Goal: Communication & Community: Answer question/provide support

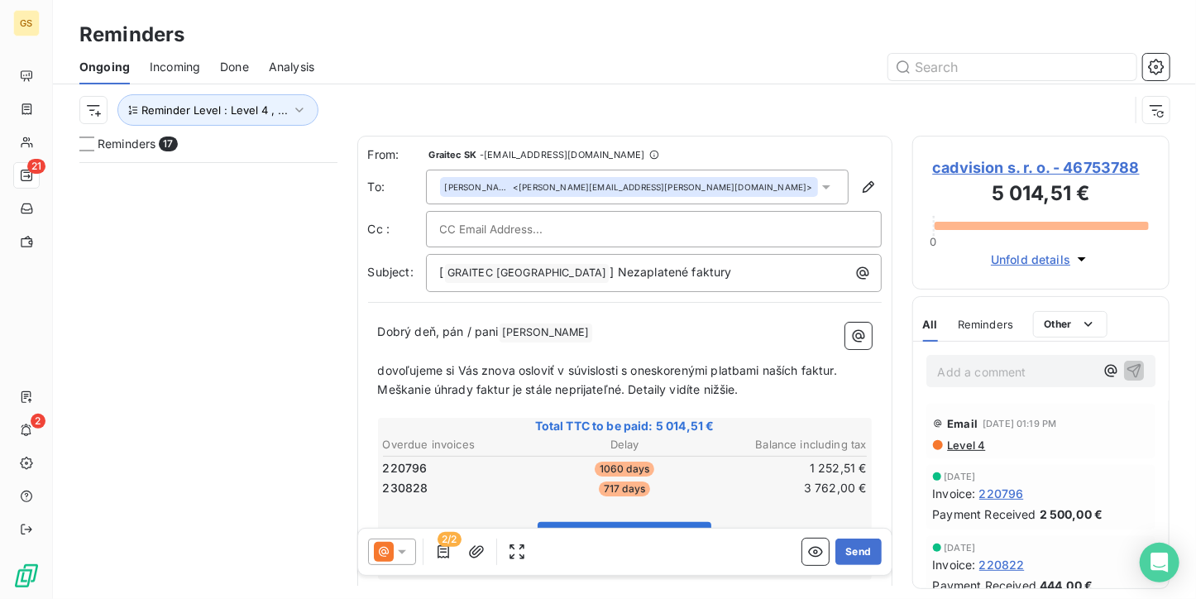
scroll to position [423, 245]
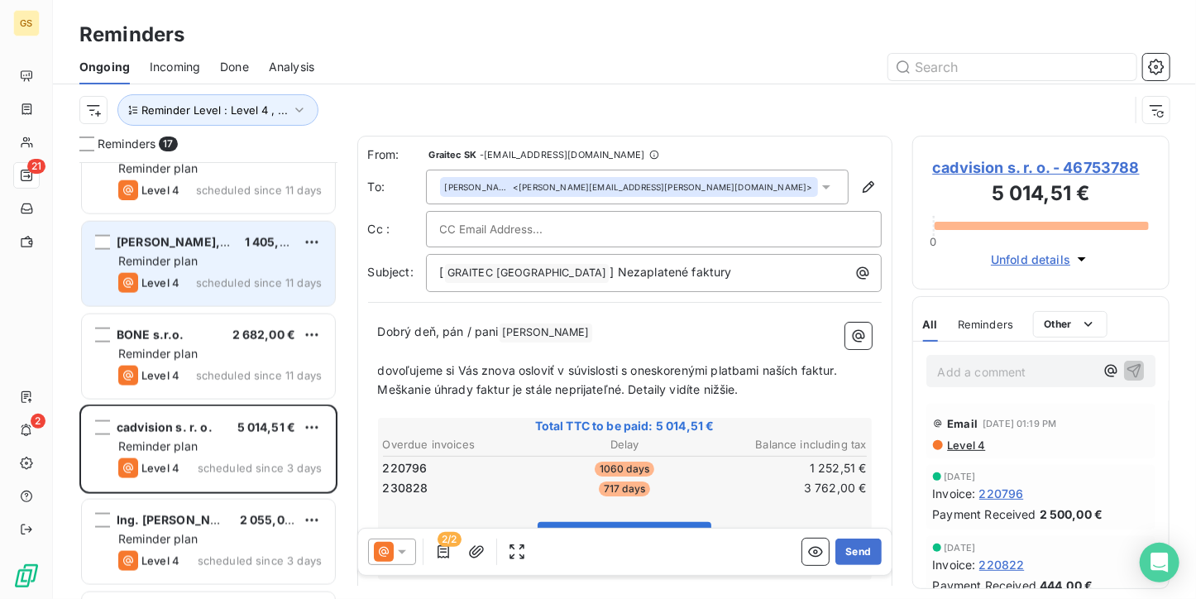
click at [208, 265] on div "Reminder plan" at bounding box center [219, 261] width 203 height 17
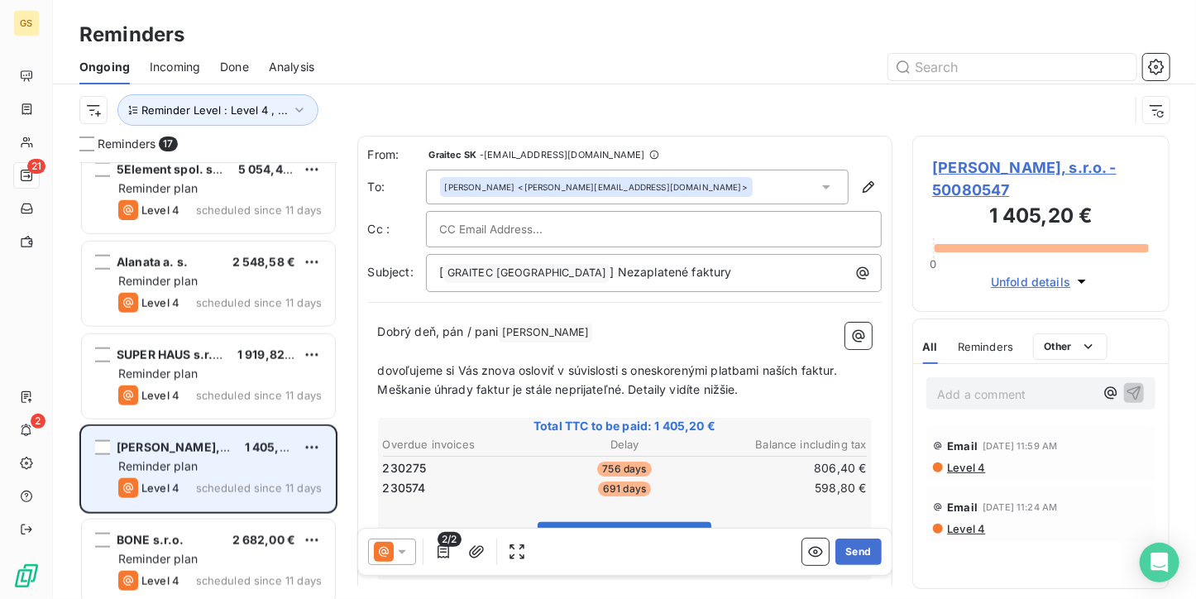
scroll to position [807, 0]
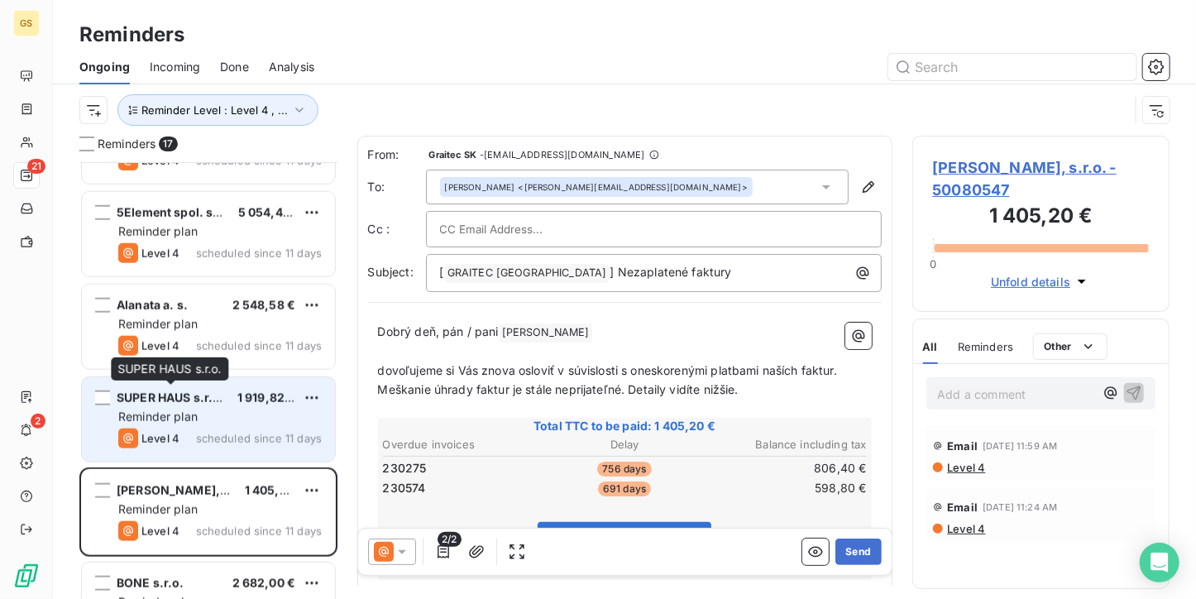
click at [185, 390] on div "SUPER HAUS s.r.o." at bounding box center [171, 398] width 108 height 17
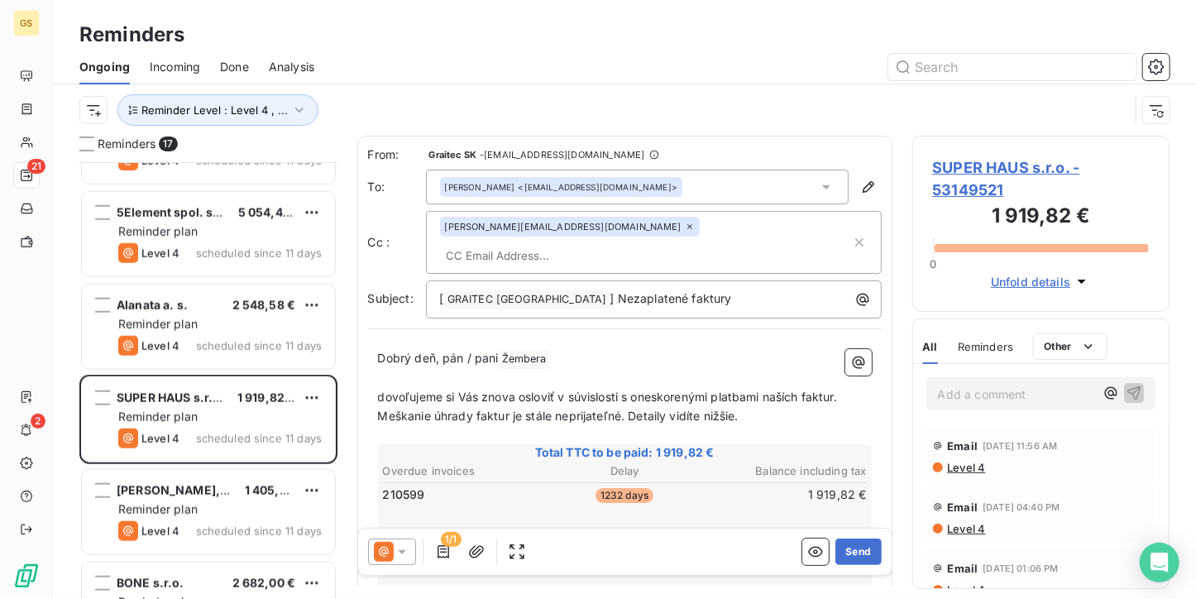
click at [1016, 156] on span "SUPER HAUS s.r.o. - 53149521" at bounding box center [1041, 178] width 217 height 45
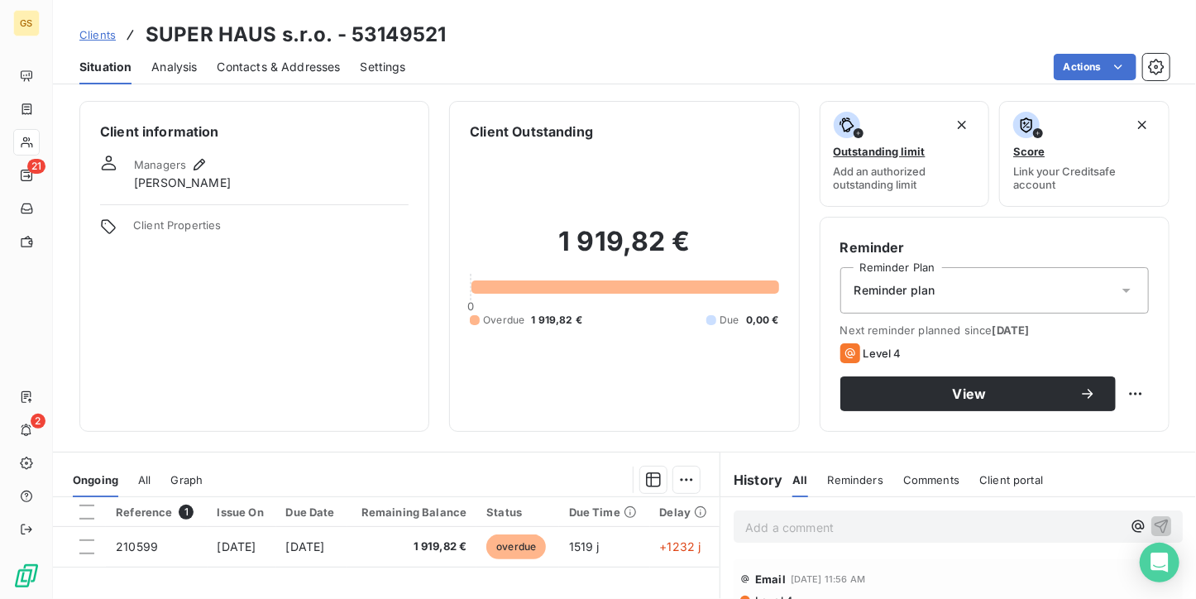
click at [321, 68] on span "Contacts & Addresses" at bounding box center [279, 67] width 123 height 17
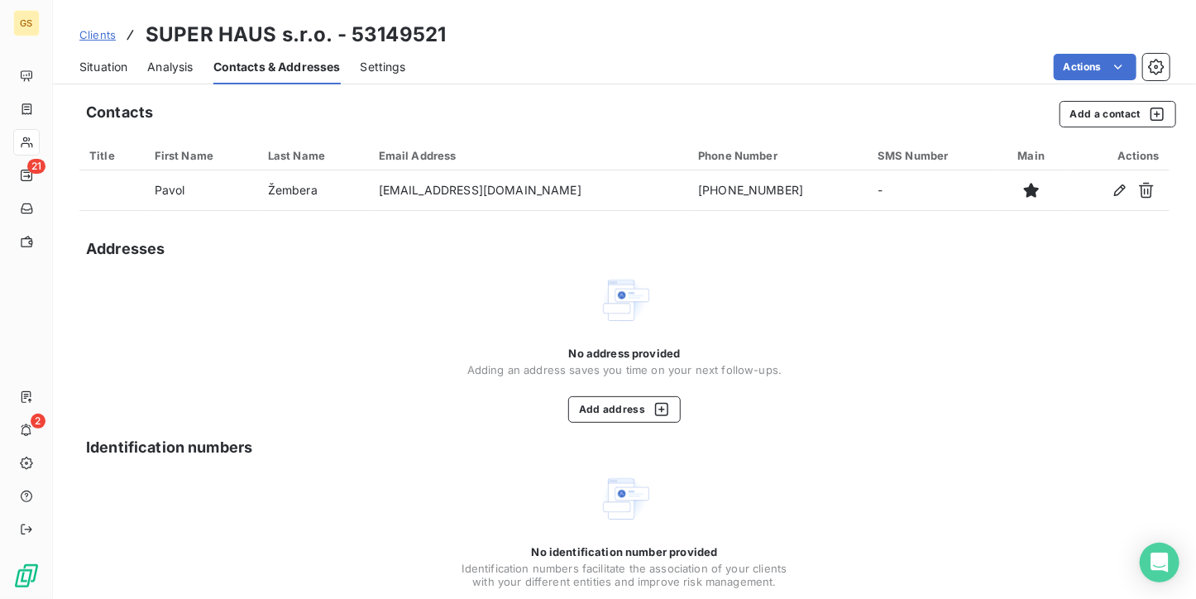
click at [96, 69] on span "Situation" at bounding box center [103, 67] width 48 height 17
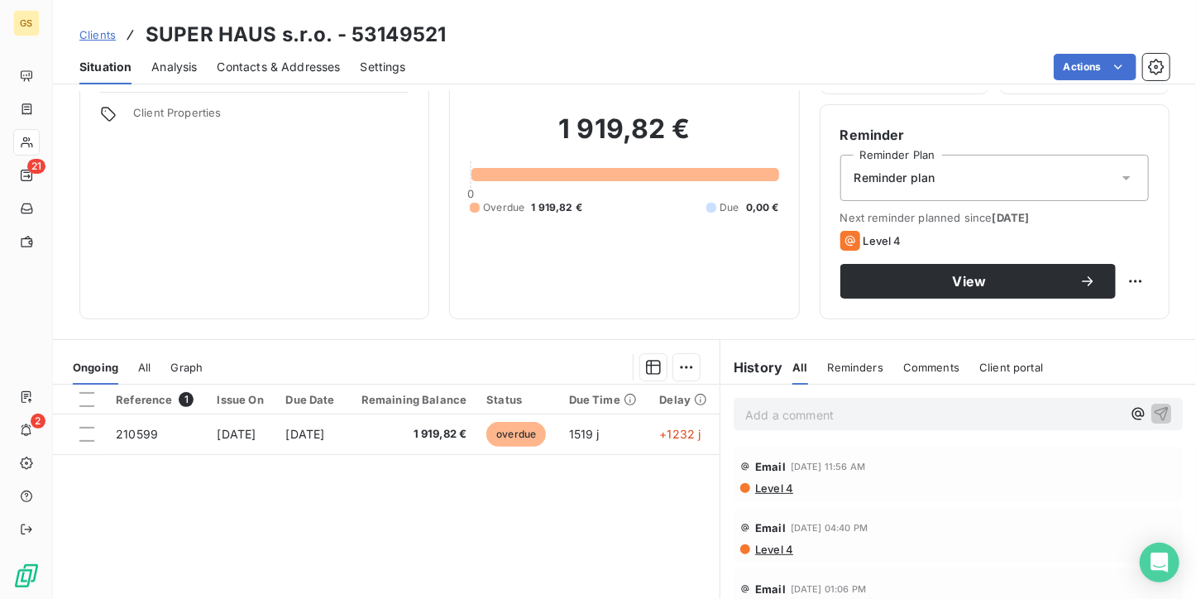
scroll to position [165, 0]
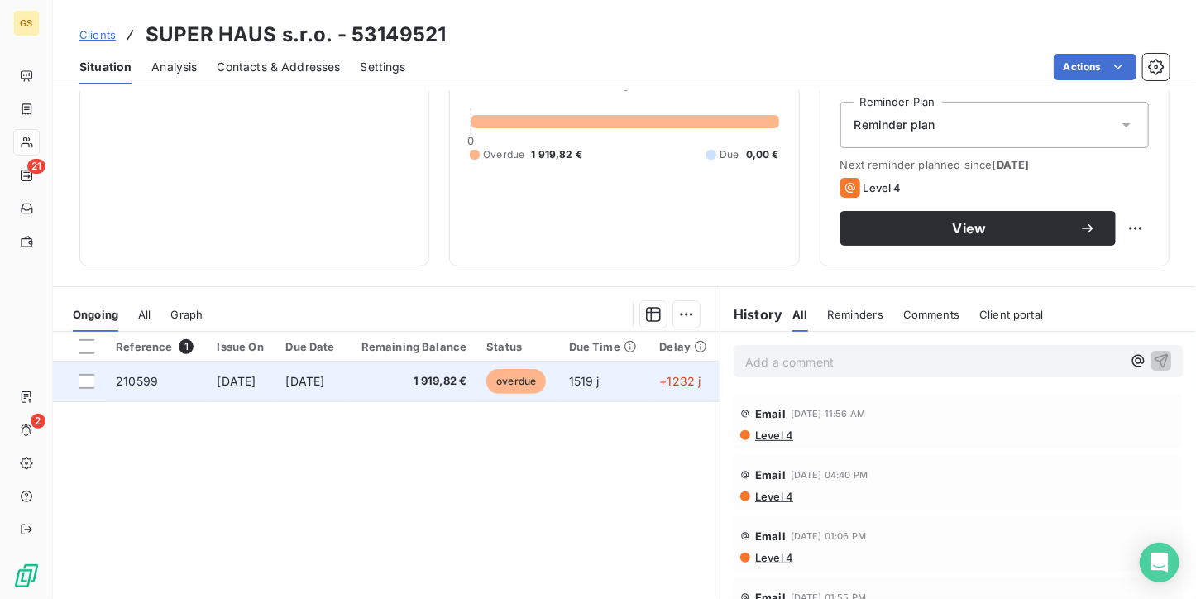
click at [467, 380] on span "1 919,82 €" at bounding box center [412, 381] width 110 height 17
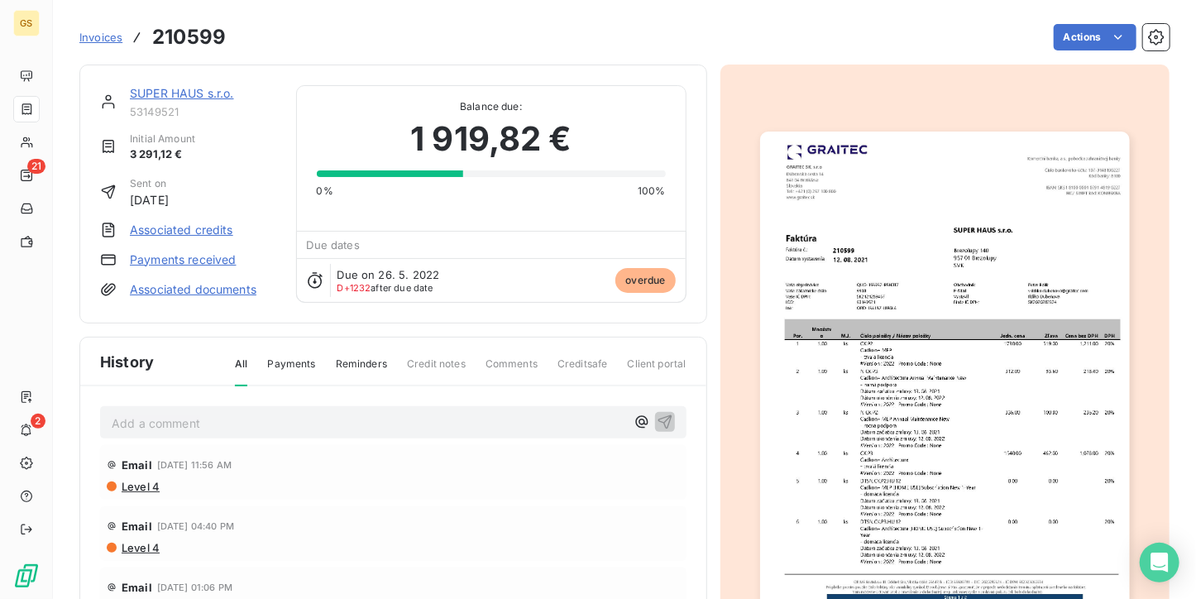
click at [875, 323] on img "button" at bounding box center [945, 392] width 370 height 522
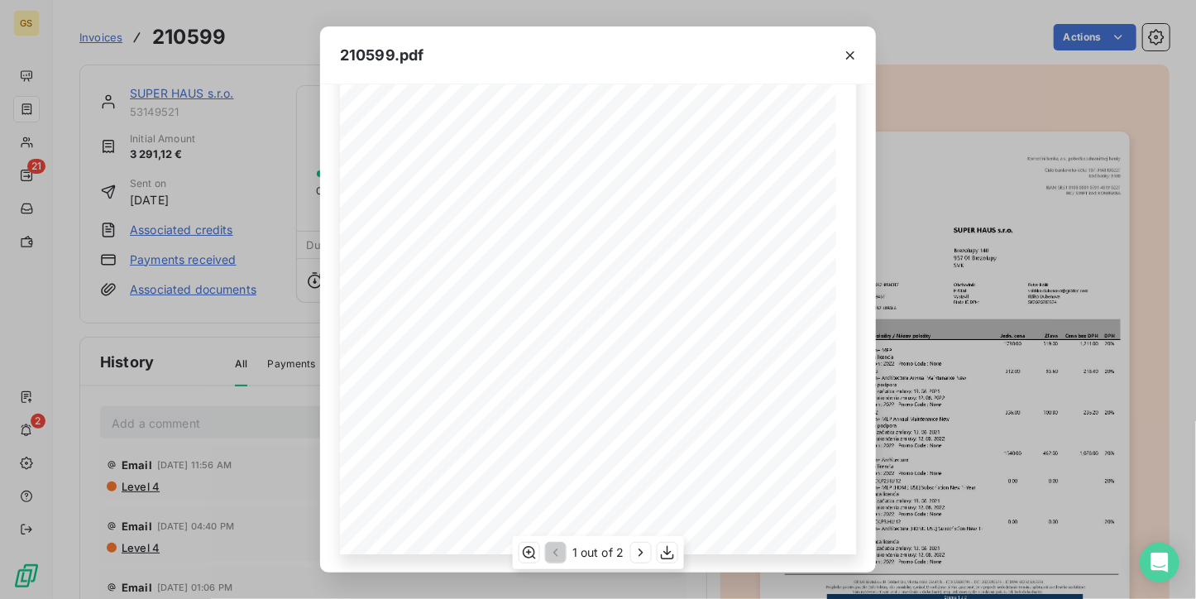
scroll to position [252, 0]
click at [641, 554] on icon "button" at bounding box center [640, 552] width 17 height 17
click at [839, 55] on button "button" at bounding box center [850, 55] width 26 height 26
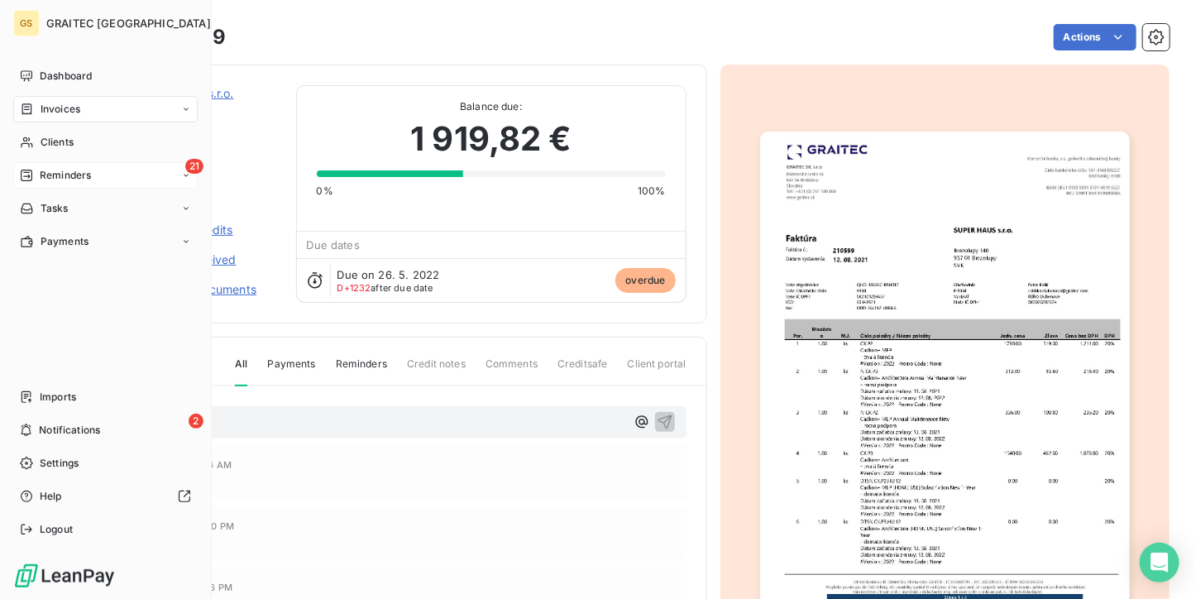
click at [37, 175] on div "Reminders" at bounding box center [55, 175] width 71 height 15
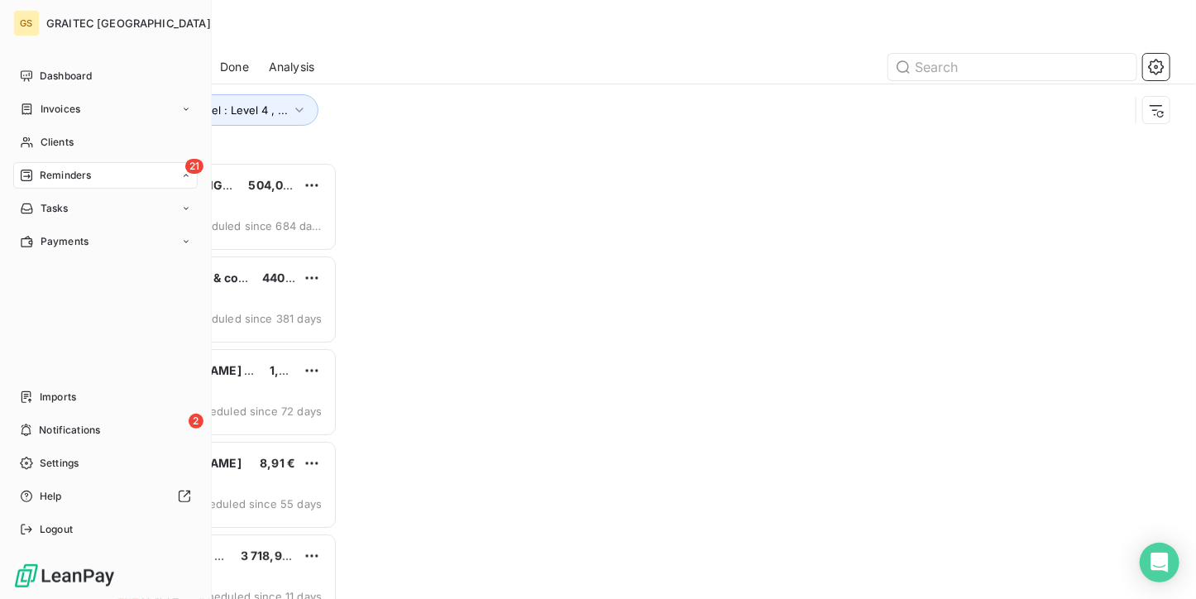
scroll to position [423, 245]
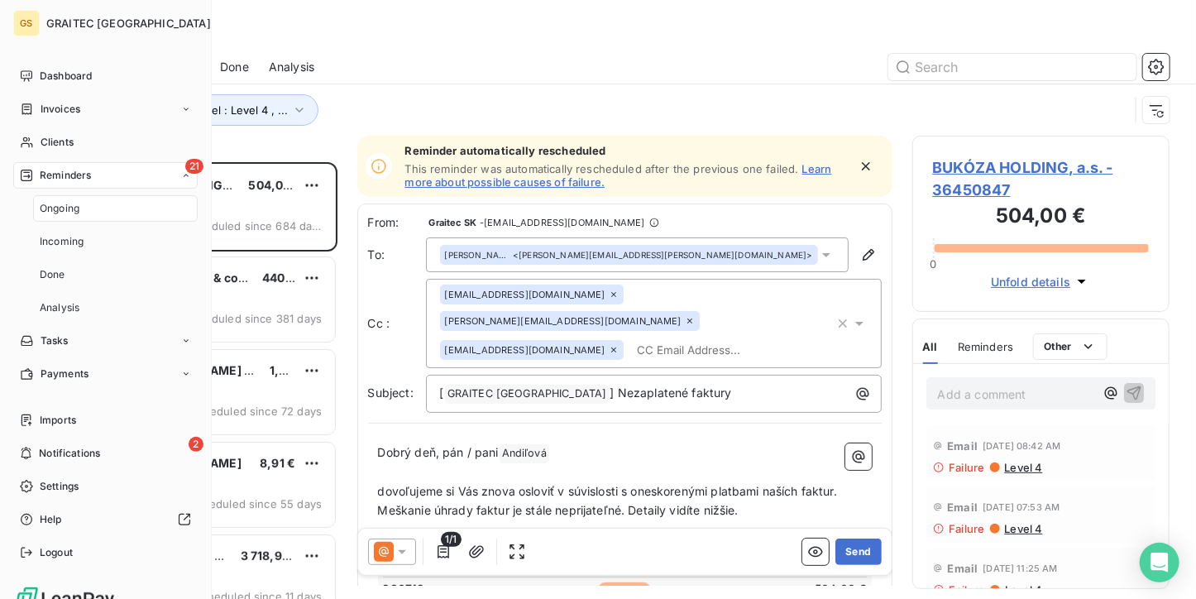
click at [60, 208] on span "Ongoing" at bounding box center [60, 208] width 40 height 15
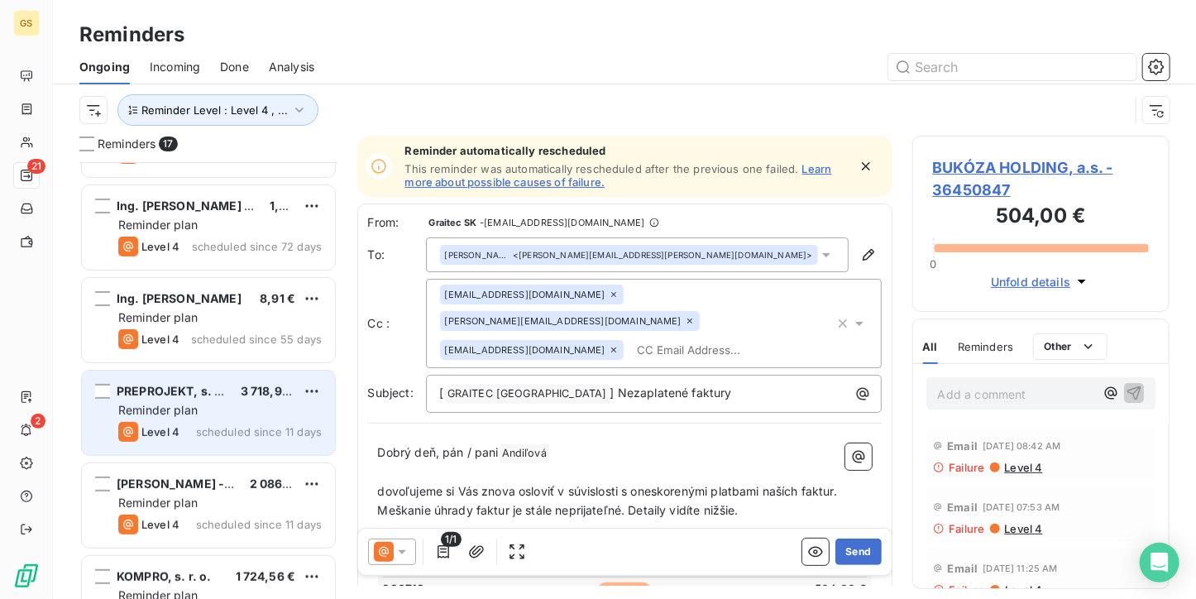
scroll to position [331, 0]
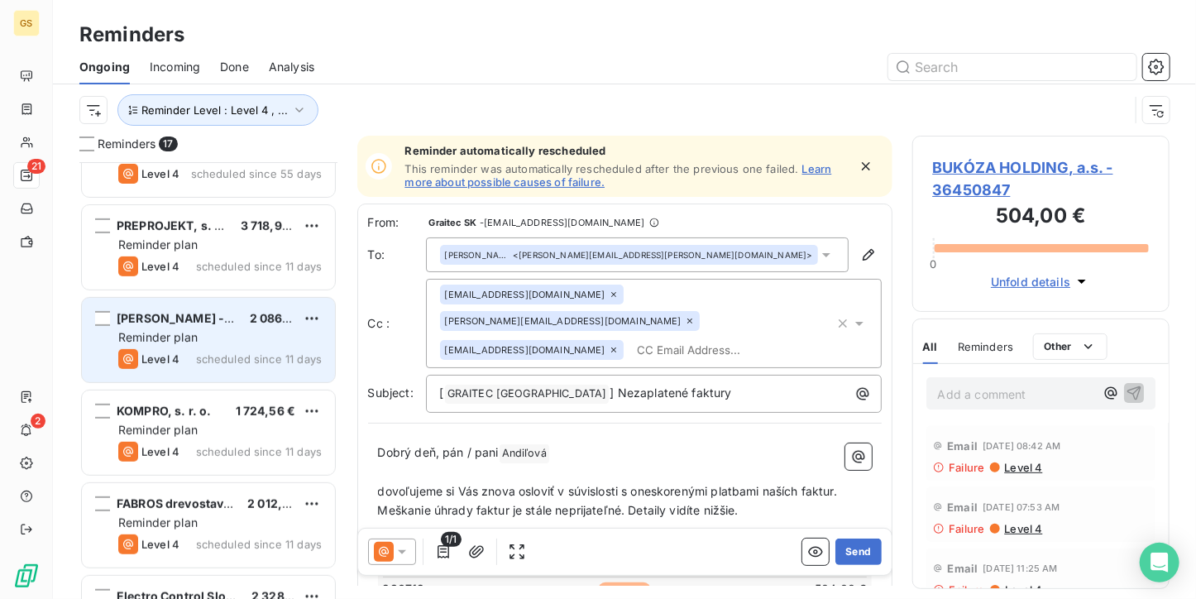
click at [232, 325] on div "[PERSON_NAME] - ELEKTRO" at bounding box center [177, 318] width 120 height 17
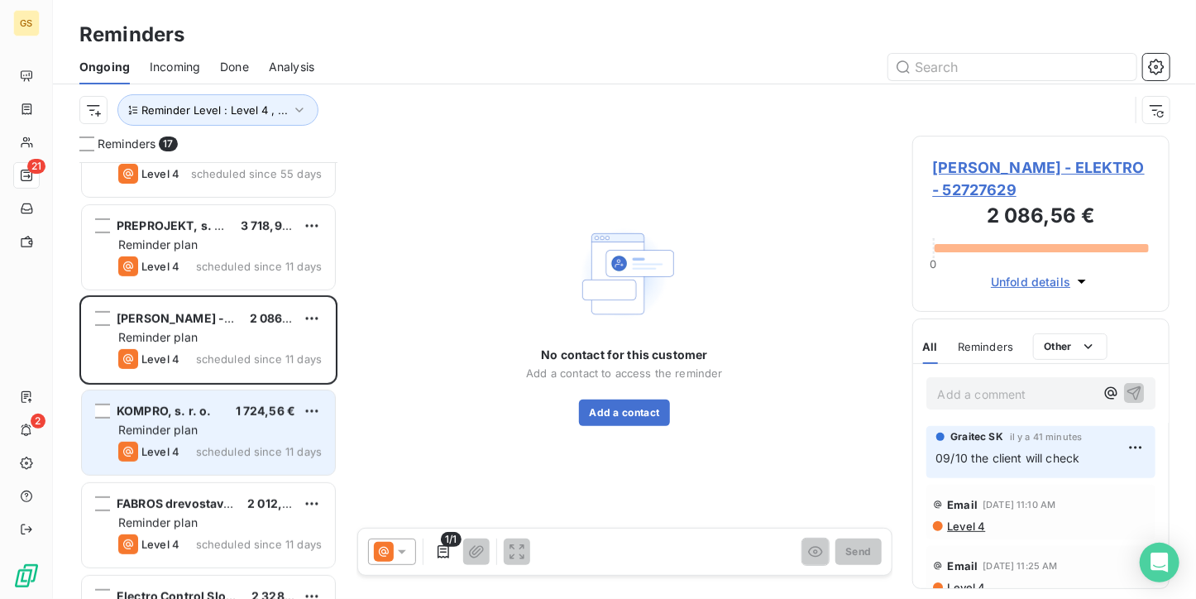
click at [228, 429] on div "Reminder plan" at bounding box center [219, 430] width 203 height 17
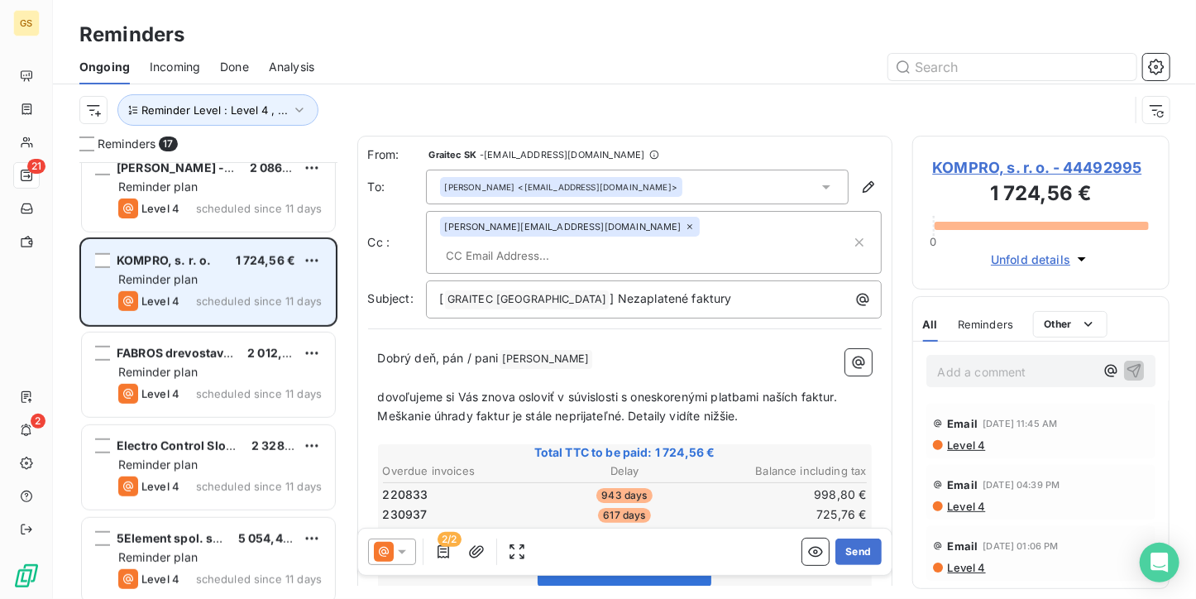
scroll to position [496, 0]
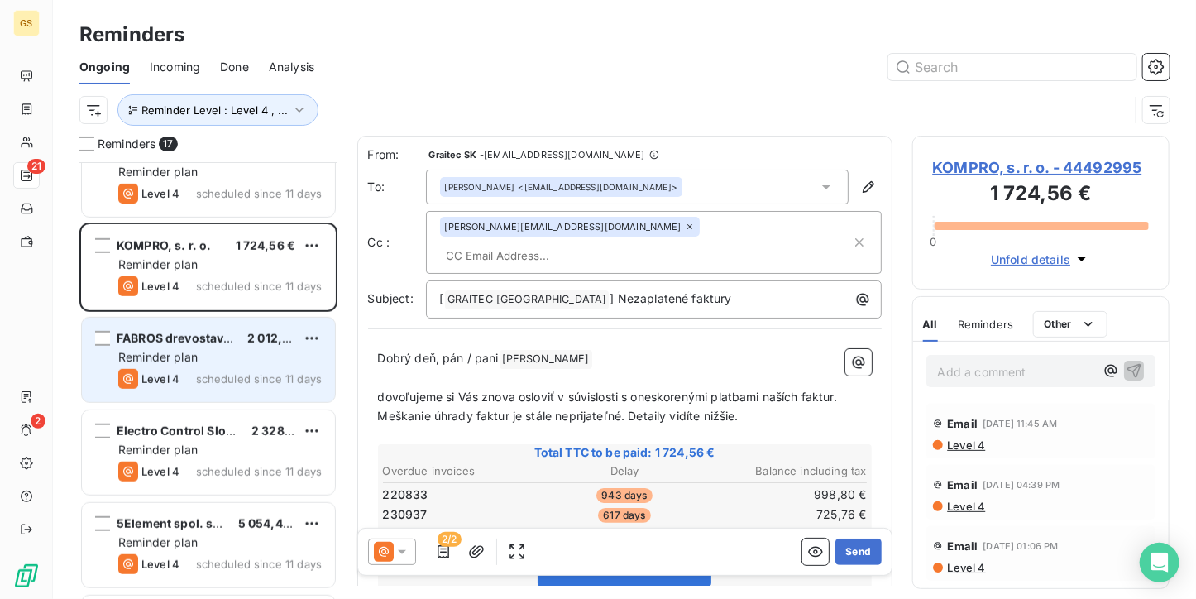
click at [241, 375] on span "scheduled since 11 days" at bounding box center [259, 378] width 126 height 13
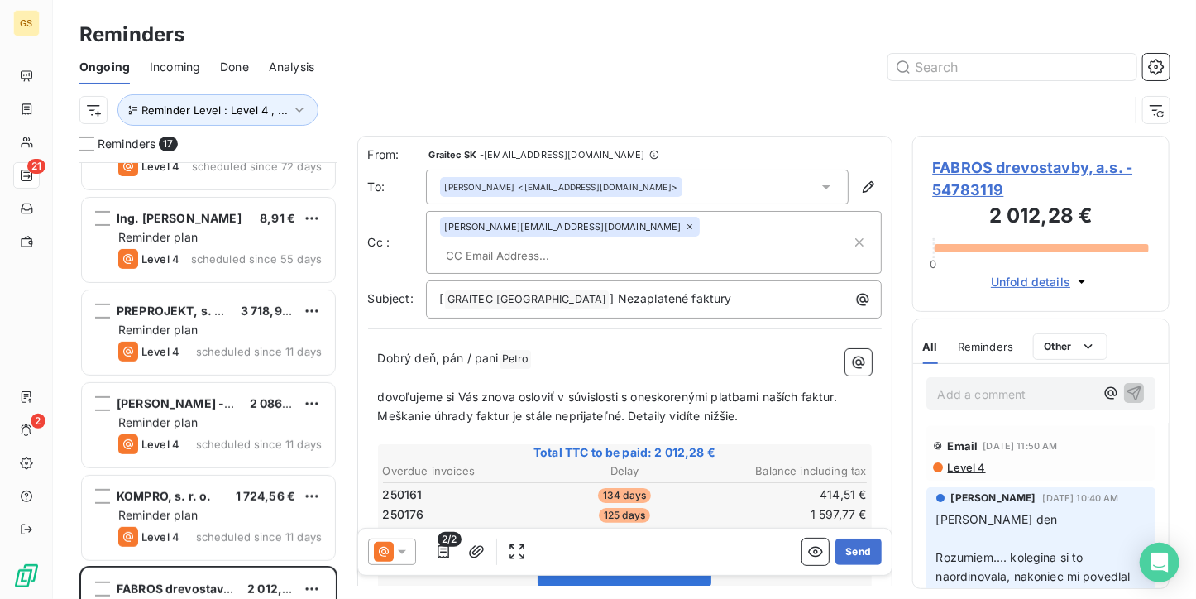
scroll to position [248, 0]
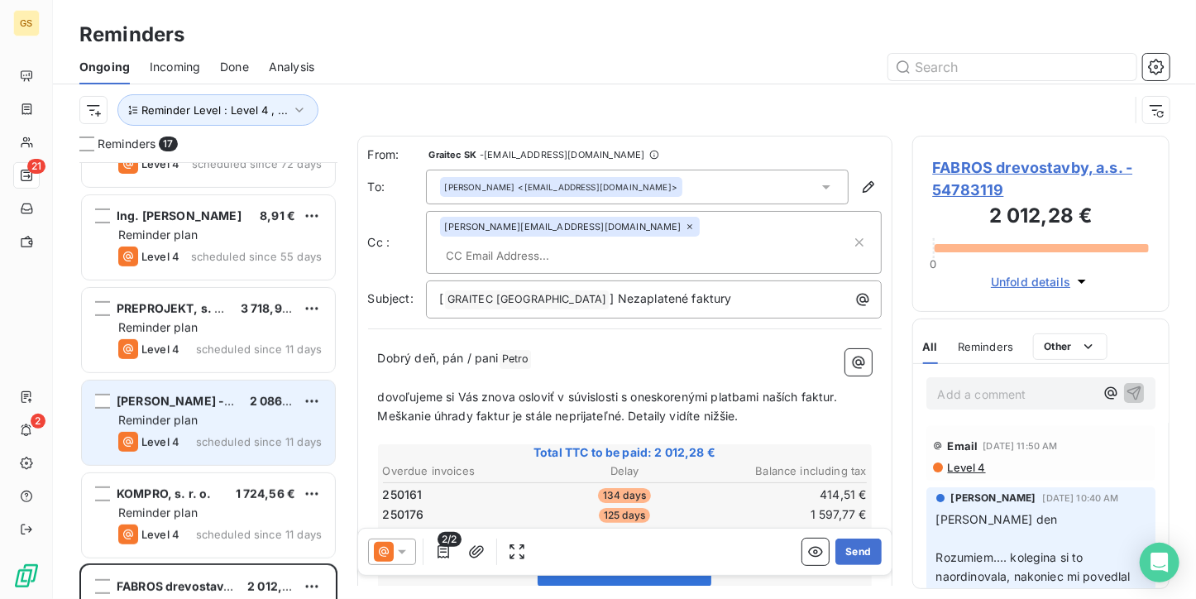
click at [232, 409] on div "[PERSON_NAME] - ELEKTRO 2 086,56 € Reminder plan Level 4 scheduled since 11 days" at bounding box center [208, 422] width 253 height 84
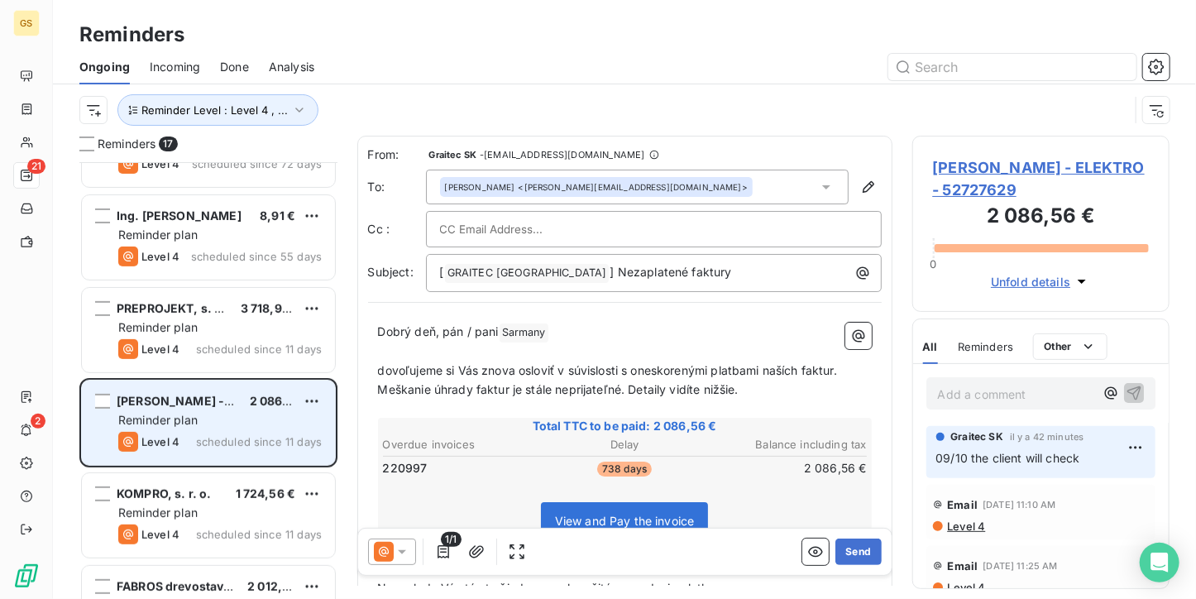
scroll to position [331, 0]
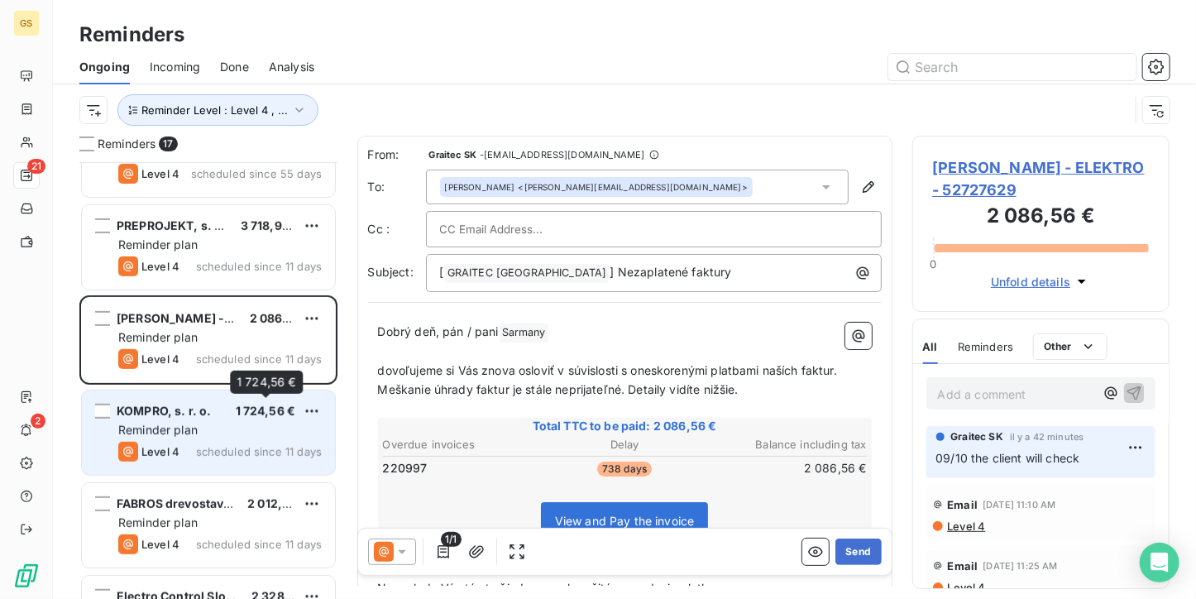
click at [242, 416] on span "1 724,56 €" at bounding box center [266, 411] width 60 height 14
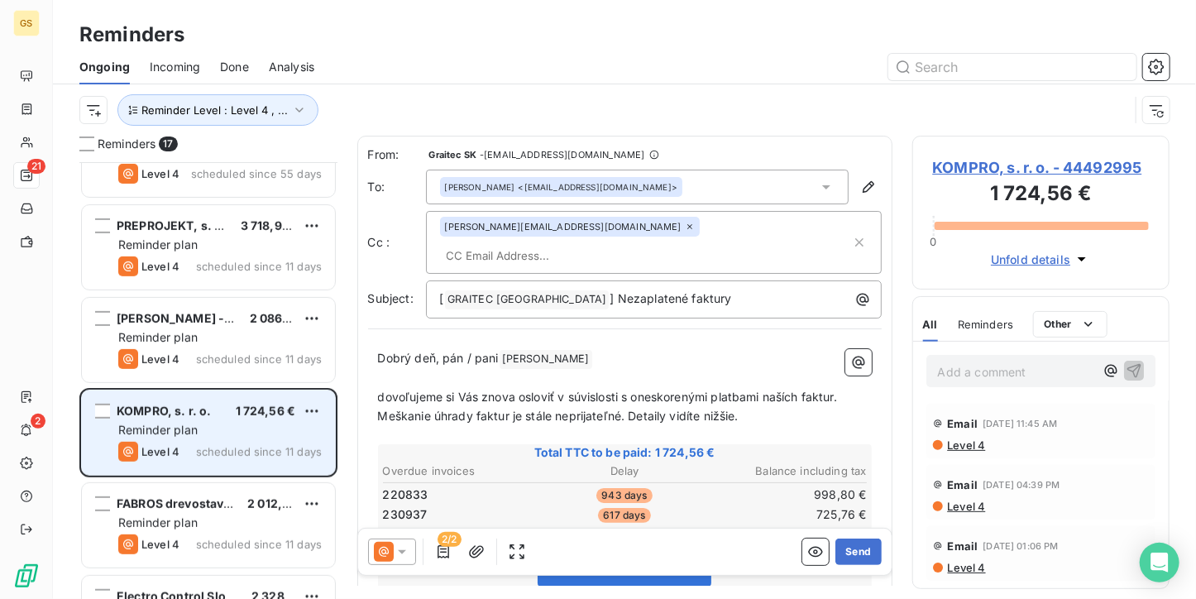
scroll to position [496, 0]
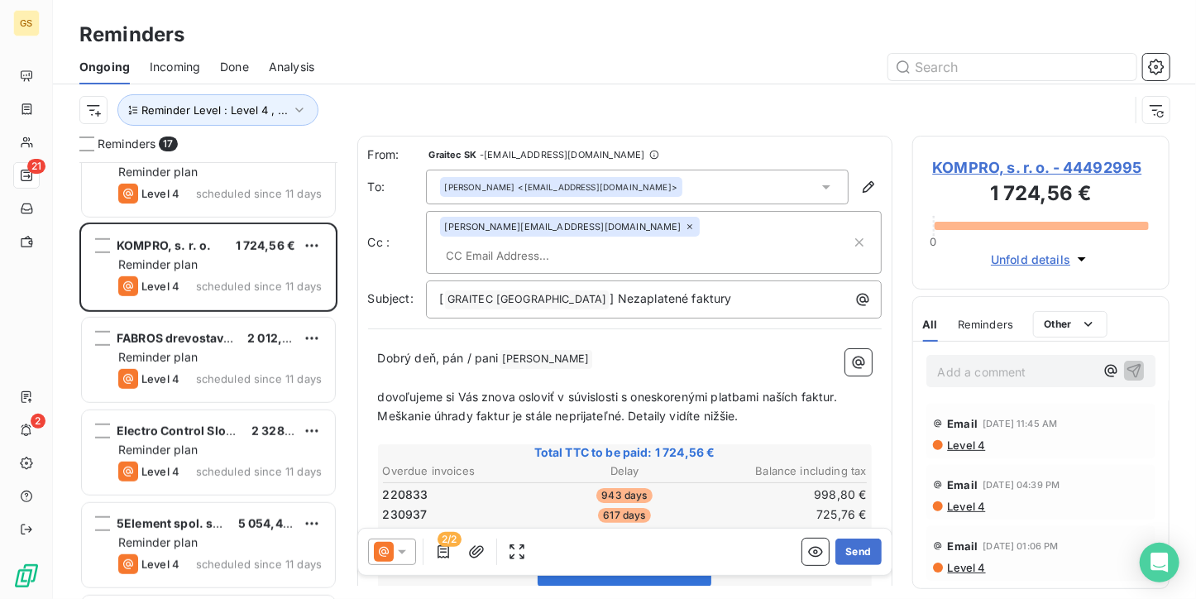
click at [1043, 166] on span "KOMPRO, s. r. o. - 44492995" at bounding box center [1041, 167] width 217 height 22
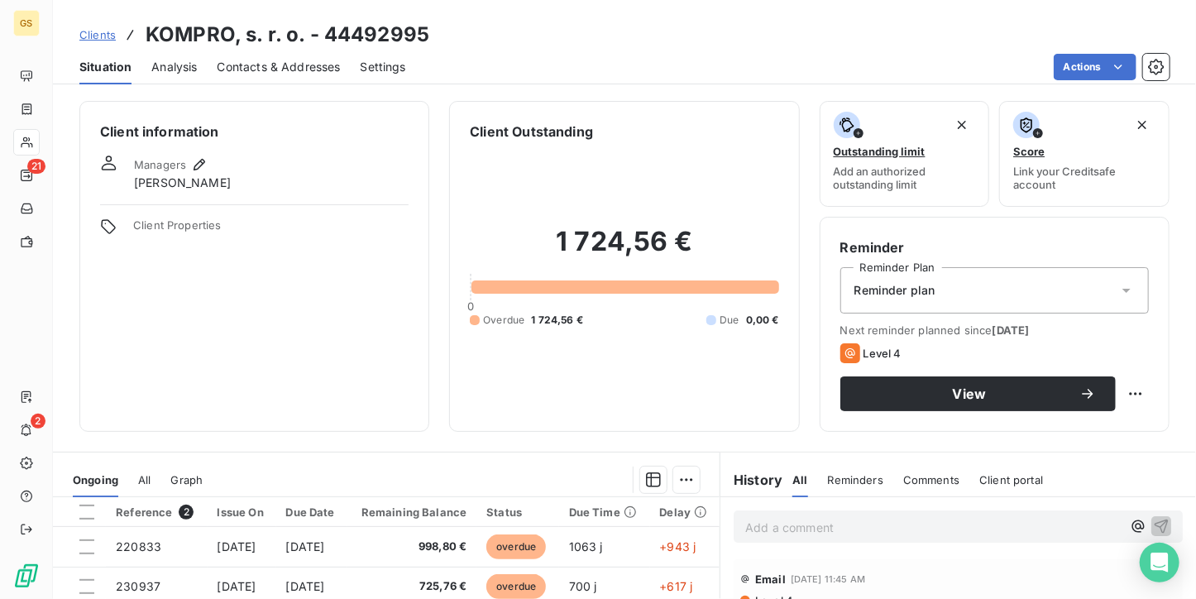
click at [277, 77] on div "Contacts & Addresses" at bounding box center [279, 67] width 123 height 35
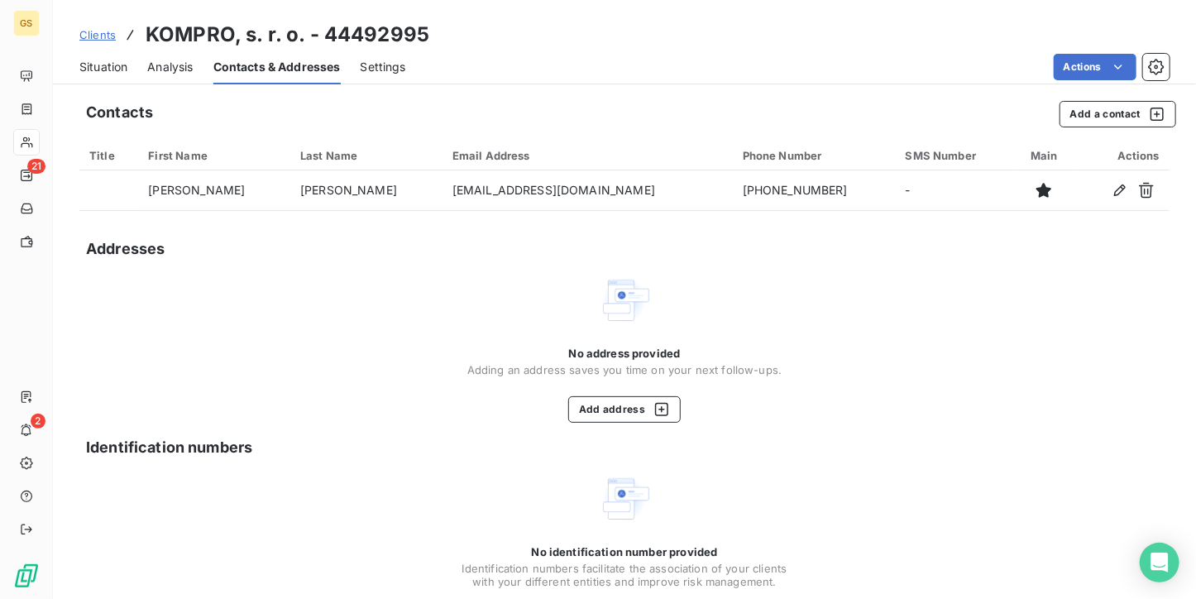
click at [119, 64] on span "Situation" at bounding box center [103, 67] width 48 height 17
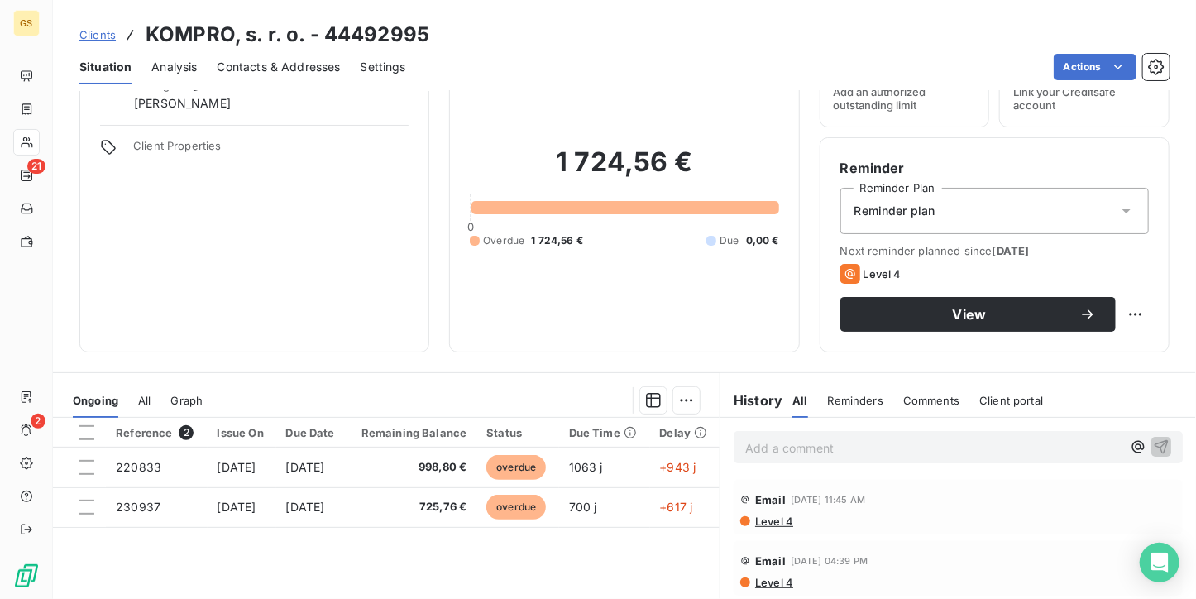
scroll to position [165, 0]
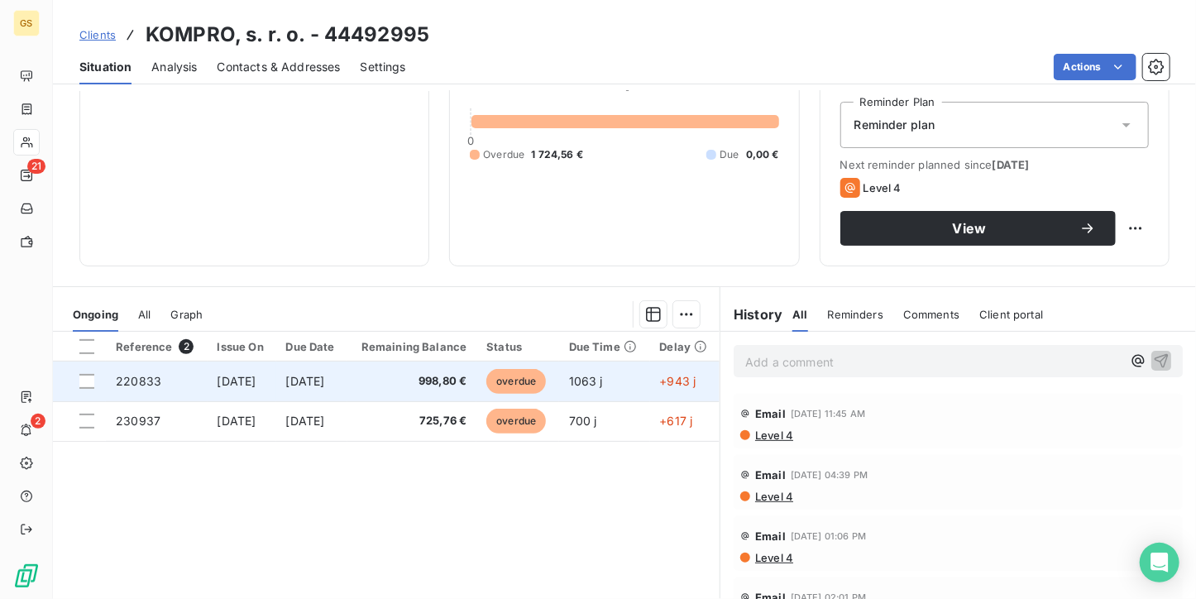
click at [344, 370] on td "[DATE]" at bounding box center [311, 381] width 71 height 40
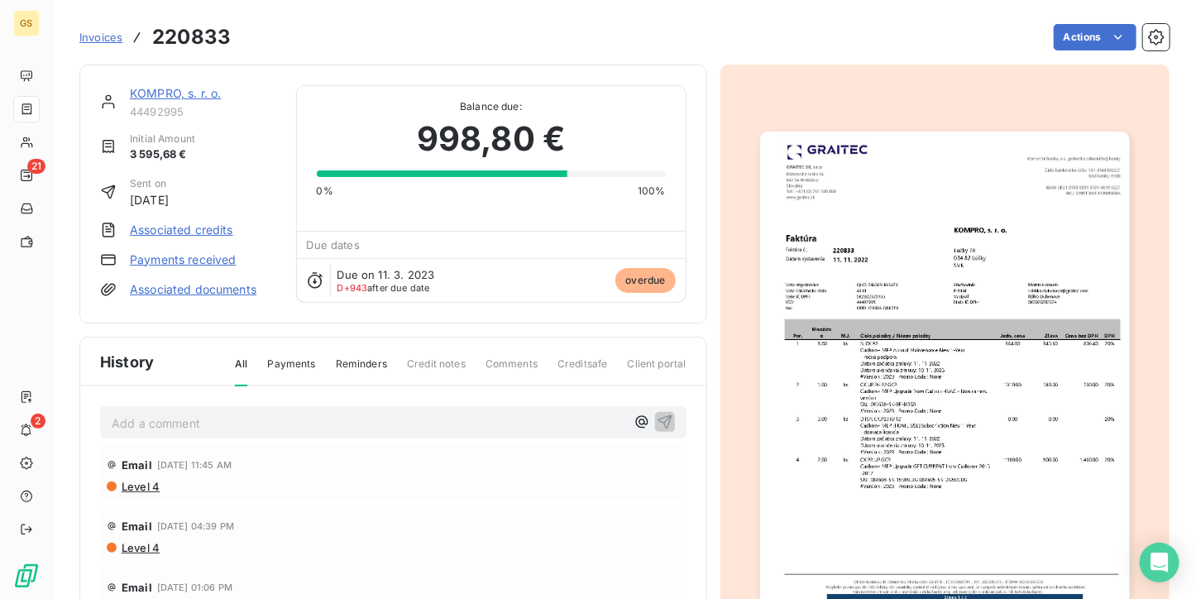
click at [850, 366] on img "button" at bounding box center [945, 392] width 370 height 522
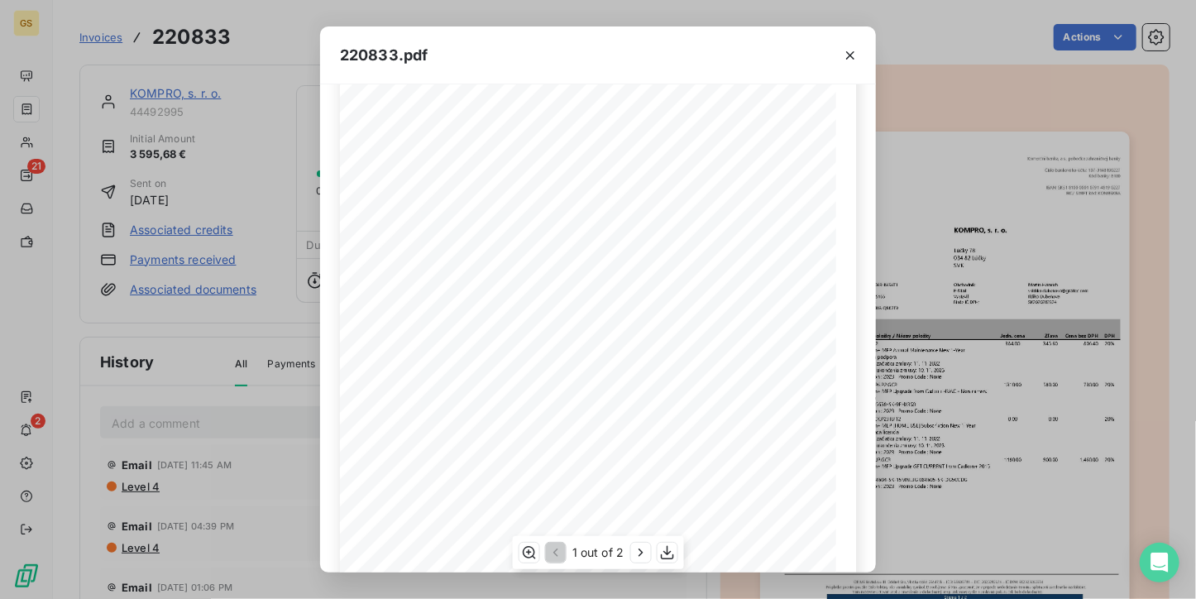
scroll to position [165, 0]
click at [853, 49] on icon "button" at bounding box center [850, 55] width 17 height 17
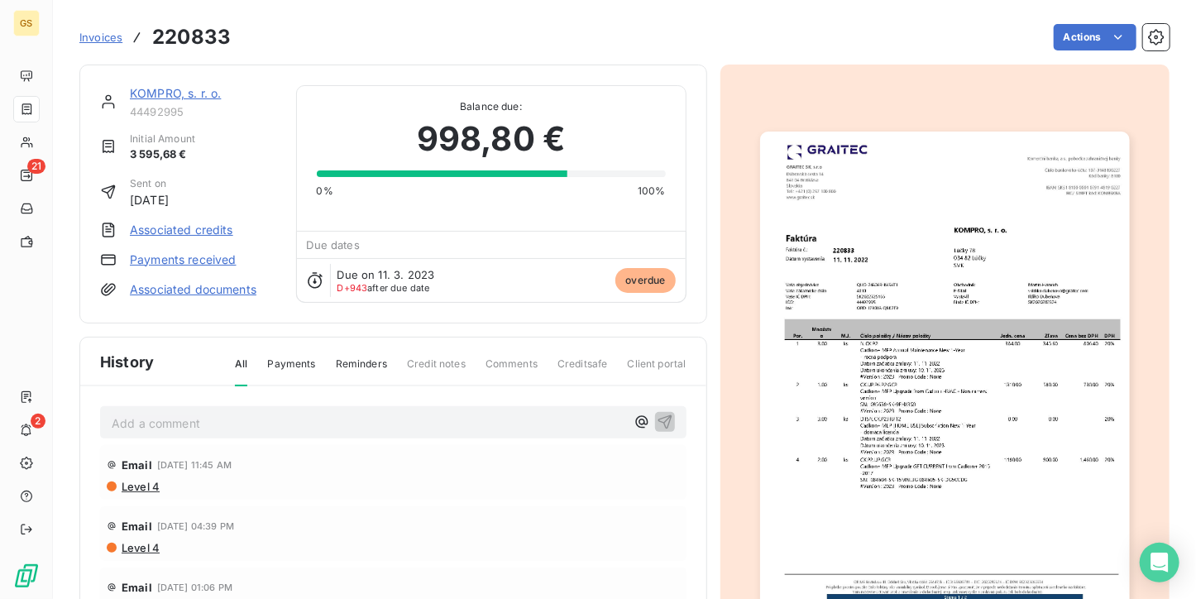
click at [175, 97] on link "KOMPRO, s. r. o." at bounding box center [175, 93] width 91 height 14
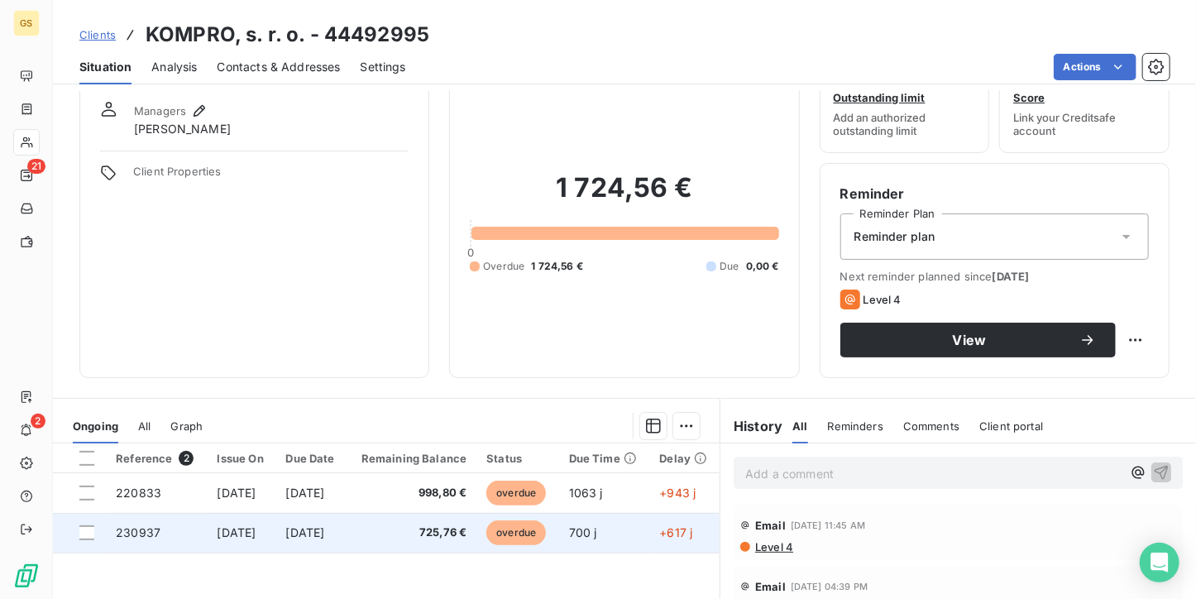
scroll to position [83, 0]
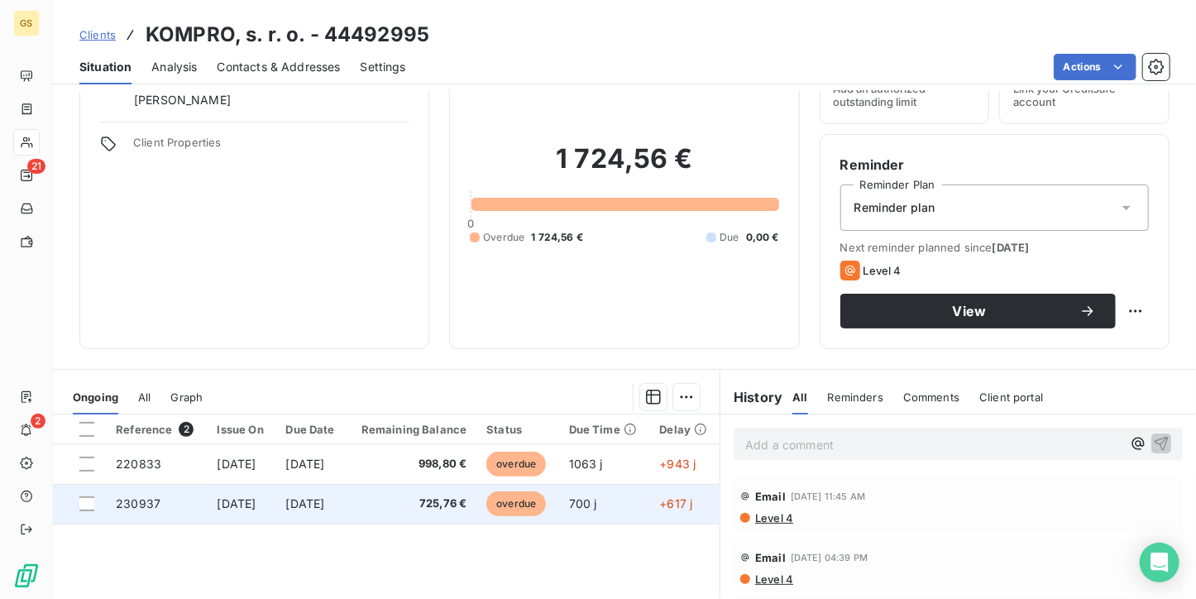
click at [444, 509] on span "725,76 €" at bounding box center [412, 503] width 110 height 17
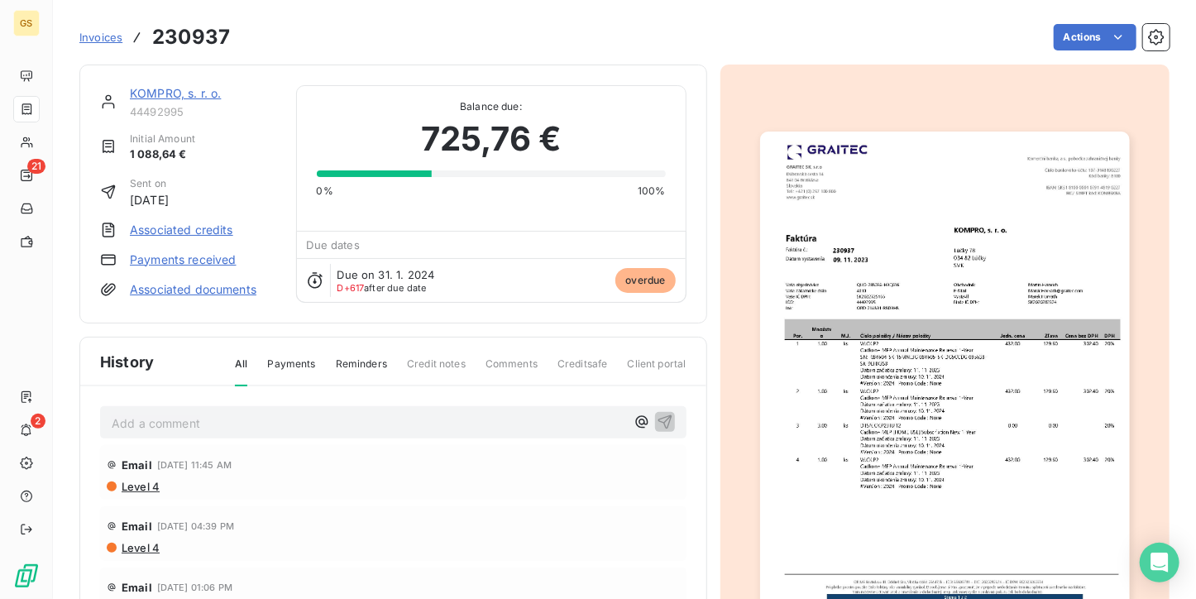
click at [861, 372] on img "button" at bounding box center [945, 392] width 370 height 522
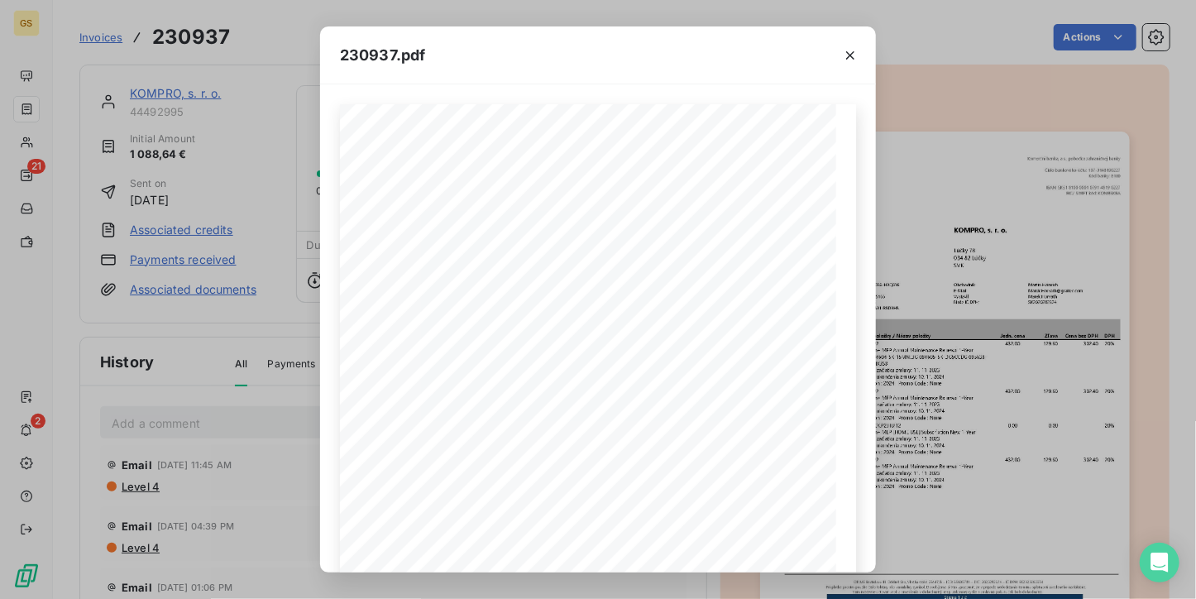
click at [242, 336] on div "230937.pdf Por. Množstv o [PERSON_NAME] položky / Názov položky Jedn. cena Zľav…" at bounding box center [598, 299] width 1196 height 599
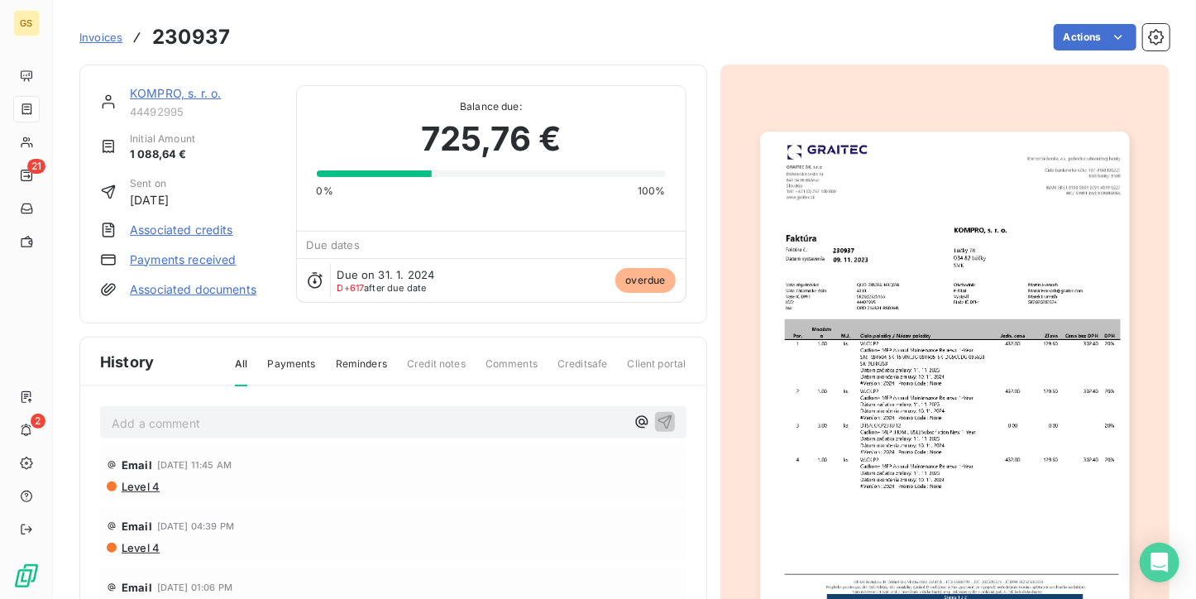
click at [173, 103] on div "KOMPRO, s. r. o. 44492995" at bounding box center [203, 101] width 146 height 33
click at [170, 87] on link "KOMPRO, s. r. o." at bounding box center [175, 93] width 91 height 14
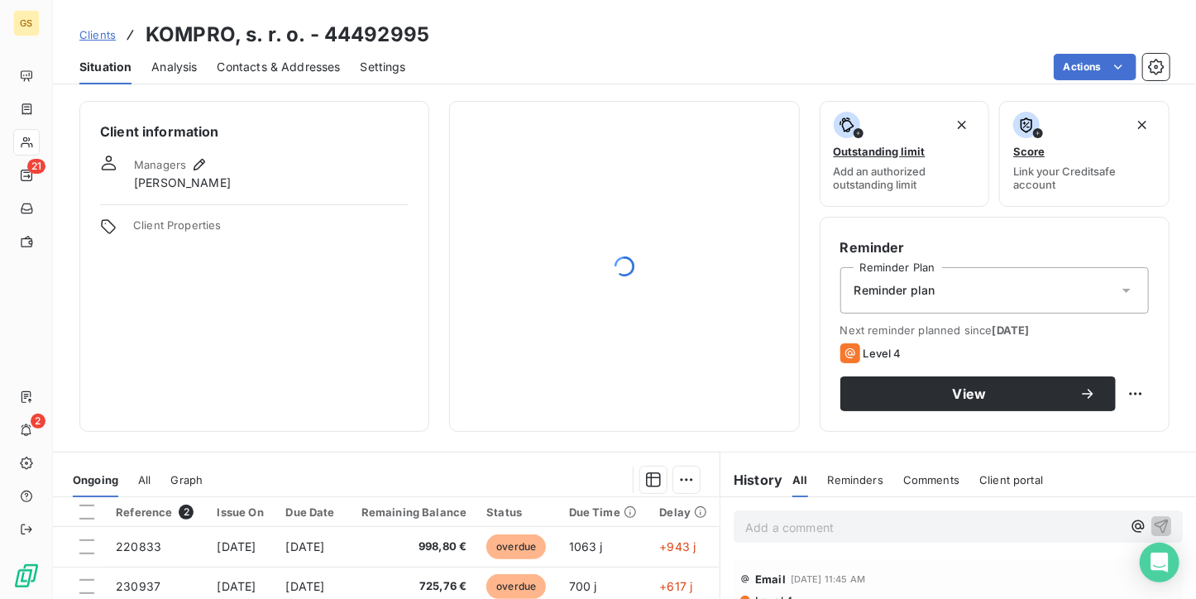
scroll to position [83, 0]
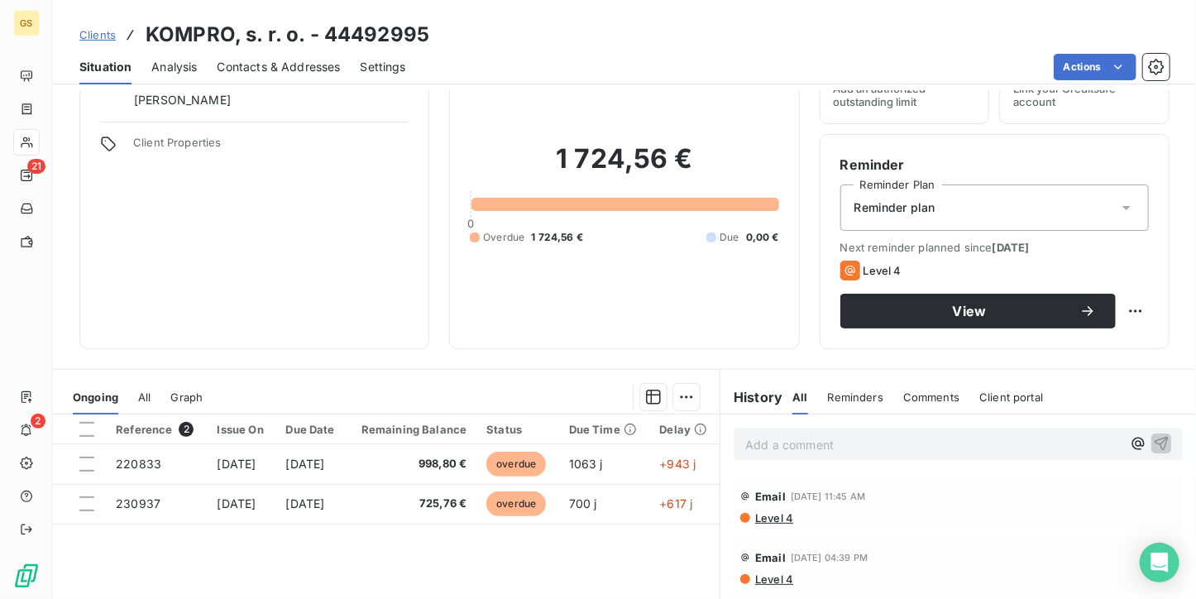
click at [339, 65] on span "Contacts & Addresses" at bounding box center [279, 67] width 123 height 17
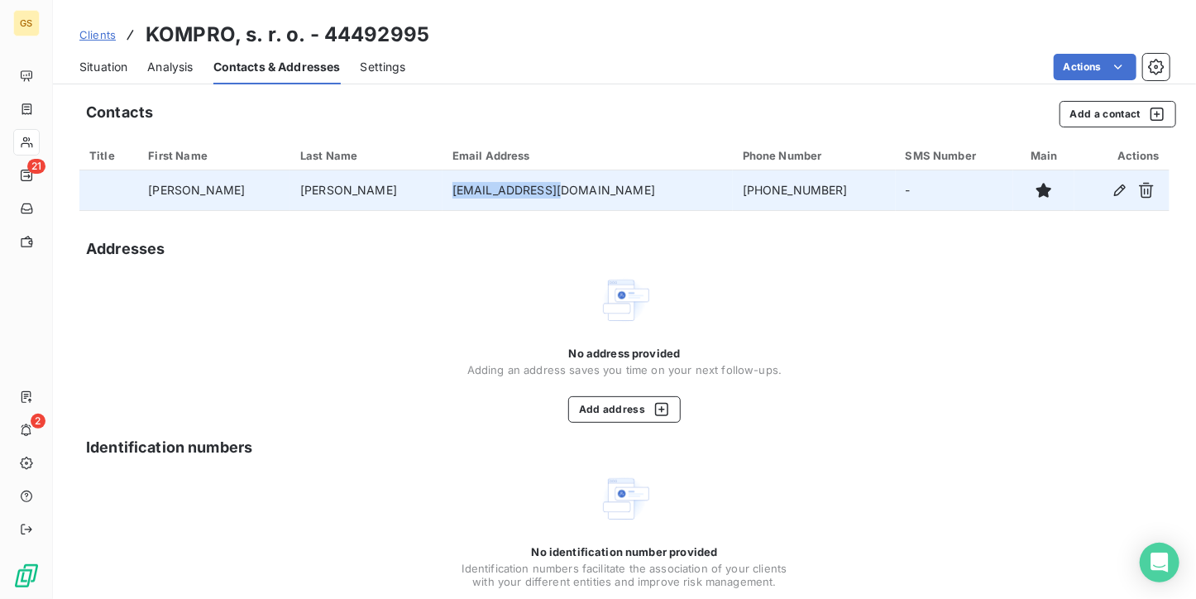
drag, startPoint x: 417, startPoint y: 190, endPoint x: 529, endPoint y: 188, distance: 112.5
click at [529, 188] on td "[EMAIL_ADDRESS][DOMAIN_NAME]" at bounding box center [587, 190] width 290 height 40
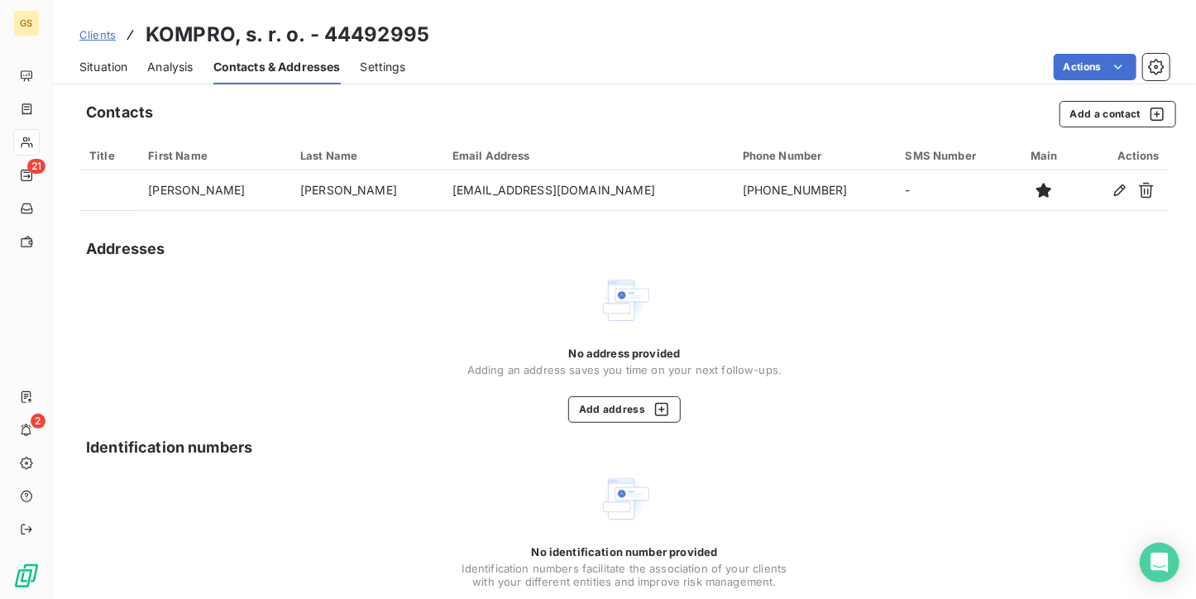
drag, startPoint x: 529, startPoint y: 188, endPoint x: 504, endPoint y: 258, distance: 74.5
click at [504, 258] on div "Addresses" at bounding box center [624, 248] width 1090 height 23
click at [100, 72] on span "Situation" at bounding box center [103, 67] width 48 height 17
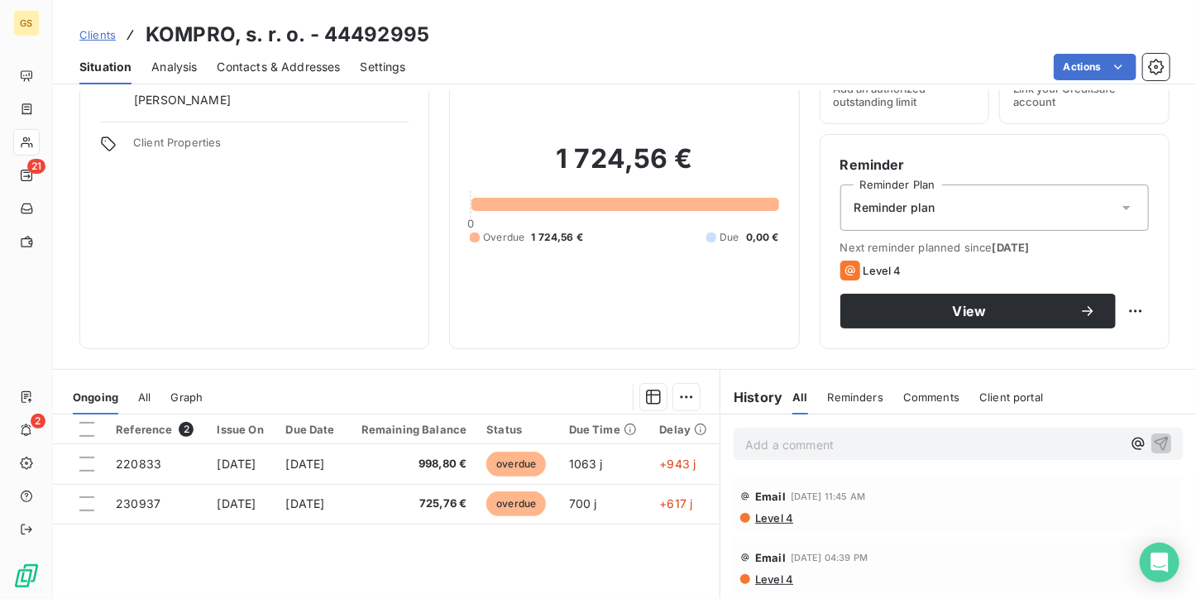
click at [786, 441] on p "Add a comment ﻿" at bounding box center [933, 444] width 376 height 21
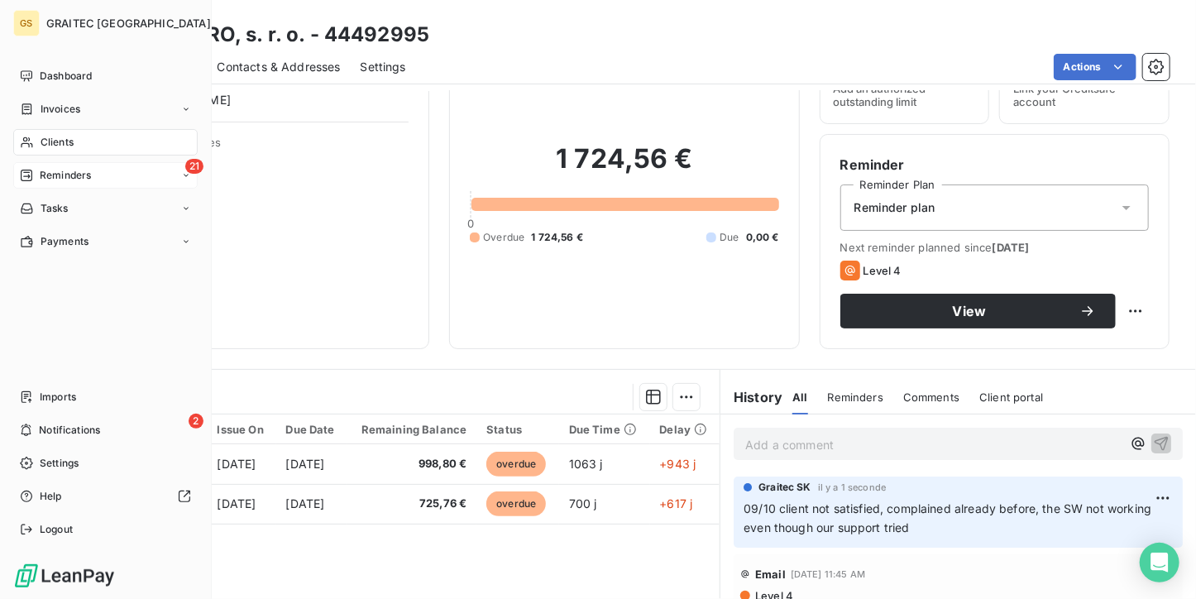
click at [77, 174] on span "Reminders" at bounding box center [65, 175] width 51 height 15
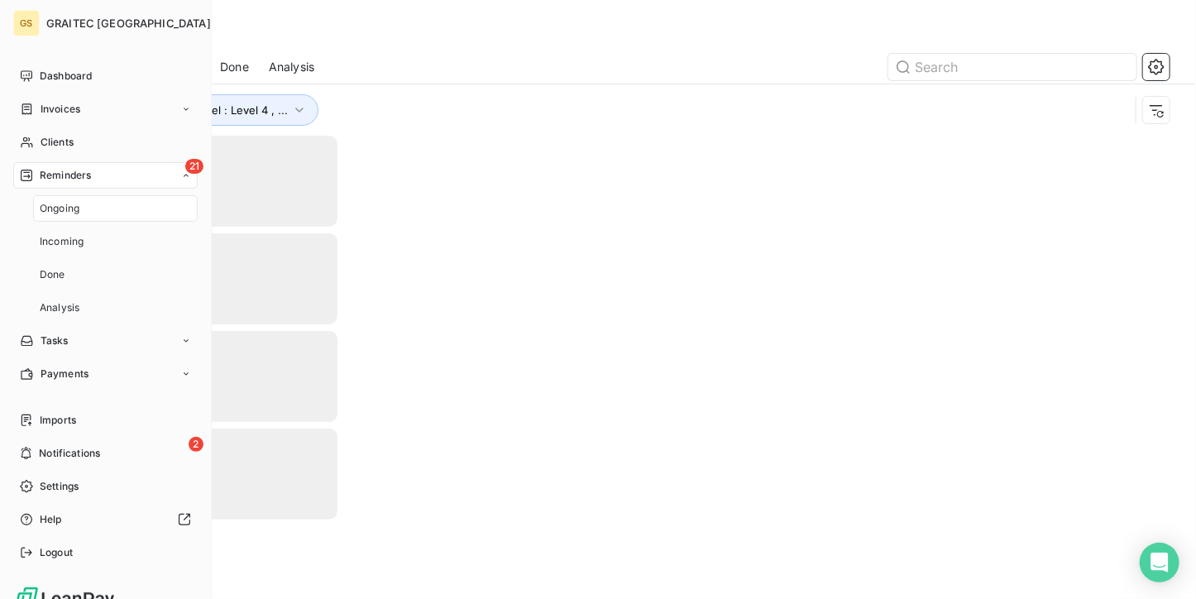
click at [66, 213] on span "Ongoing" at bounding box center [60, 208] width 40 height 15
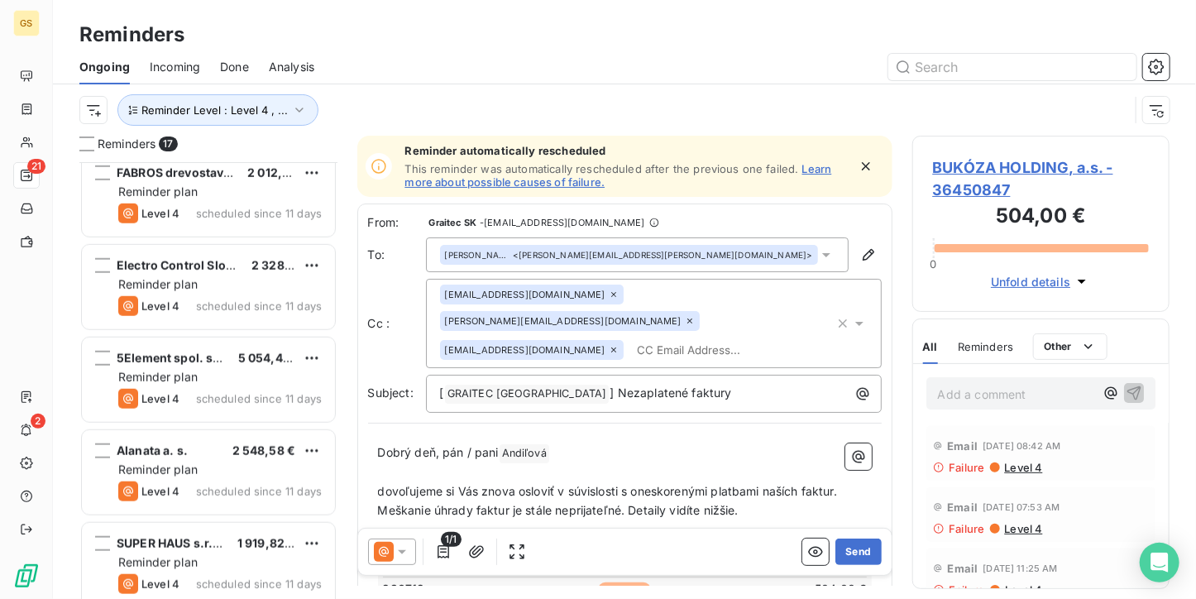
scroll to position [827, 0]
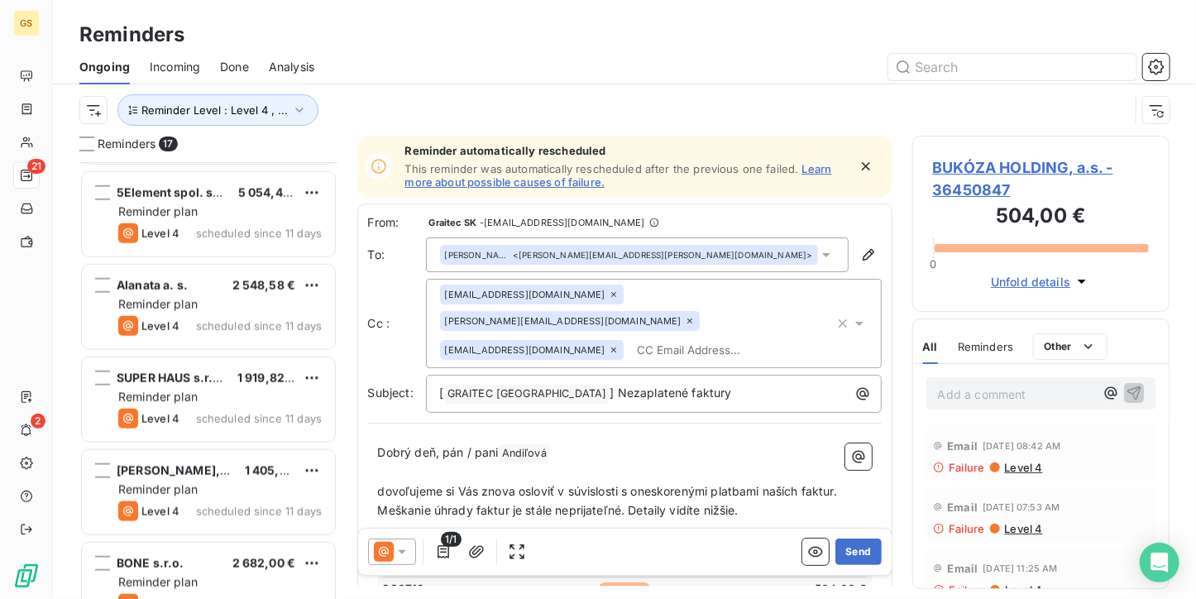
click at [233, 401] on div "Reminder plan" at bounding box center [219, 397] width 203 height 17
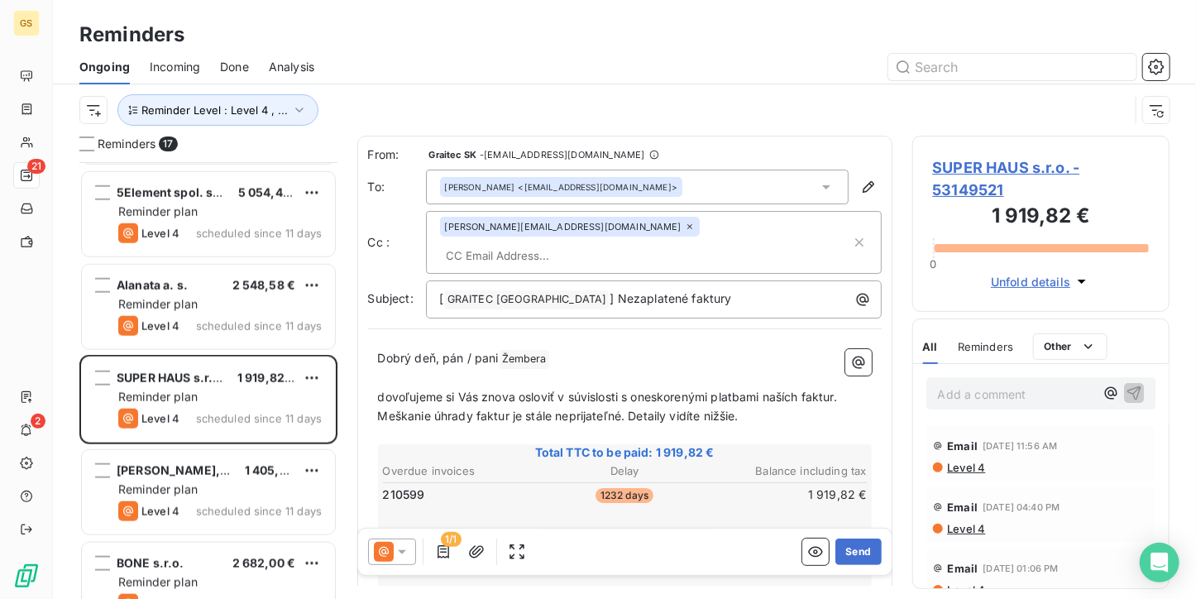
click at [1021, 162] on span "SUPER HAUS s.r.o. - 53149521" at bounding box center [1041, 178] width 217 height 45
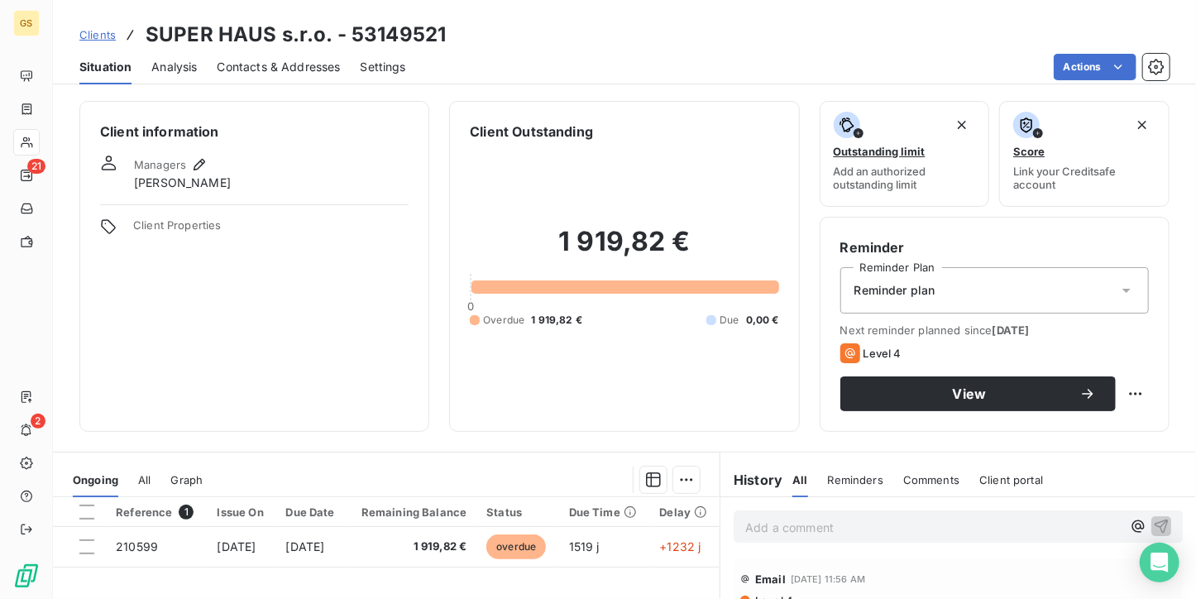
click at [275, 65] on span "Contacts & Addresses" at bounding box center [279, 67] width 123 height 17
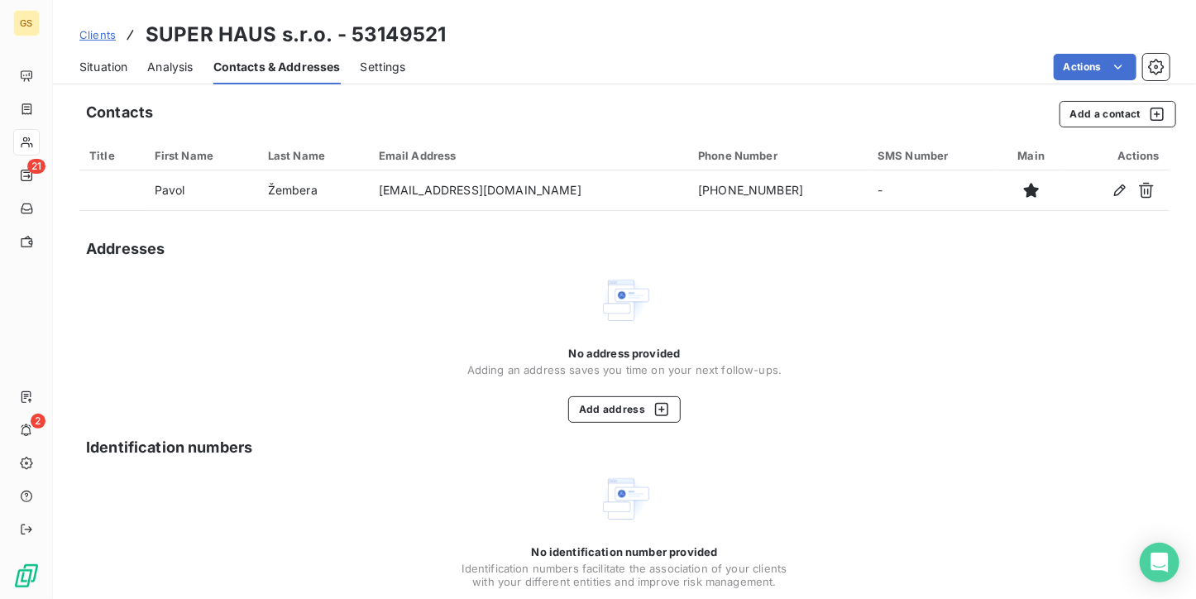
click at [114, 67] on span "Situation" at bounding box center [103, 67] width 48 height 17
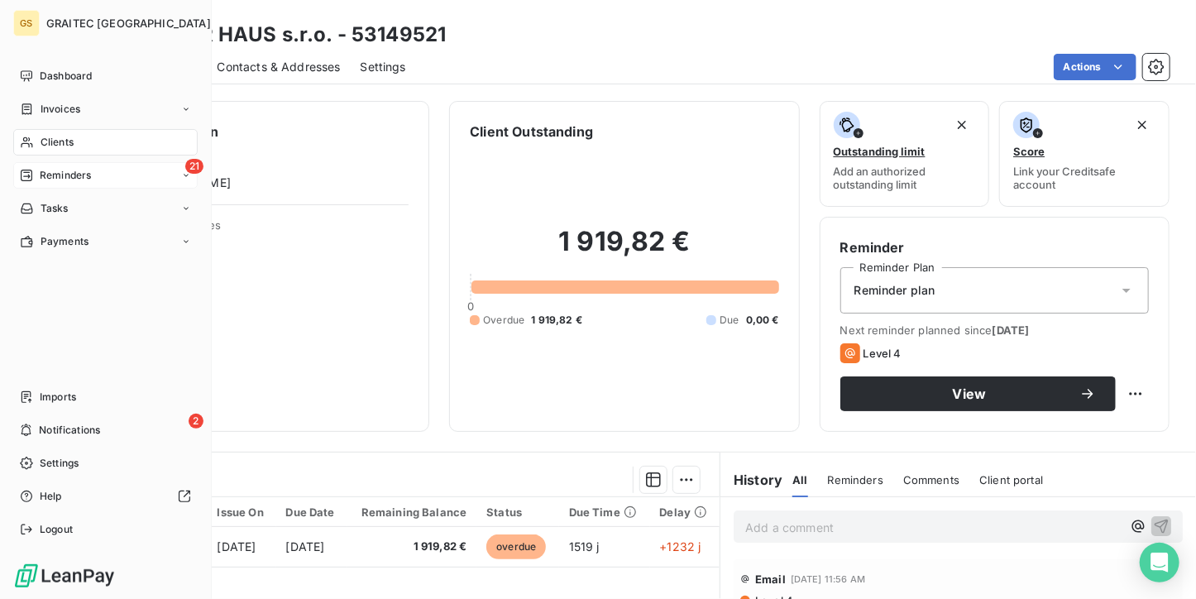
click at [26, 184] on div "21 Reminders" at bounding box center [105, 175] width 184 height 26
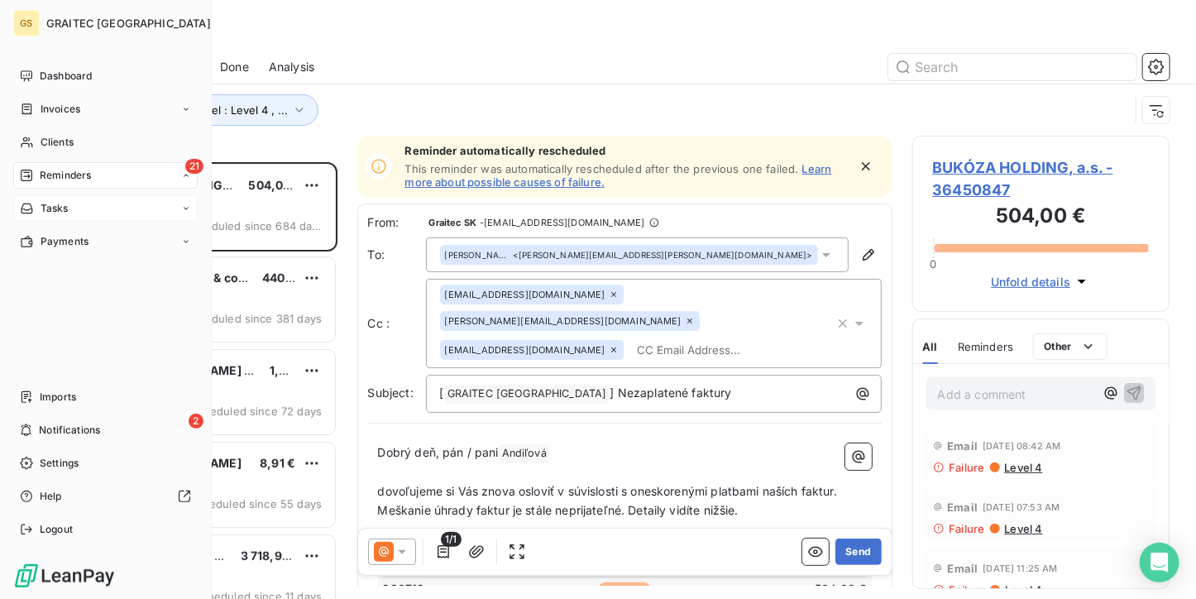
scroll to position [423, 245]
click at [0, 0] on span "Ongoing" at bounding box center [0, 0] width 0 height 0
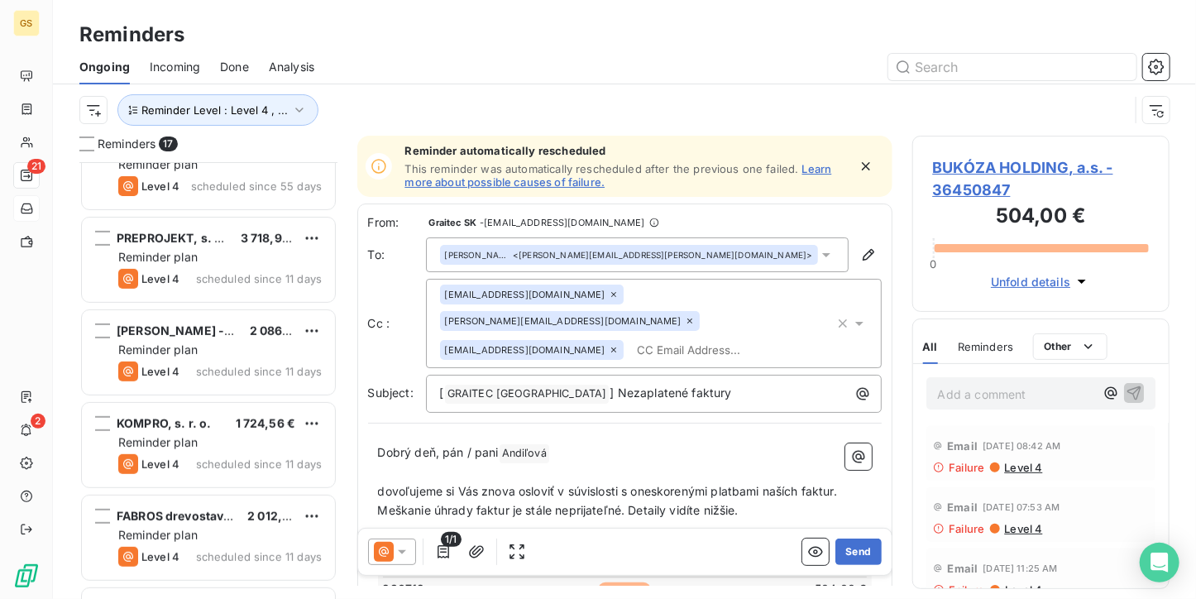
scroll to position [414, 0]
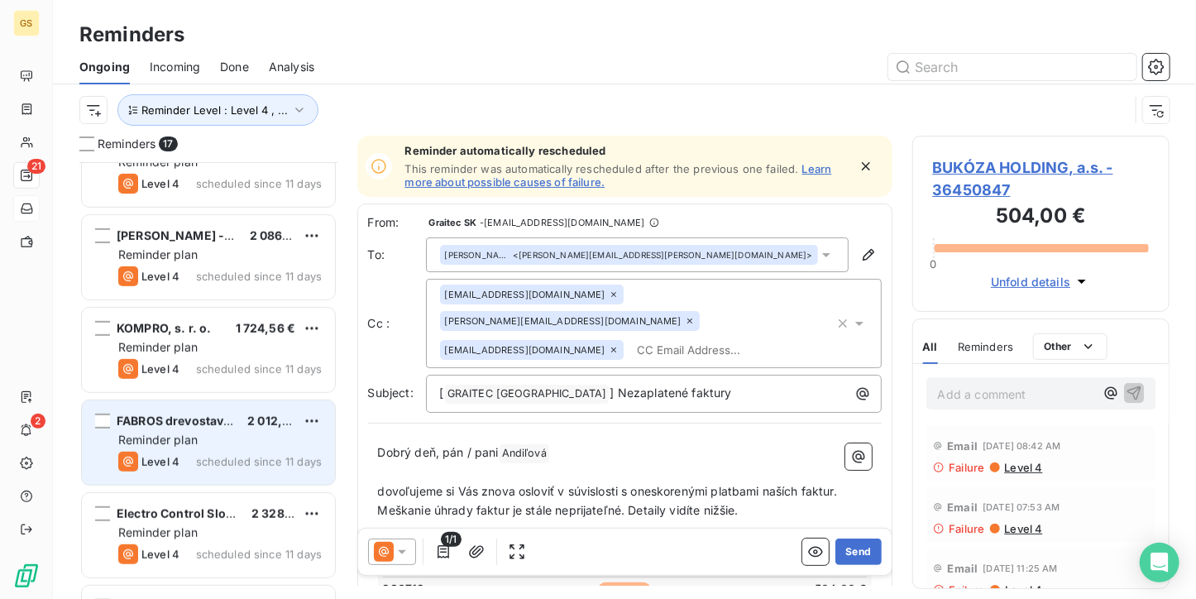
click at [244, 449] on div "FABROS drevostavby, a.s. 2 012,28 € Reminder plan Level 4 scheduled since 11 da…" at bounding box center [208, 442] width 253 height 84
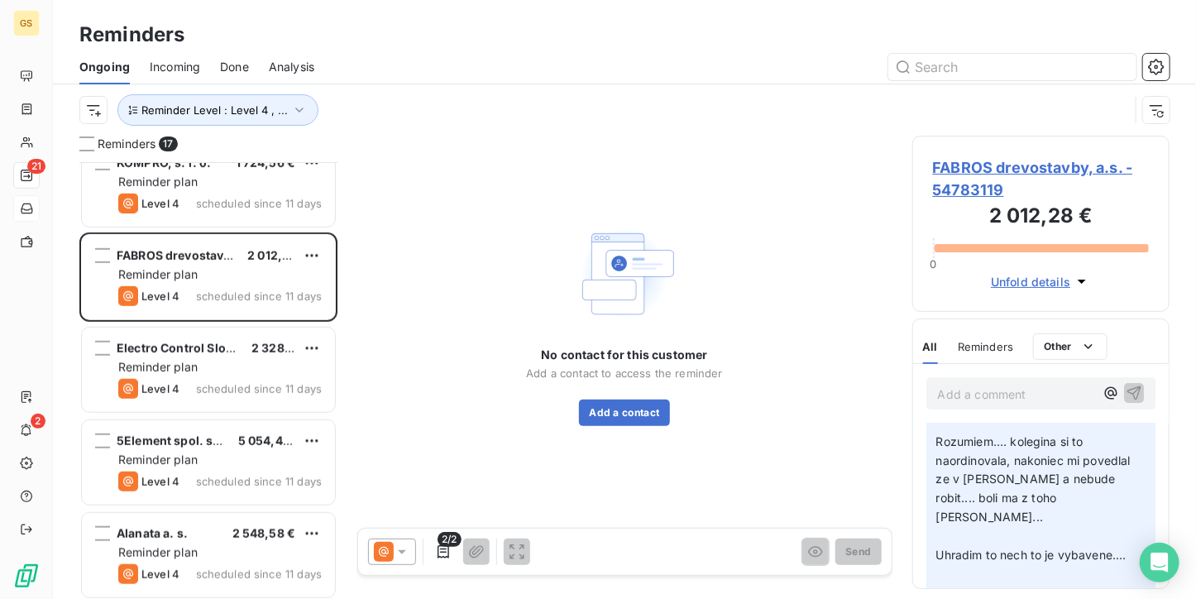
scroll to position [165, 0]
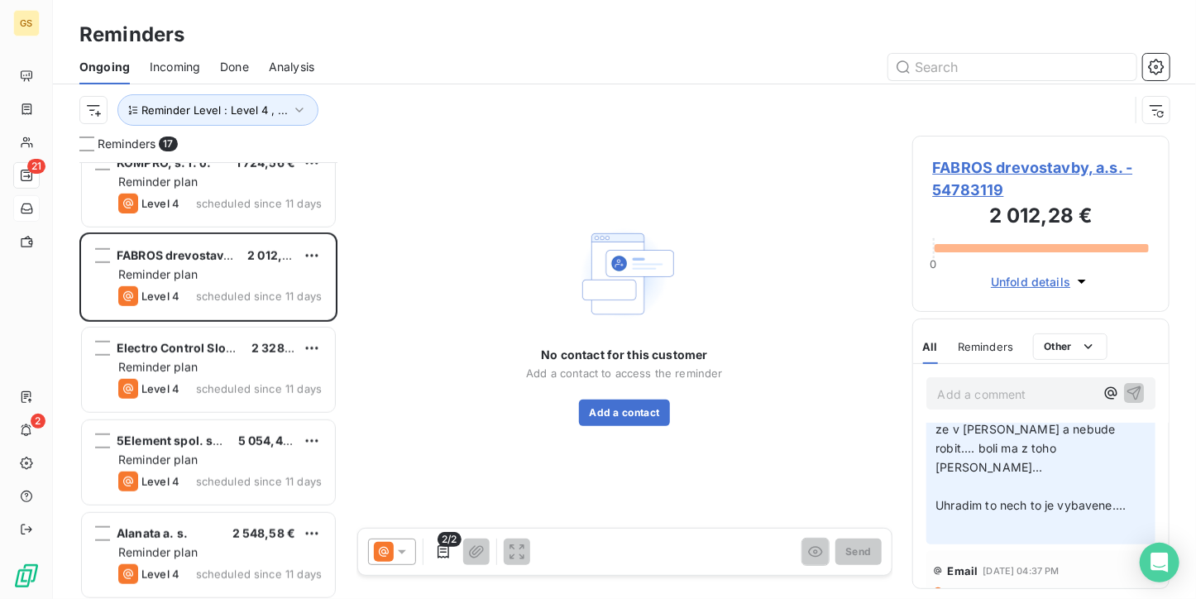
click at [943, 165] on span "FABROS drevostavby, a.s. - 54783119" at bounding box center [1041, 178] width 217 height 45
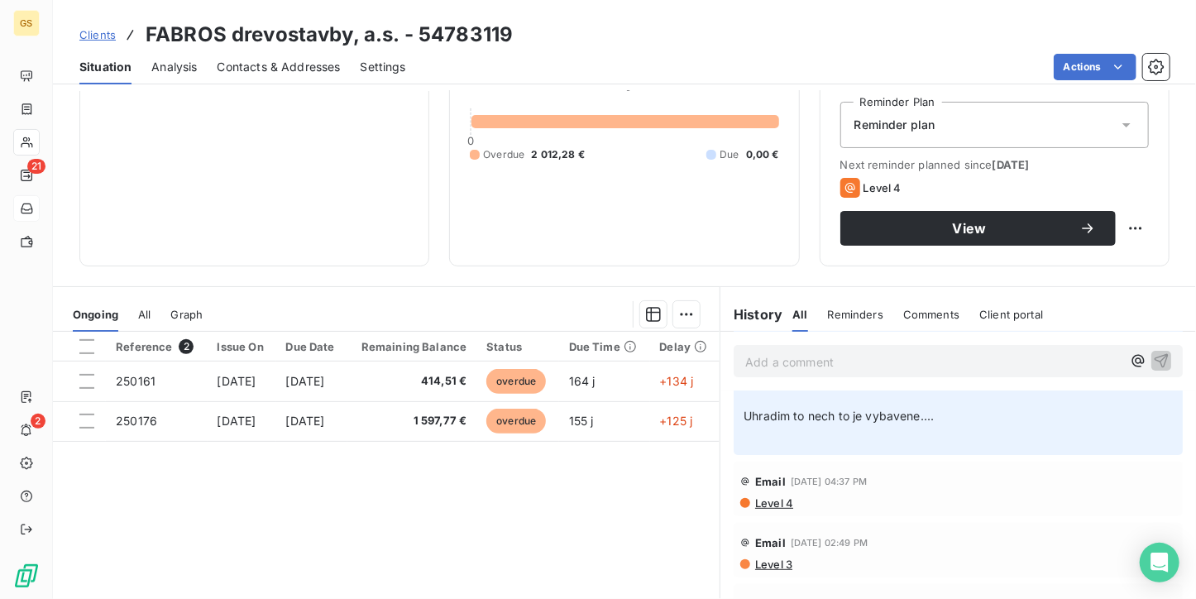
scroll to position [83, 0]
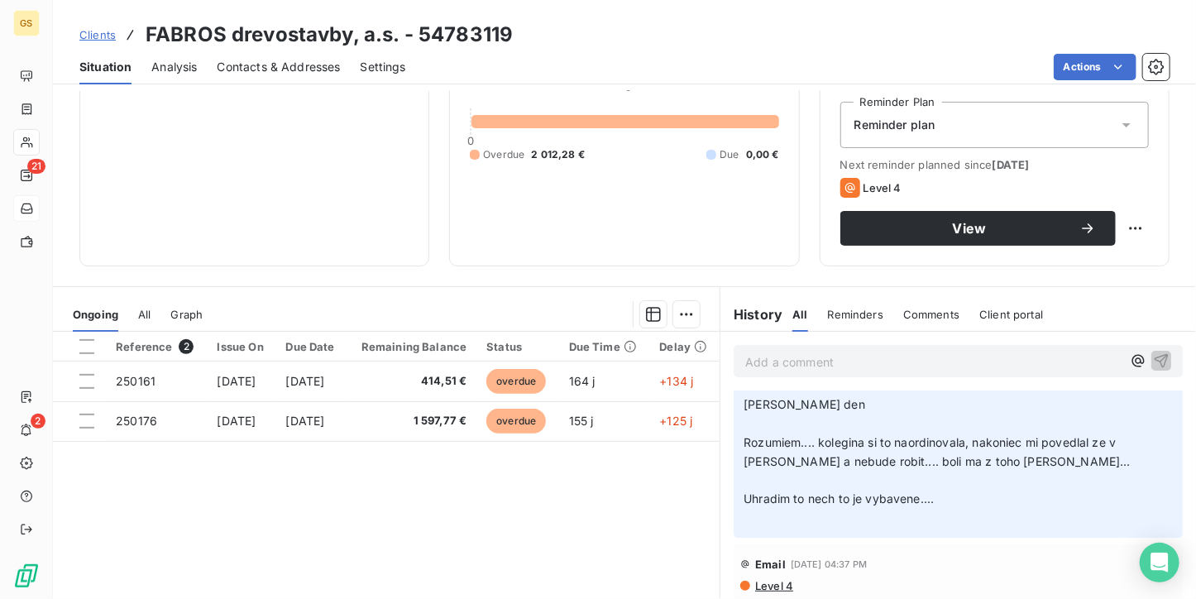
click at [275, 65] on span "Contacts & Addresses" at bounding box center [279, 67] width 123 height 17
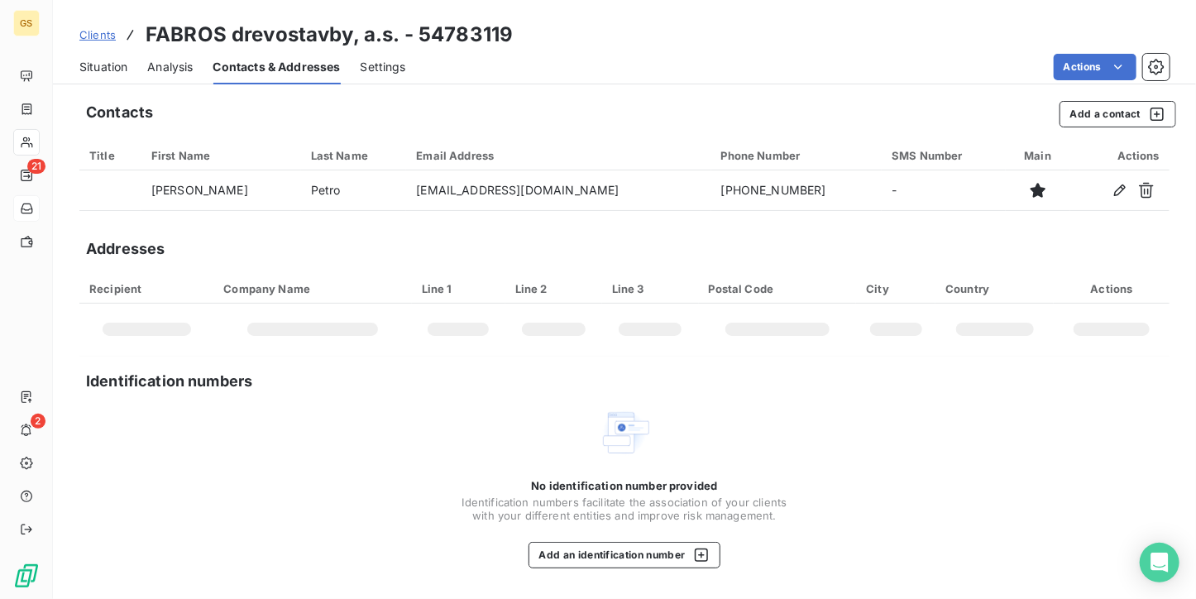
click at [97, 73] on span "Situation" at bounding box center [103, 67] width 48 height 17
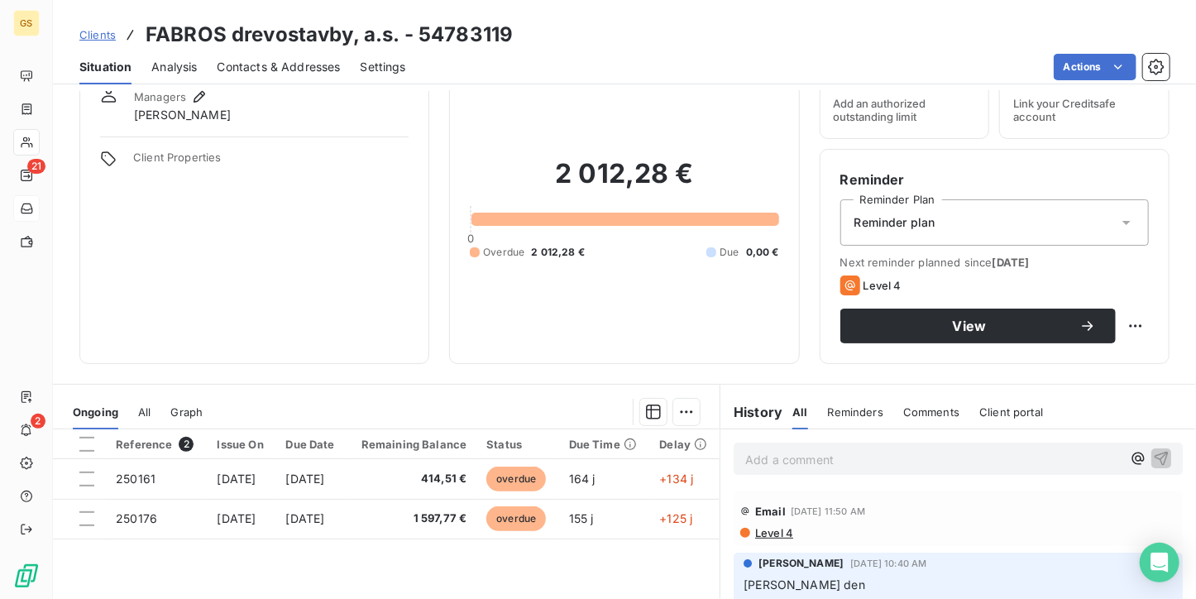
scroll to position [165, 0]
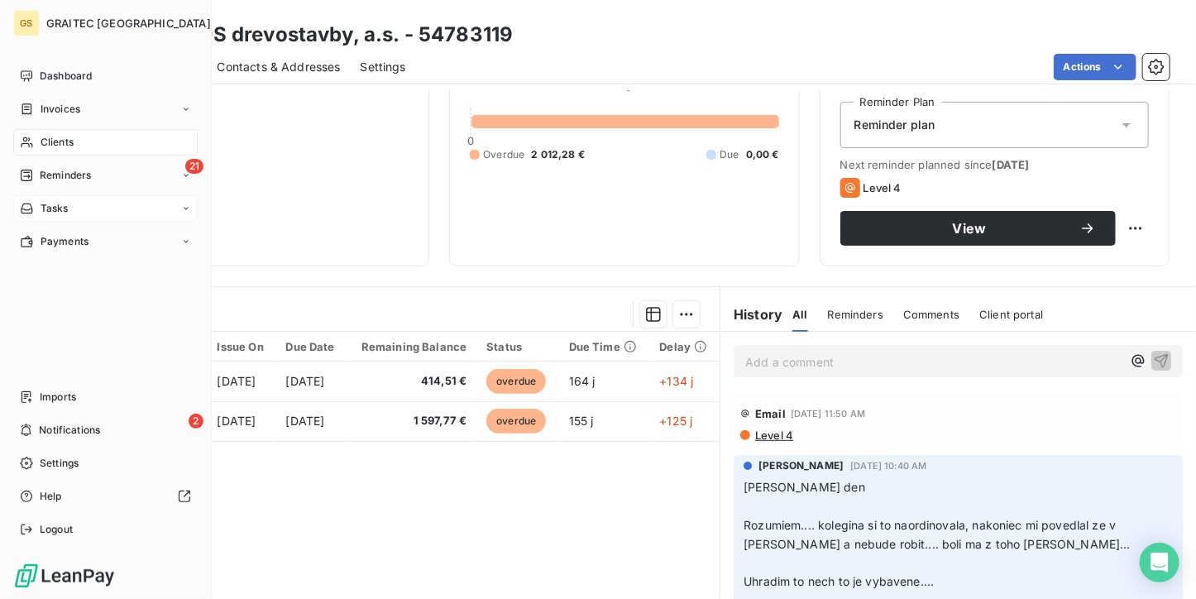
click at [50, 174] on span "Reminders" at bounding box center [65, 175] width 51 height 15
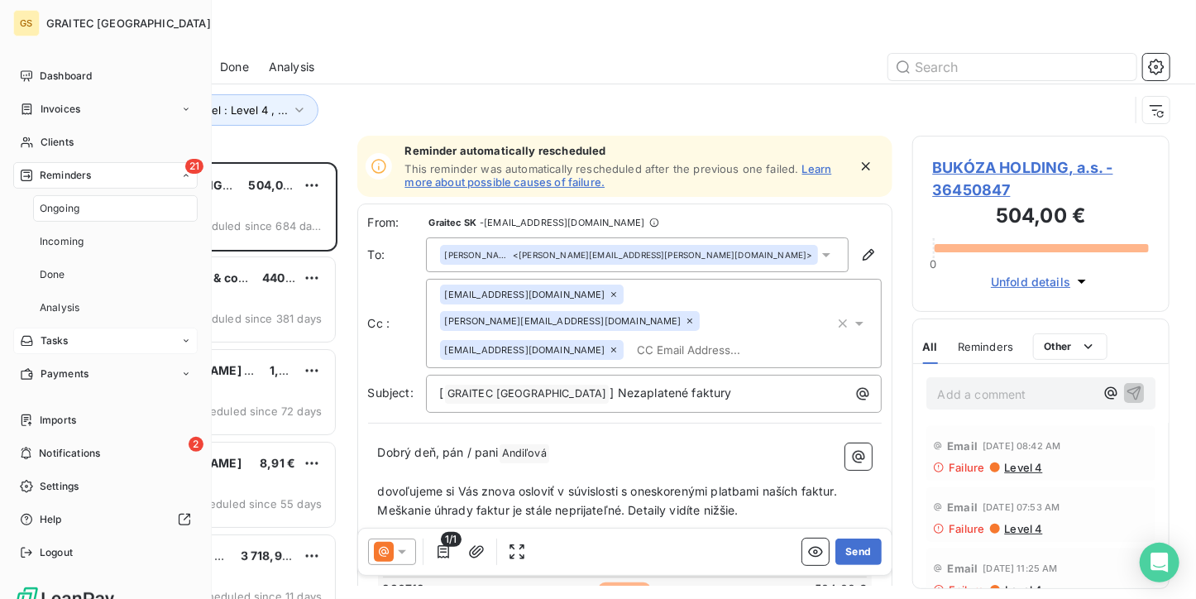
scroll to position [423, 245]
click at [50, 204] on span "Ongoing" at bounding box center [60, 208] width 40 height 15
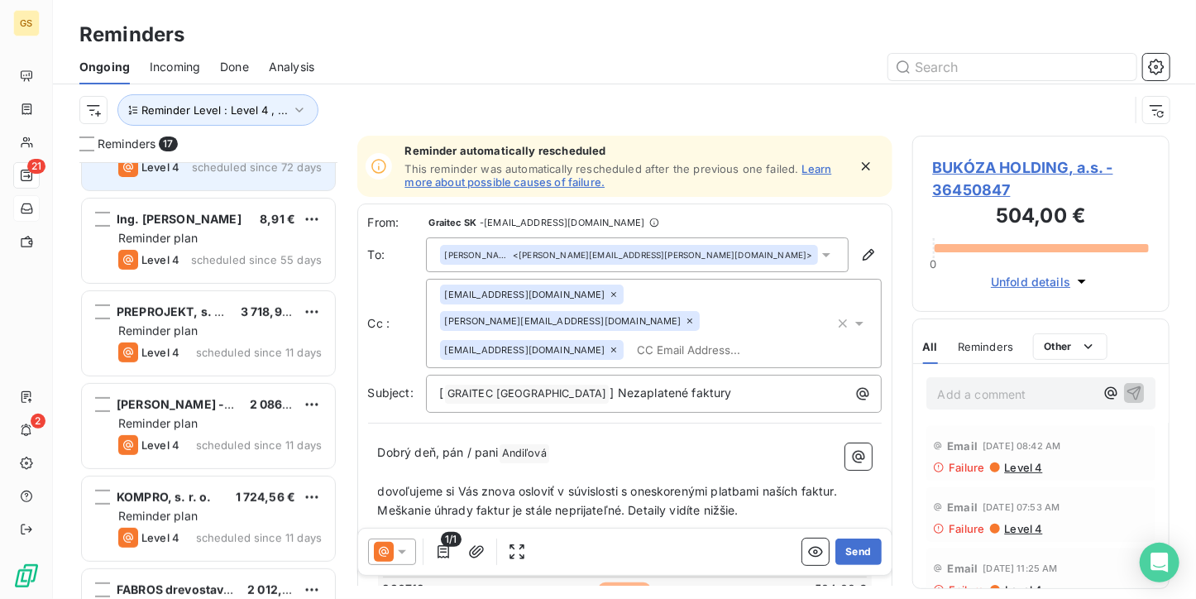
scroll to position [248, 0]
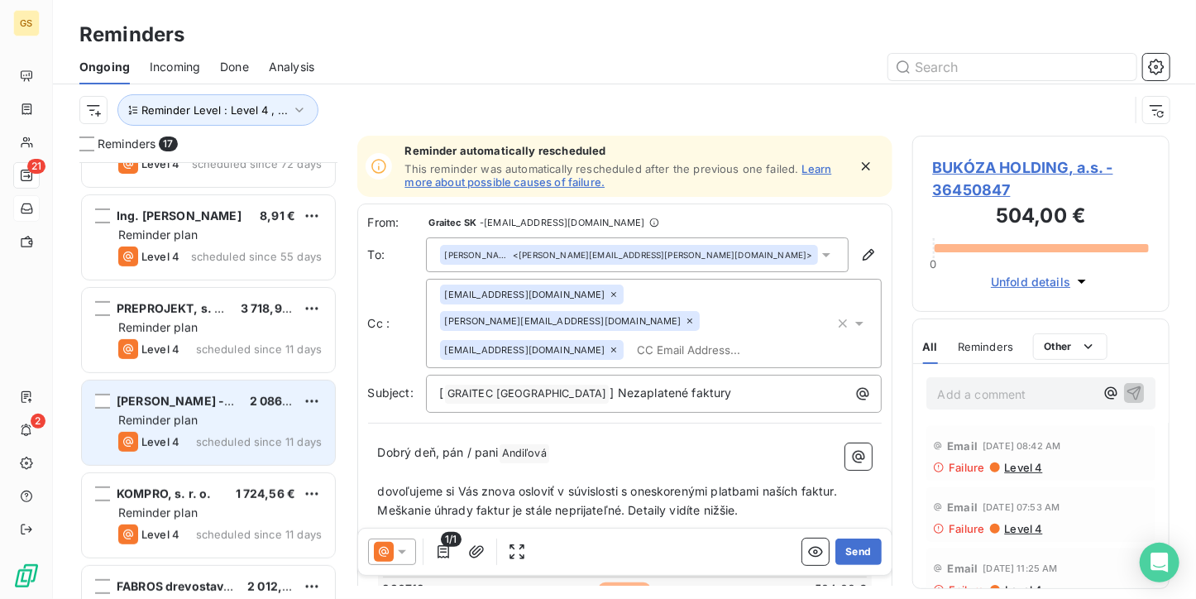
click at [216, 436] on span "scheduled since 11 days" at bounding box center [259, 441] width 126 height 13
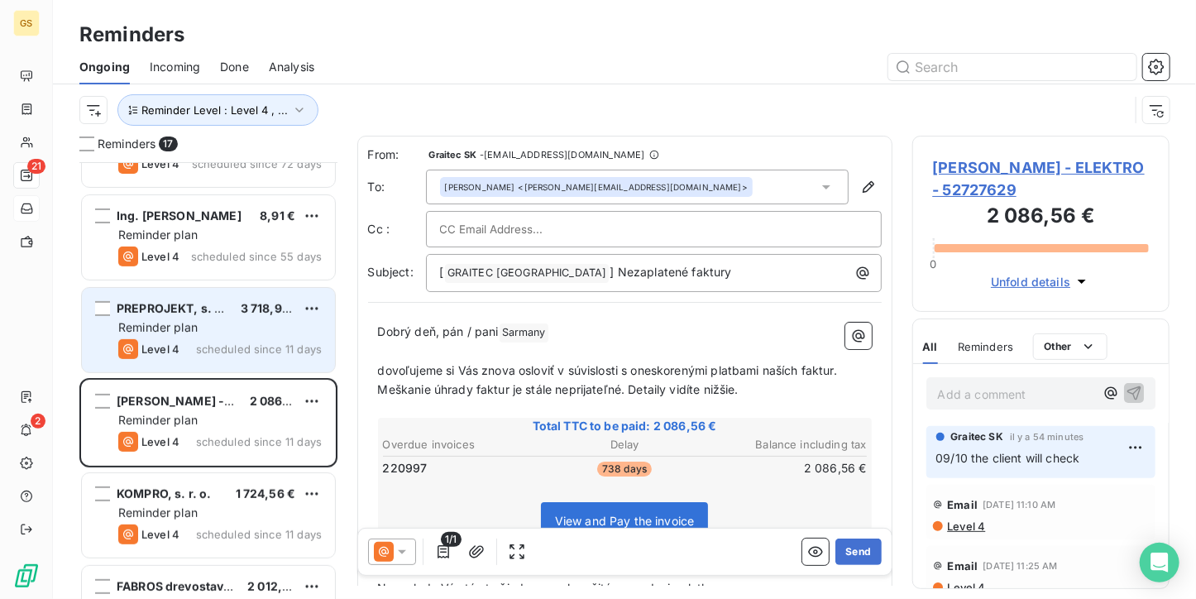
click at [216, 294] on div "PREPROJEKT, s. r. o. 3 718,98 € Reminder plan Level 4 scheduled since 11 days" at bounding box center [208, 330] width 253 height 84
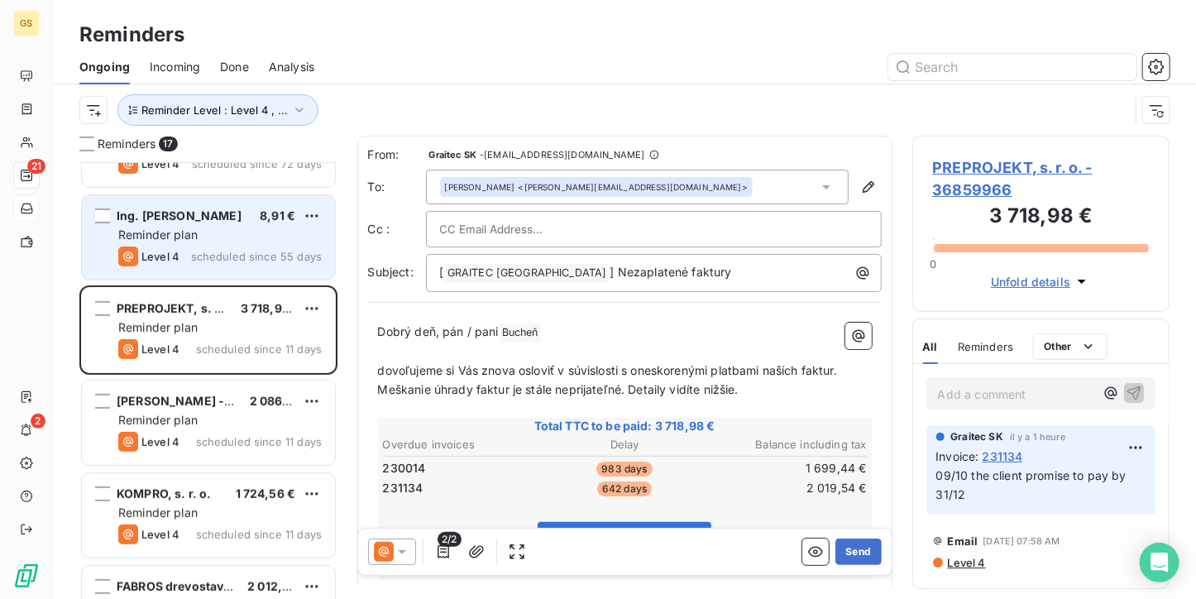
click at [211, 247] on div "Level 4 scheduled since 55 days" at bounding box center [219, 256] width 203 height 20
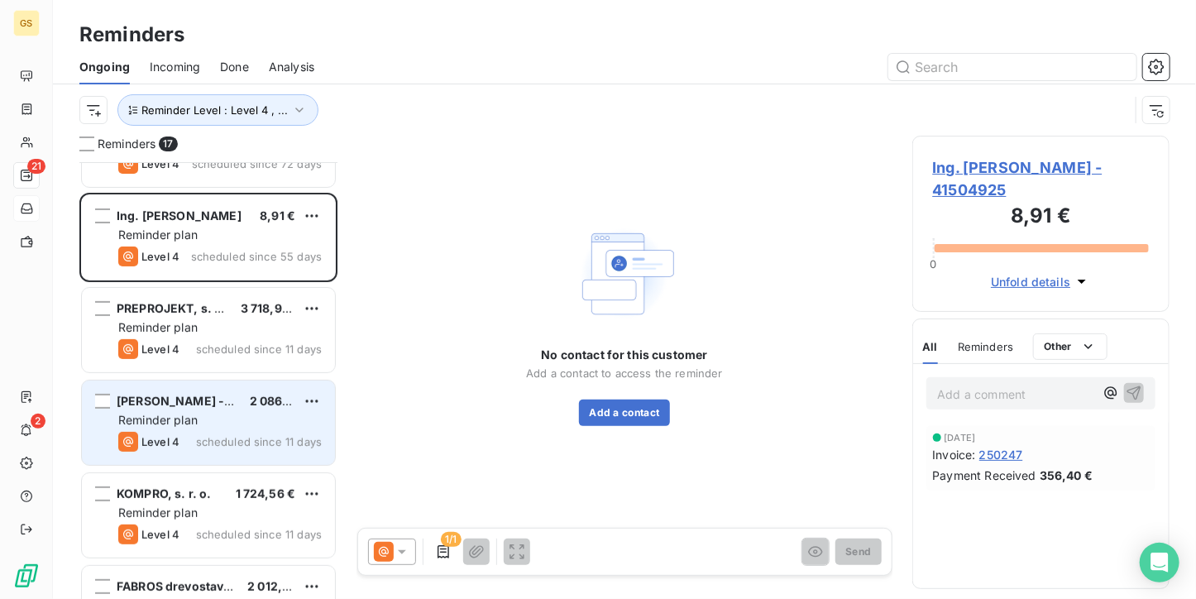
scroll to position [83, 0]
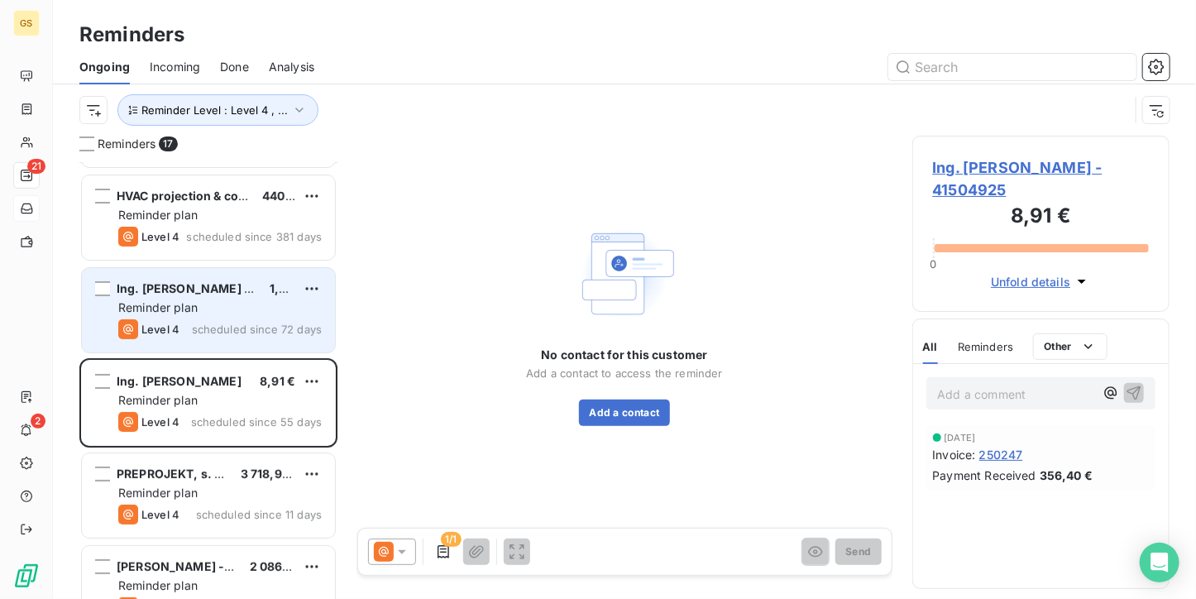
click at [217, 307] on div "Reminder plan" at bounding box center [219, 307] width 203 height 17
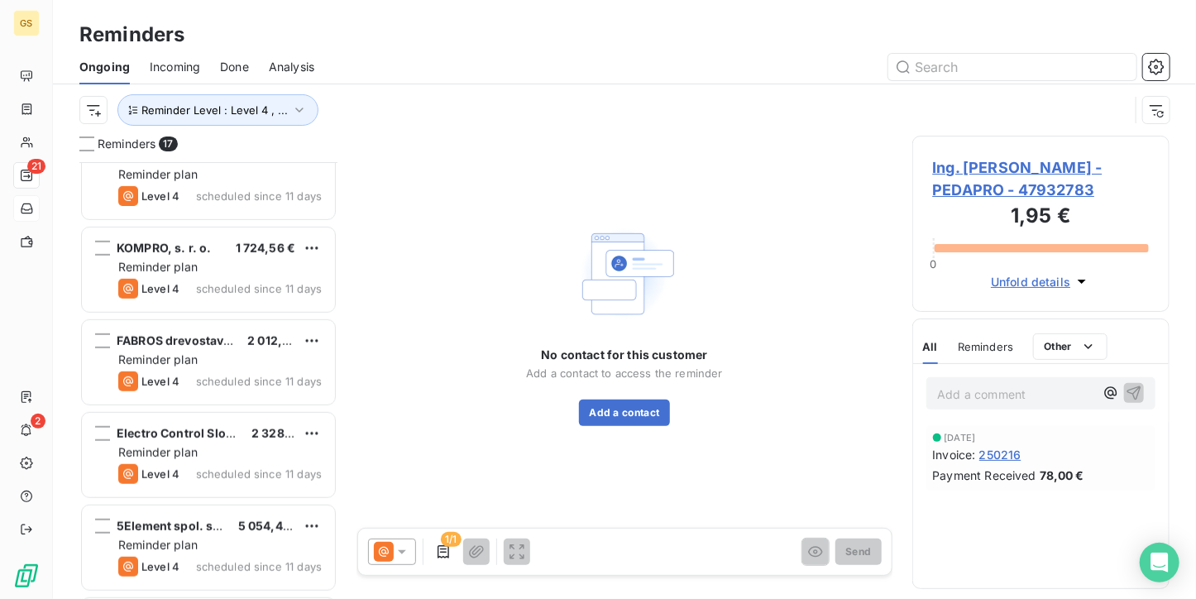
scroll to position [496, 0]
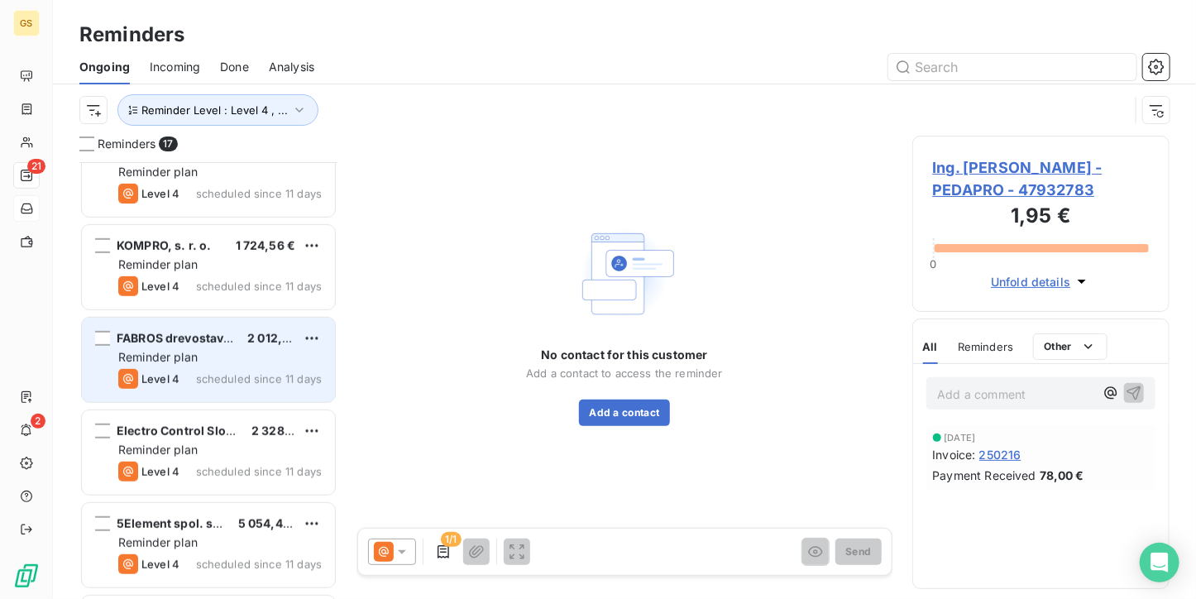
click at [219, 326] on div "FABROS drevostavby, a.s. 2 012,28 € Reminder plan Level 4 scheduled since 11 da…" at bounding box center [208, 360] width 253 height 84
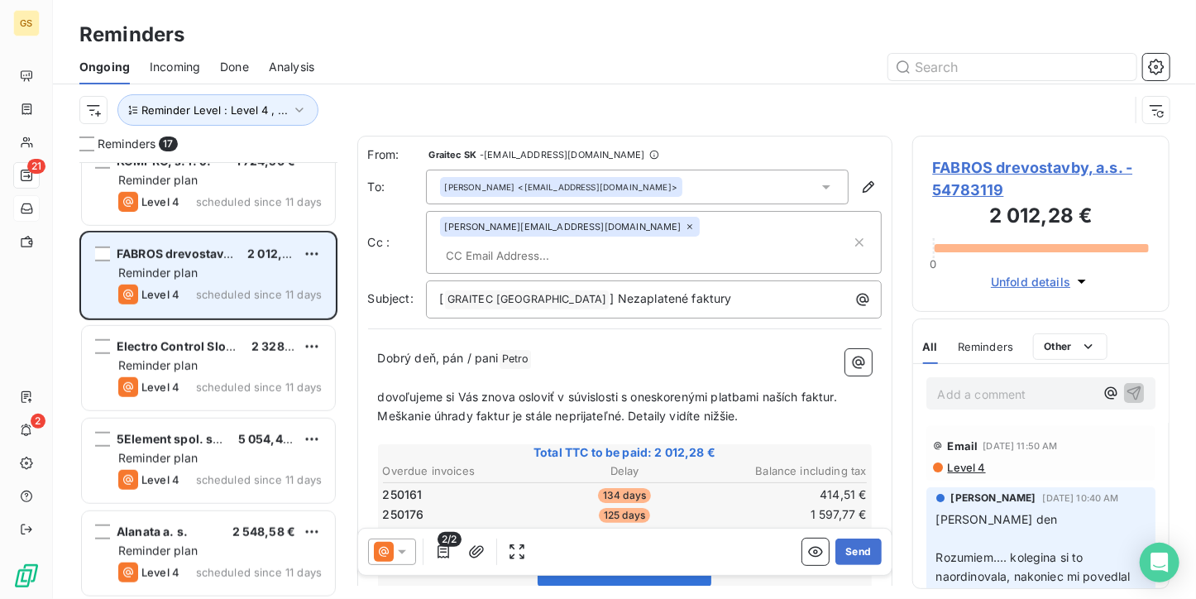
scroll to position [662, 0]
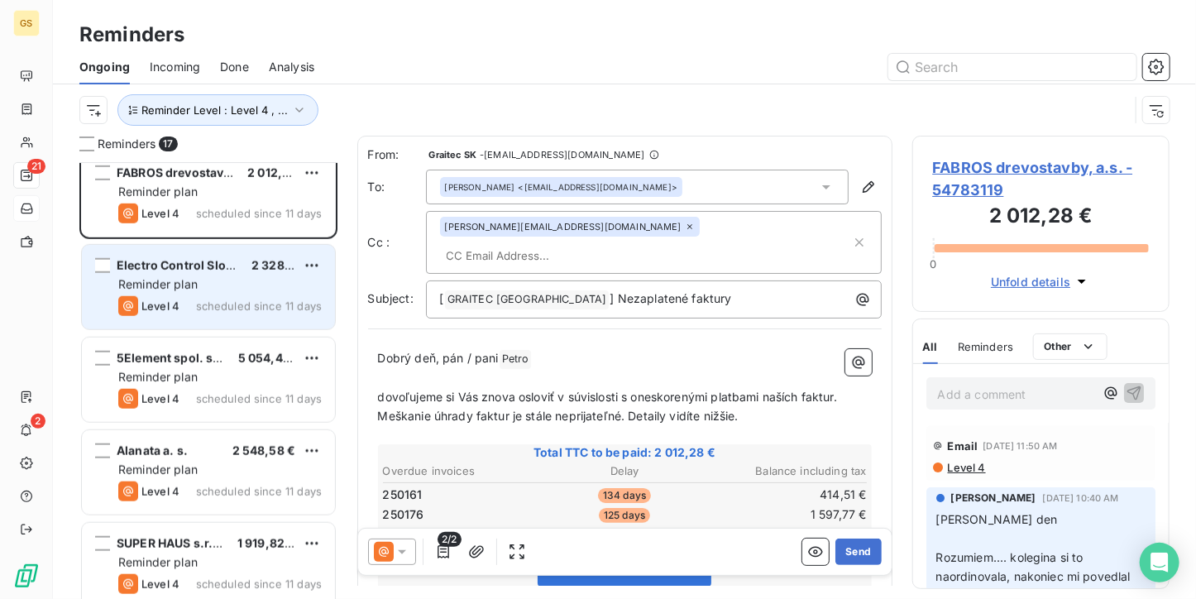
click at [227, 289] on div "Reminder plan" at bounding box center [219, 284] width 203 height 17
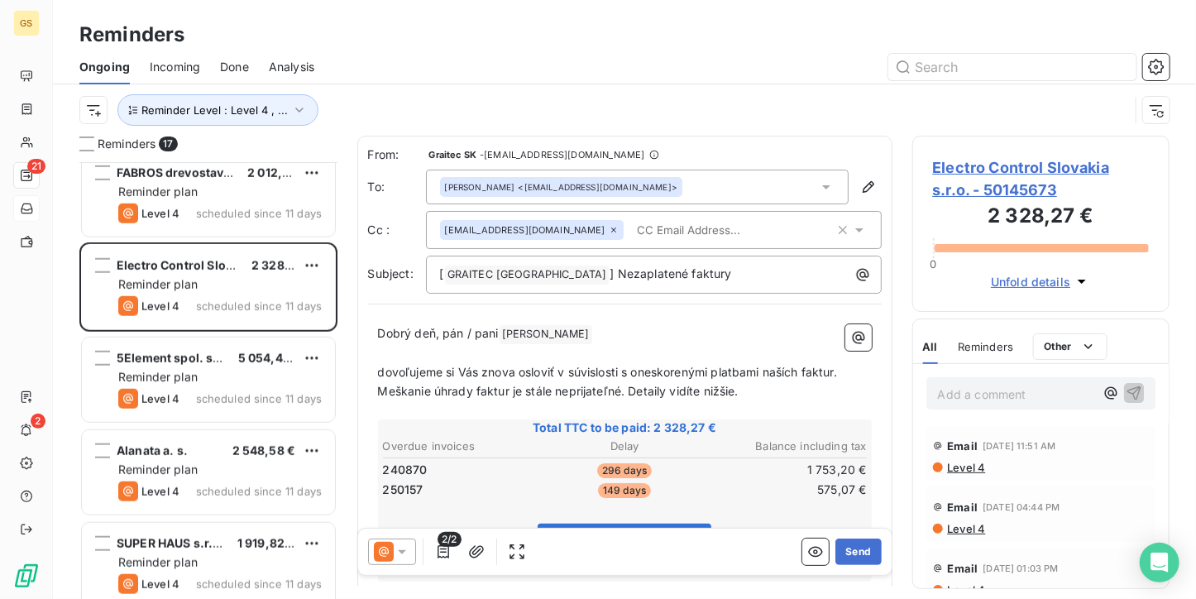
click at [965, 156] on span "Electro Control Slovakia s.r.o. - 50145673" at bounding box center [1041, 178] width 217 height 45
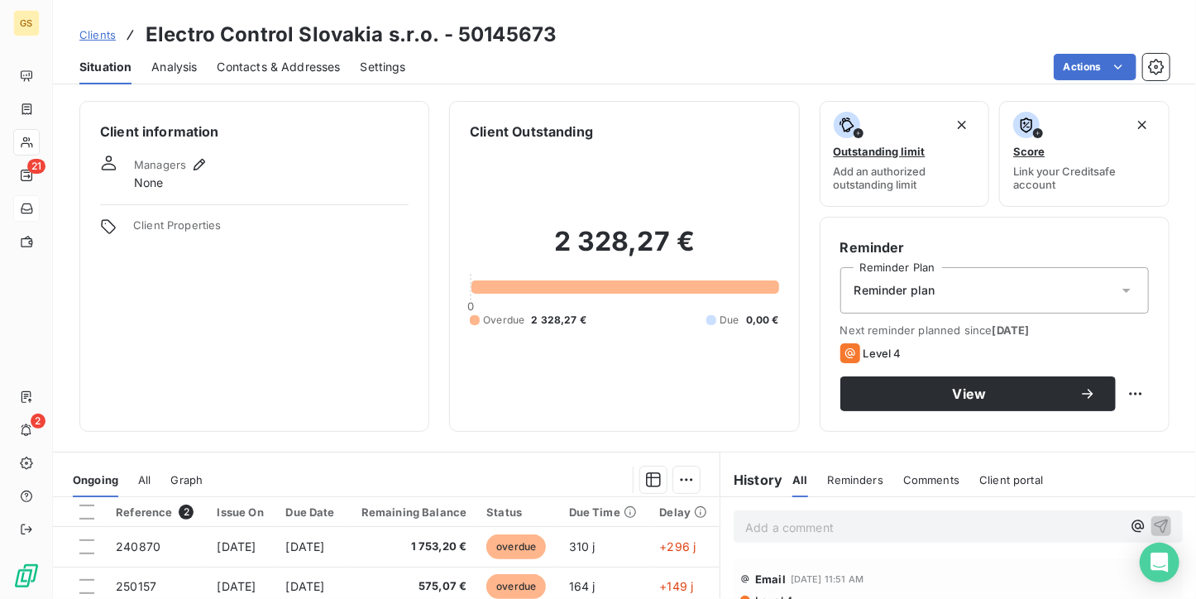
click at [265, 65] on span "Contacts & Addresses" at bounding box center [279, 67] width 123 height 17
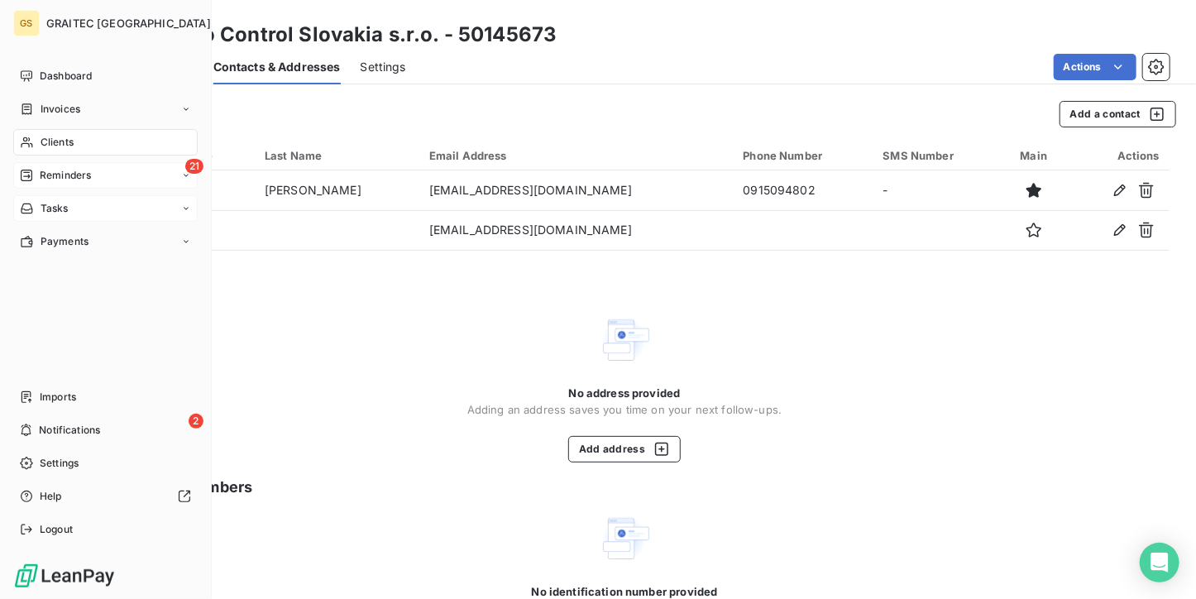
click at [46, 175] on span "Reminders" at bounding box center [65, 175] width 51 height 15
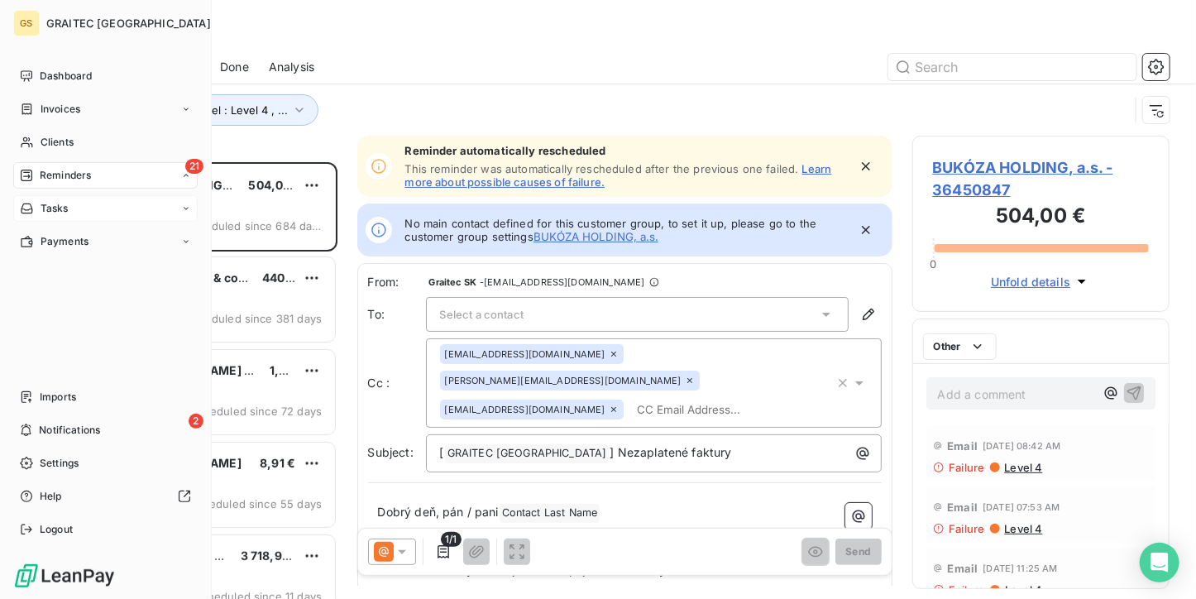
scroll to position [423, 245]
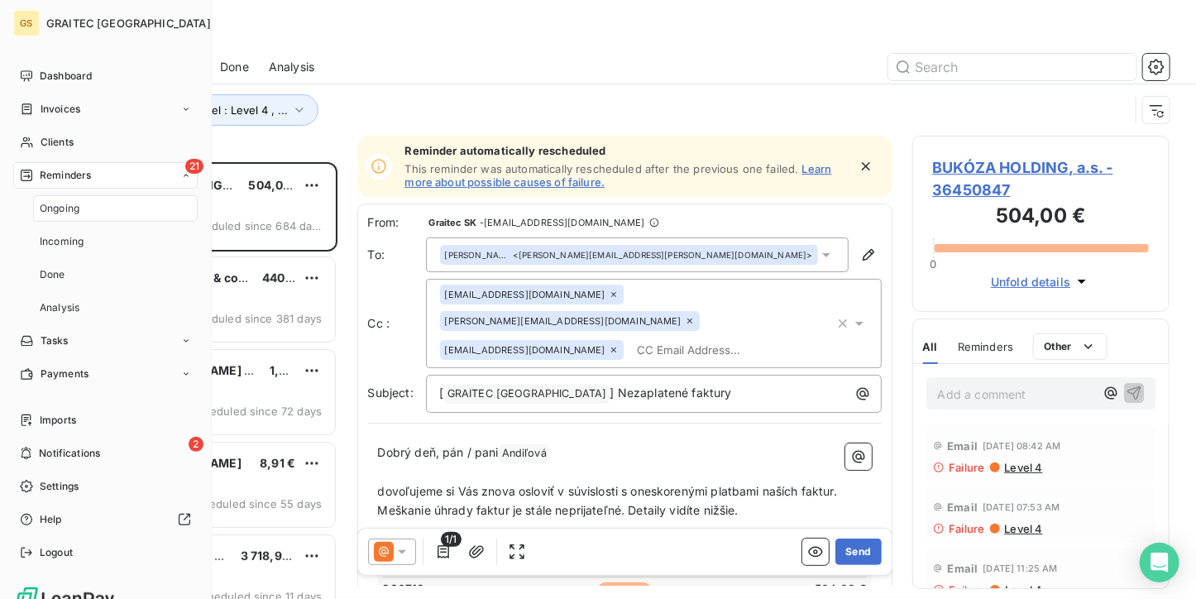
click at [56, 221] on div "Ongoing" at bounding box center [115, 208] width 165 height 26
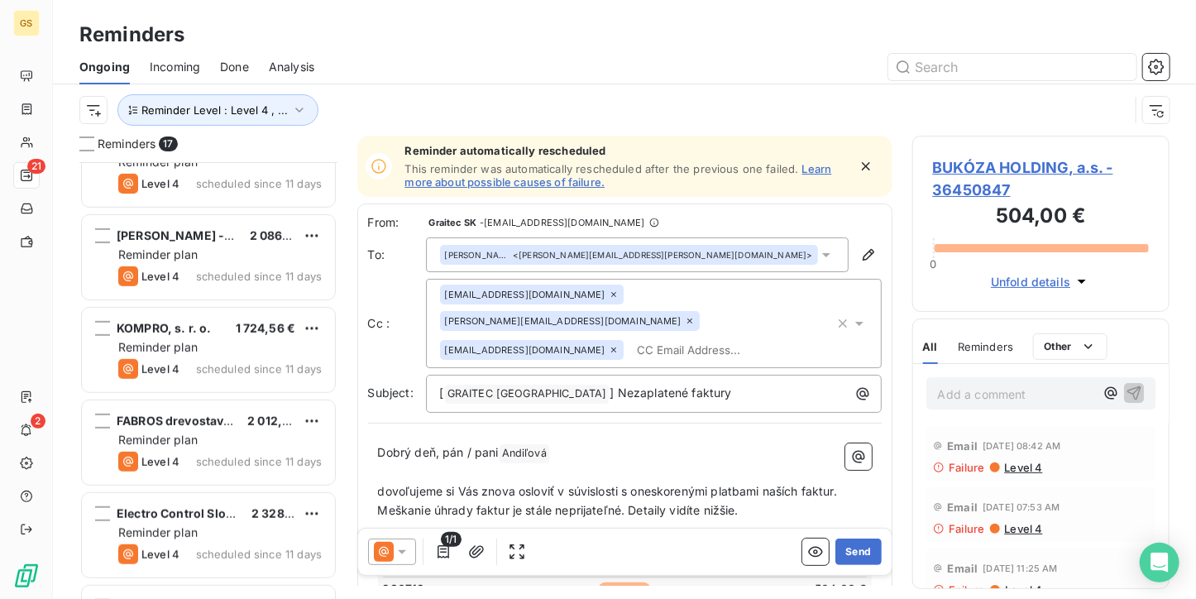
scroll to position [579, 0]
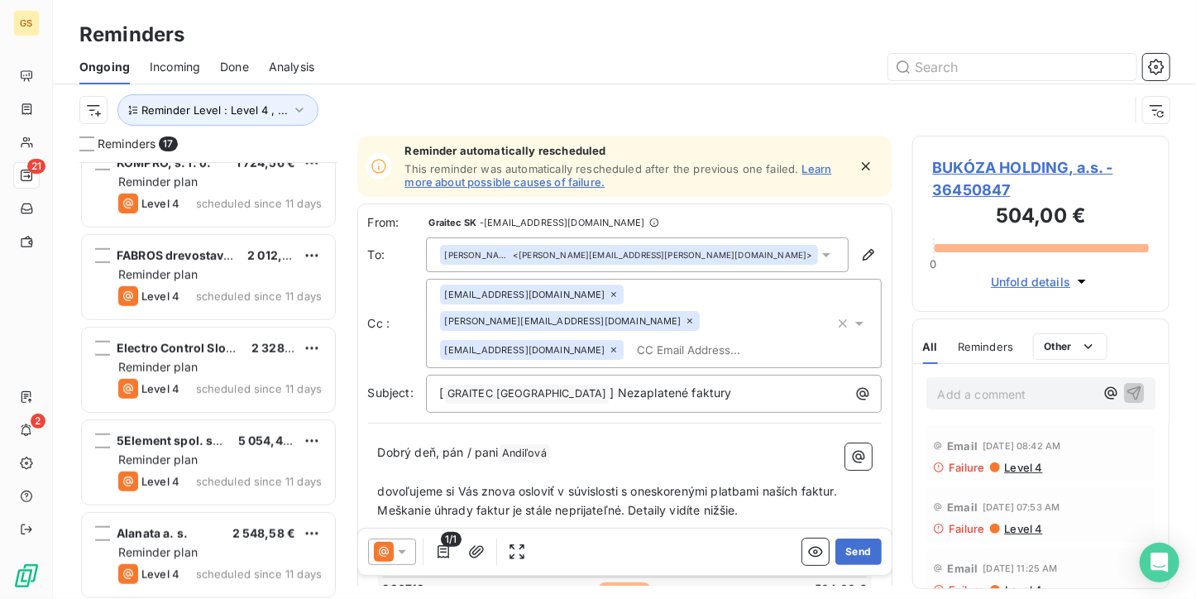
click at [215, 394] on div "Level 4 scheduled since 11 days" at bounding box center [219, 389] width 203 height 20
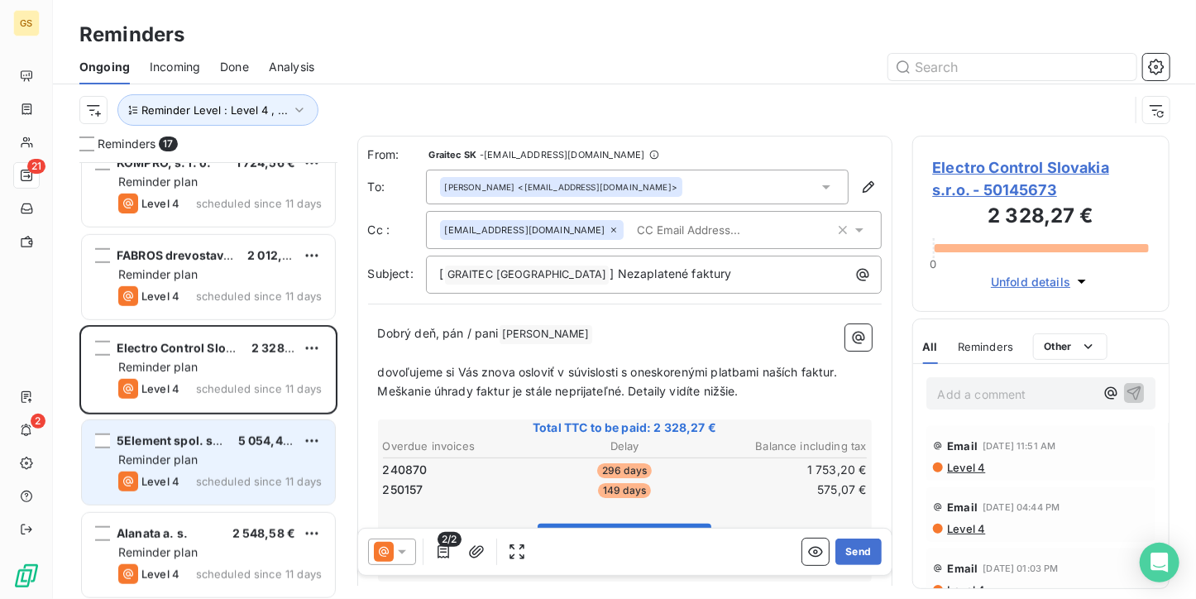
click at [213, 425] on div "5Element spol. s r.o. 5 054,40 € Reminder plan Level 4 scheduled since 11 days" at bounding box center [208, 462] width 253 height 84
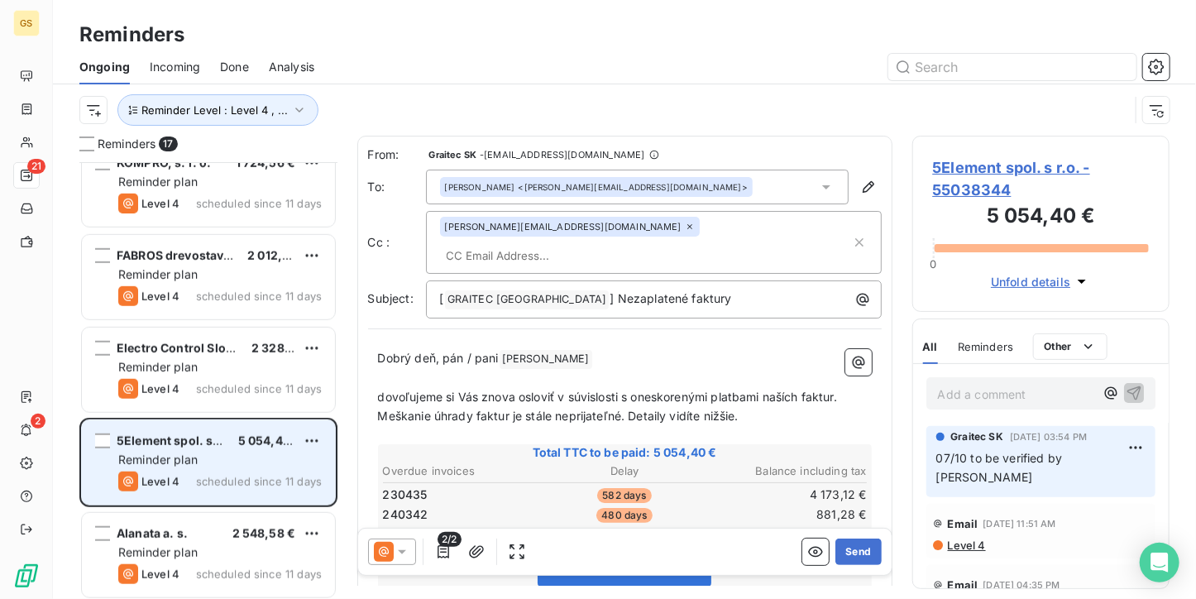
scroll to position [827, 0]
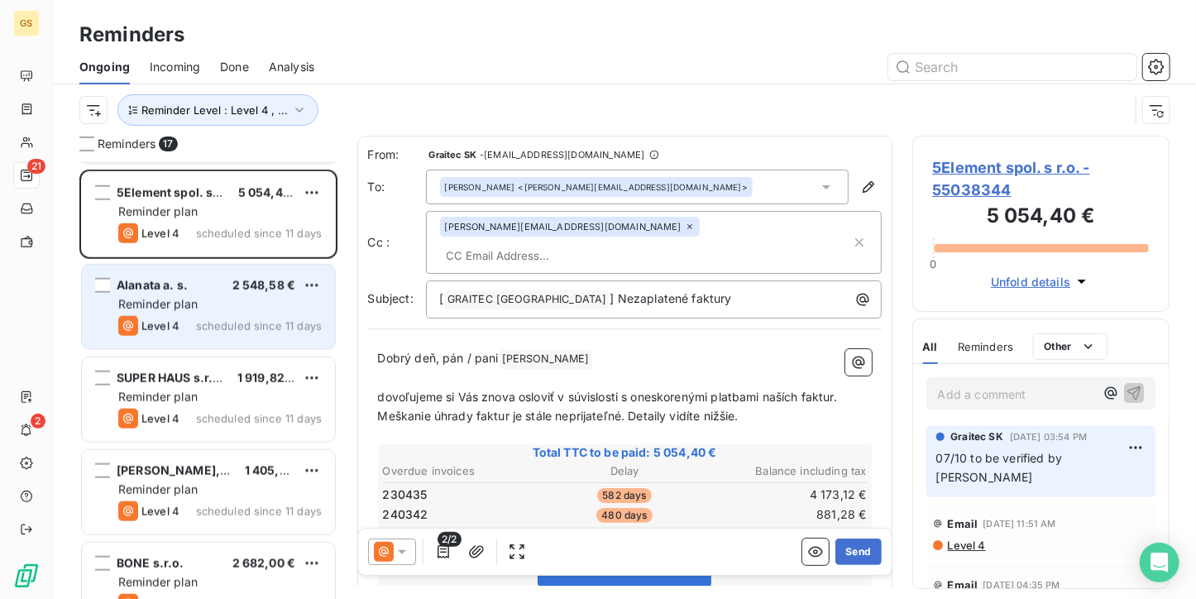
click at [228, 313] on div "Alanata a. s. 2 548,58 € Reminder plan Level 4 scheduled since 11 days" at bounding box center [208, 307] width 253 height 84
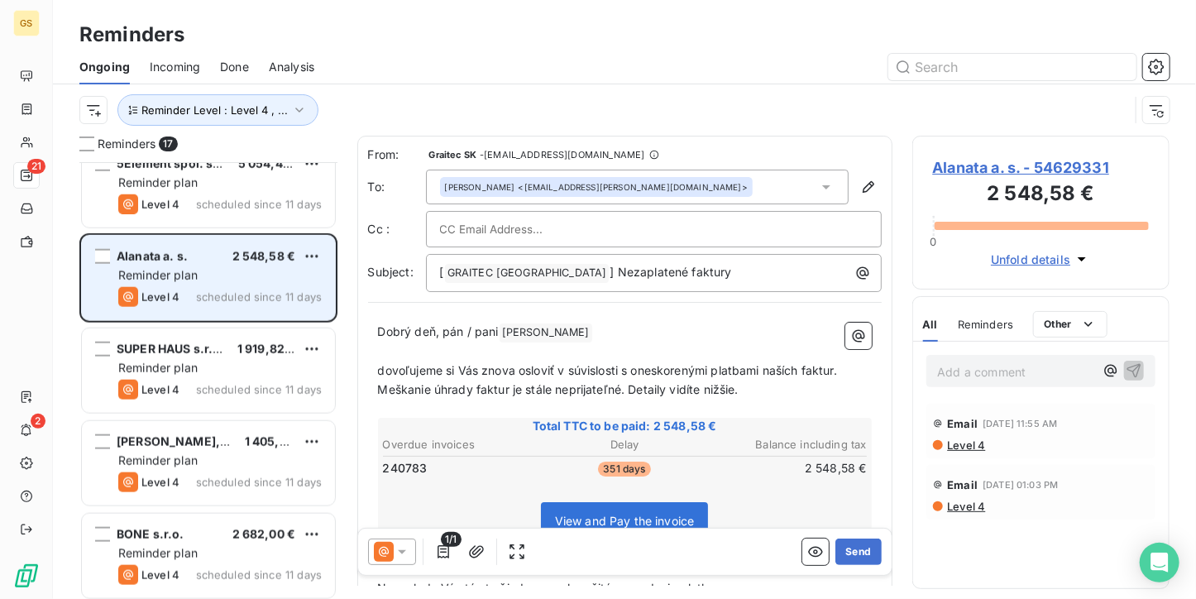
scroll to position [827, 0]
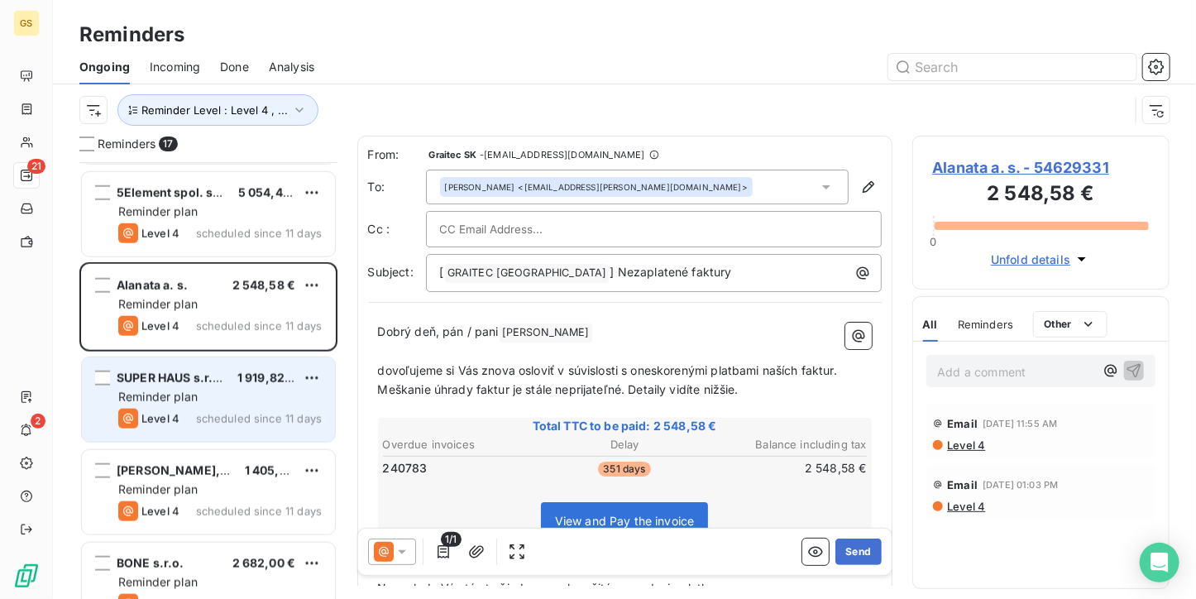
click at [223, 424] on div "Level 4 scheduled since 11 days" at bounding box center [219, 419] width 203 height 20
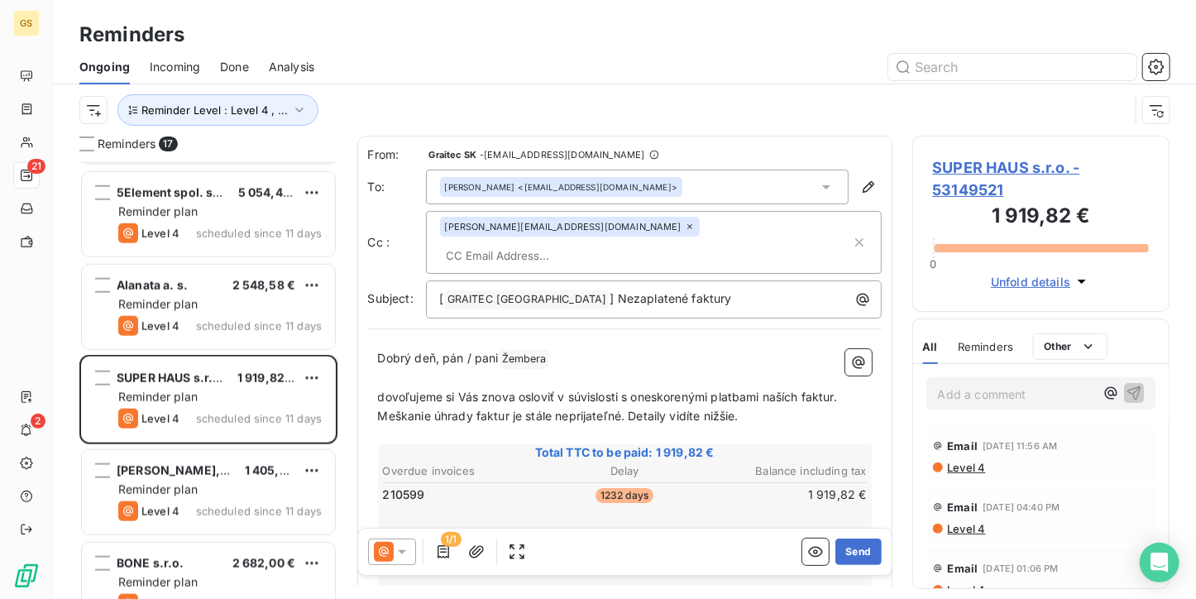
click at [976, 179] on span "SUPER HAUS s.r.o. - 53149521" at bounding box center [1041, 178] width 217 height 45
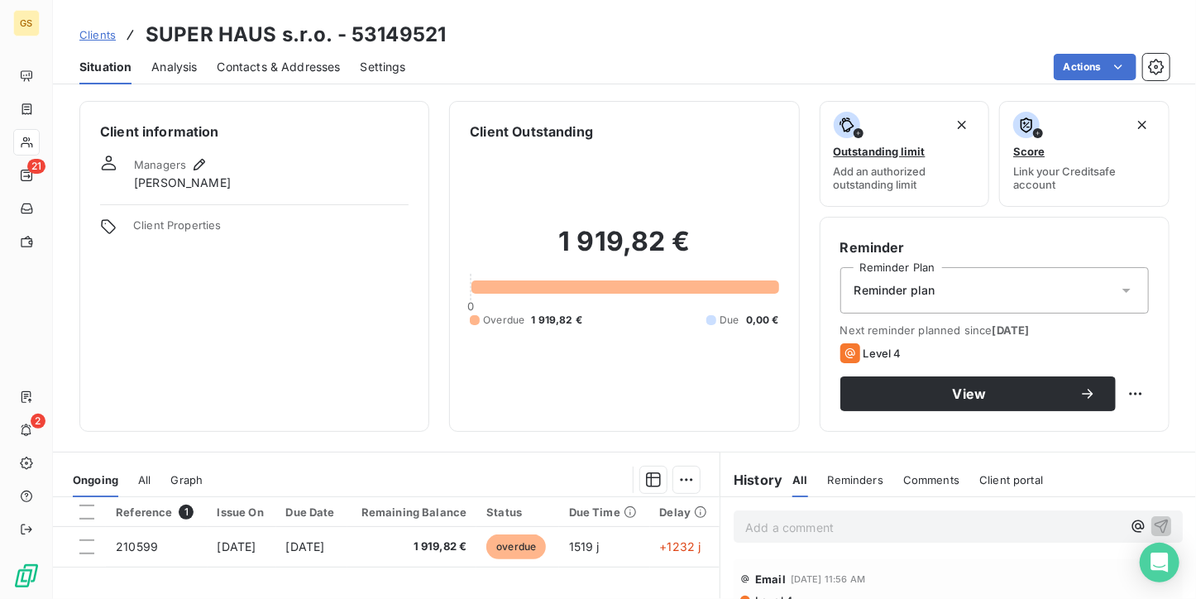
click at [255, 72] on span "Contacts & Addresses" at bounding box center [279, 67] width 123 height 17
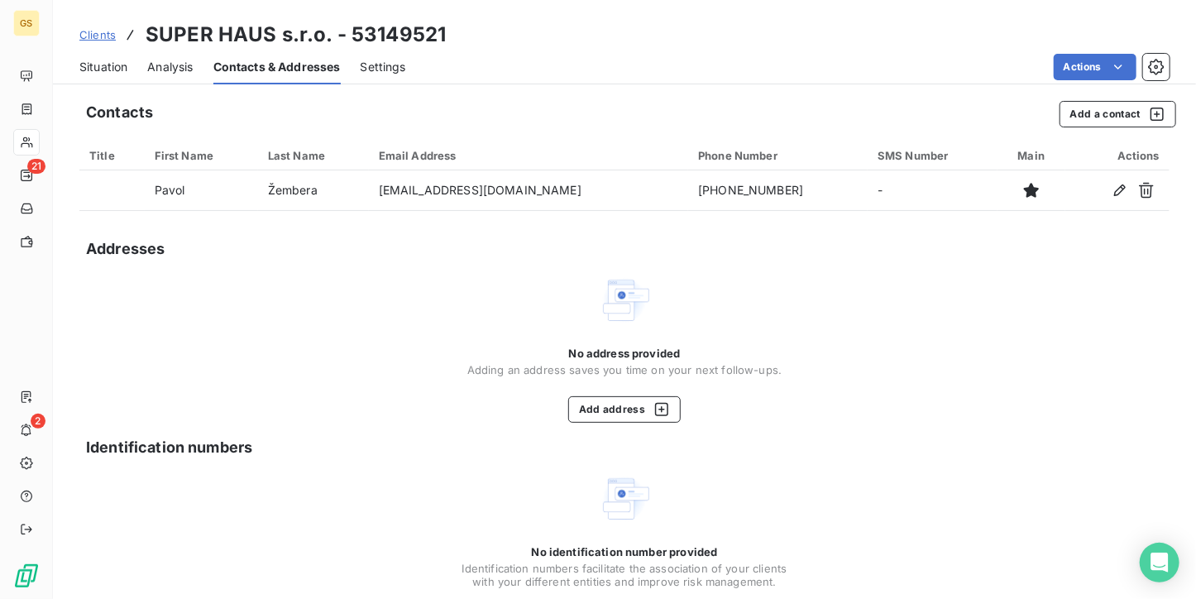
click at [85, 69] on span "Situation" at bounding box center [103, 67] width 48 height 17
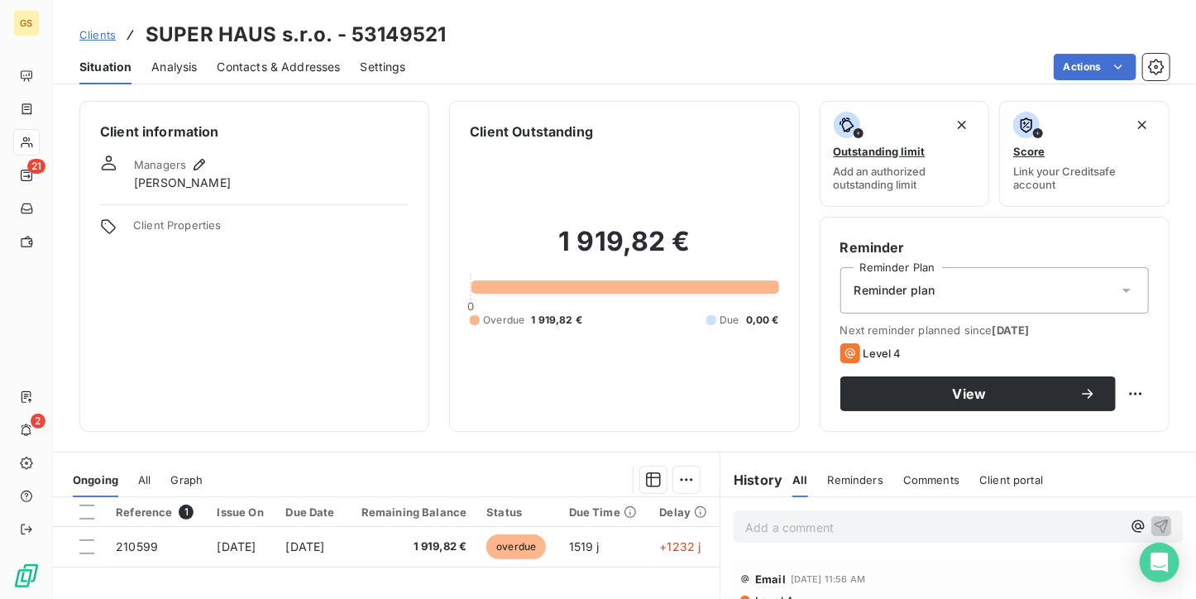
scroll to position [83, 0]
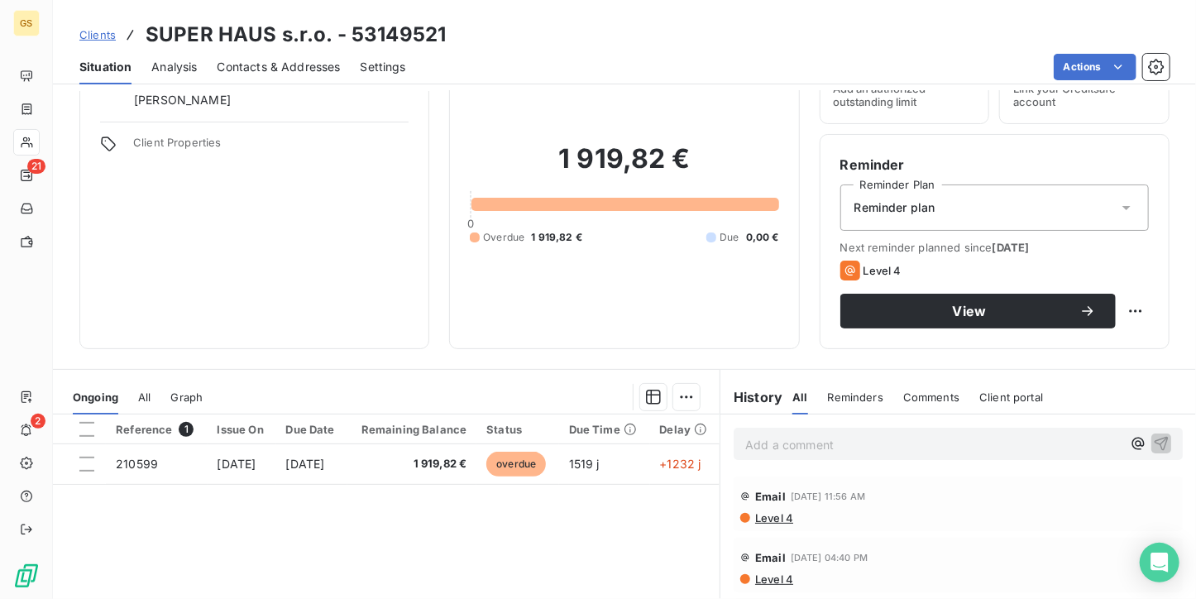
click at [284, 69] on span "Contacts & Addresses" at bounding box center [279, 67] width 123 height 17
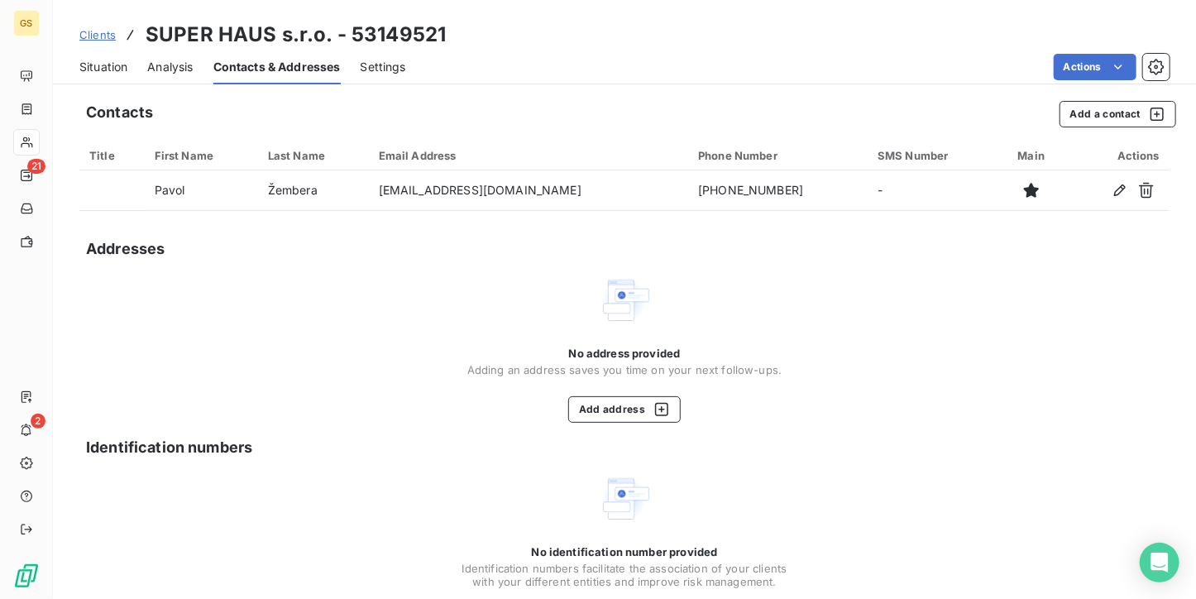
click at [112, 60] on span "Situation" at bounding box center [103, 67] width 48 height 17
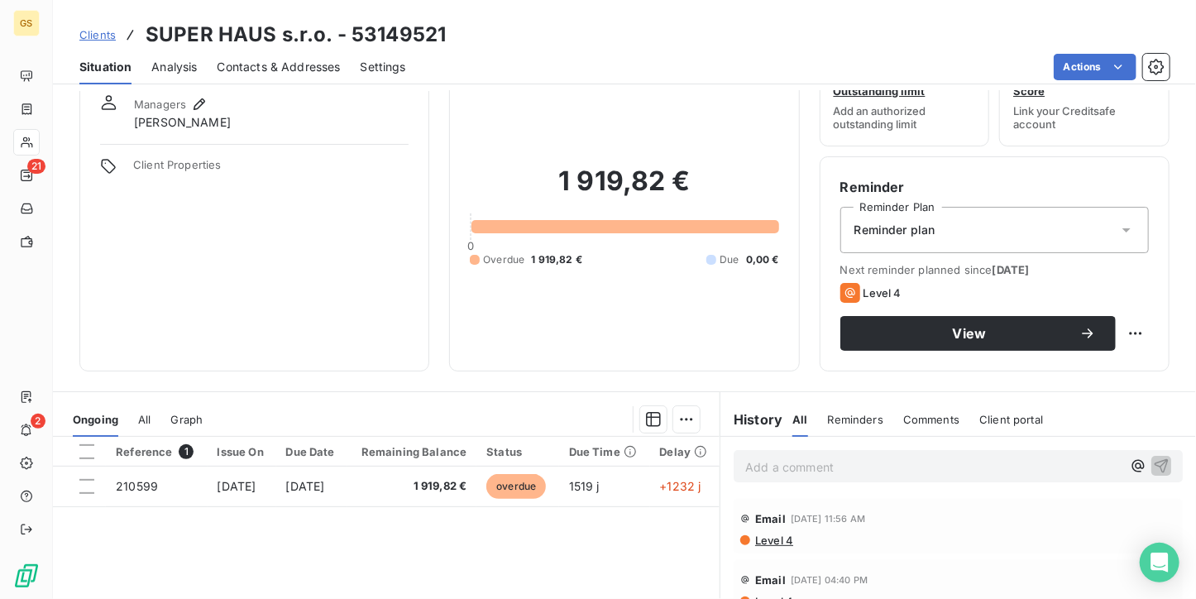
scroll to position [165, 0]
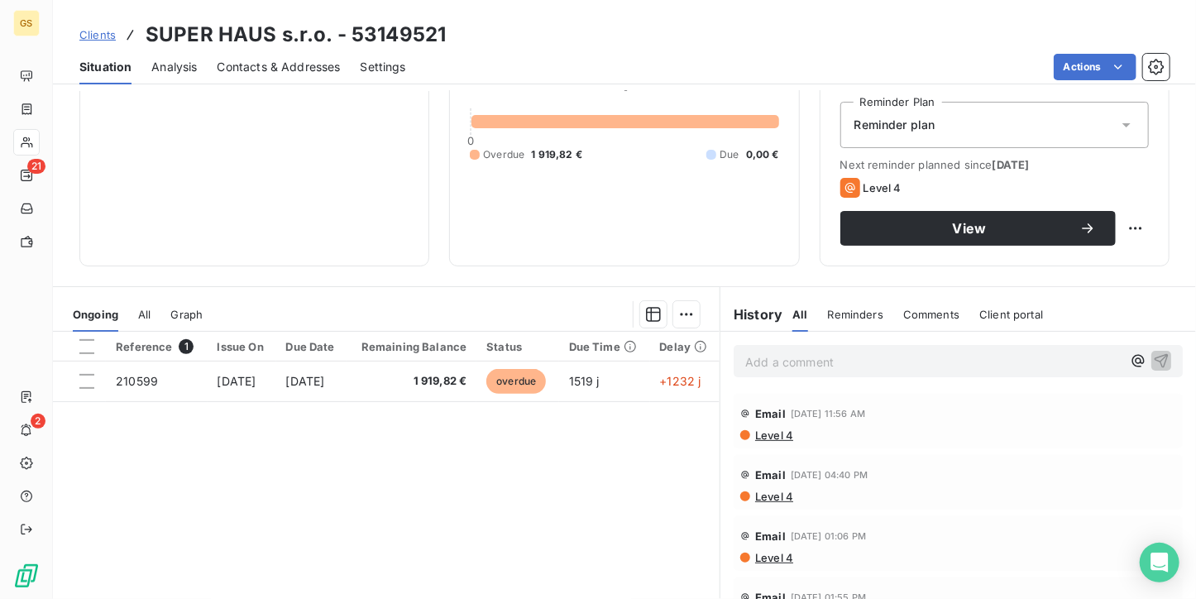
click at [367, 404] on div "Reference 1 Issue On Due Date Remaining Balance Status Due Time Delay 210599 [D…" at bounding box center [386, 491] width 667 height 318
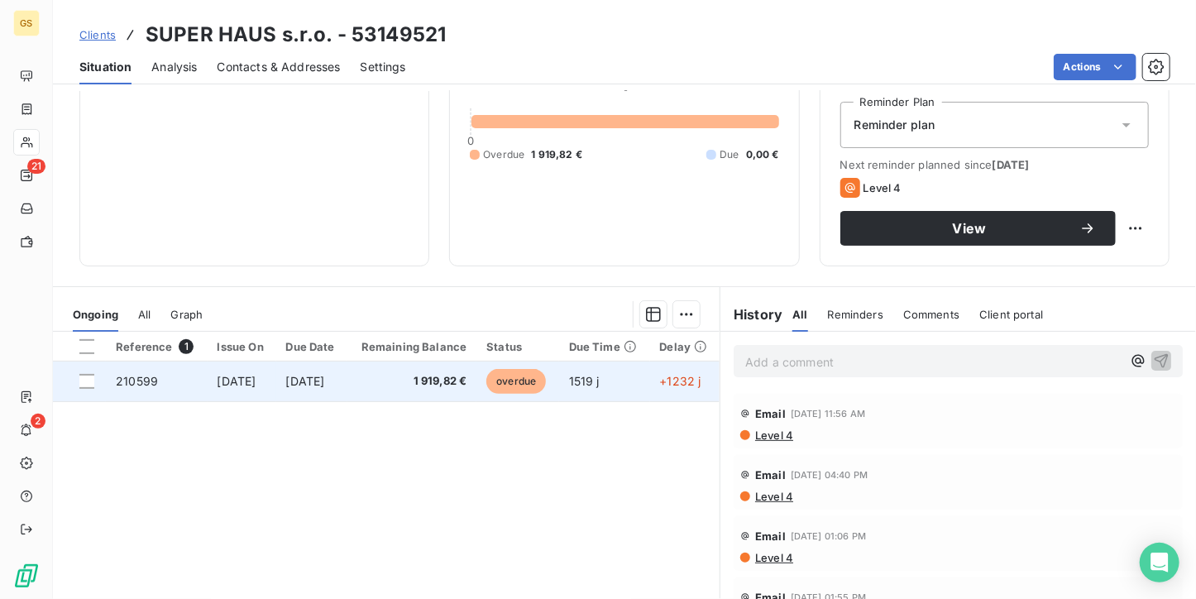
click at [347, 394] on td "[DATE]" at bounding box center [311, 381] width 71 height 40
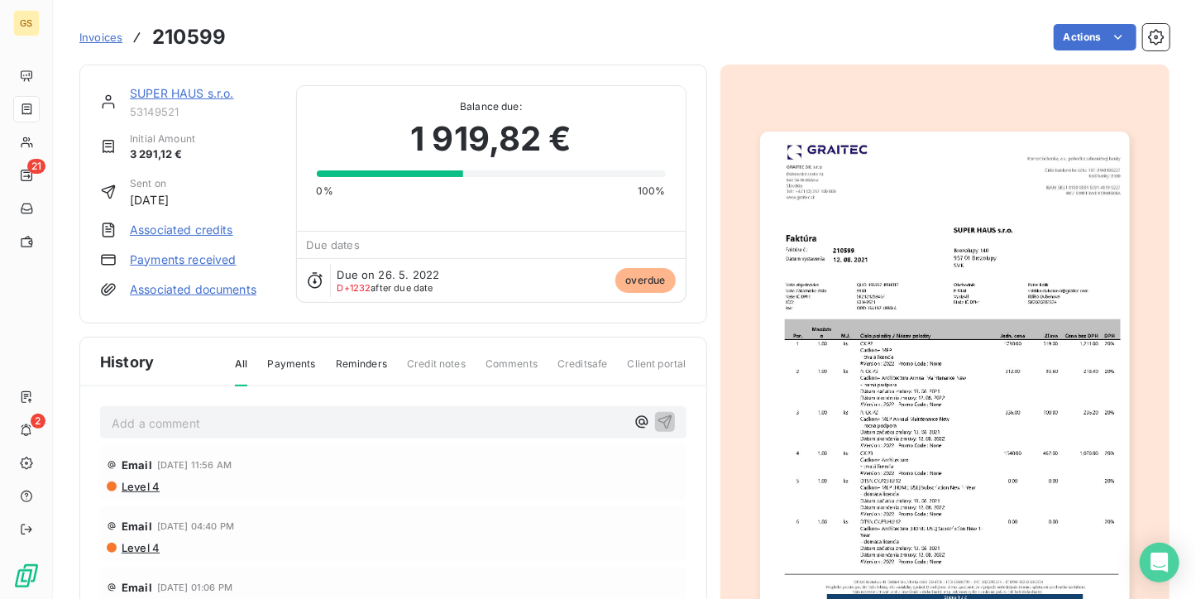
click at [922, 198] on img "button" at bounding box center [945, 392] width 370 height 522
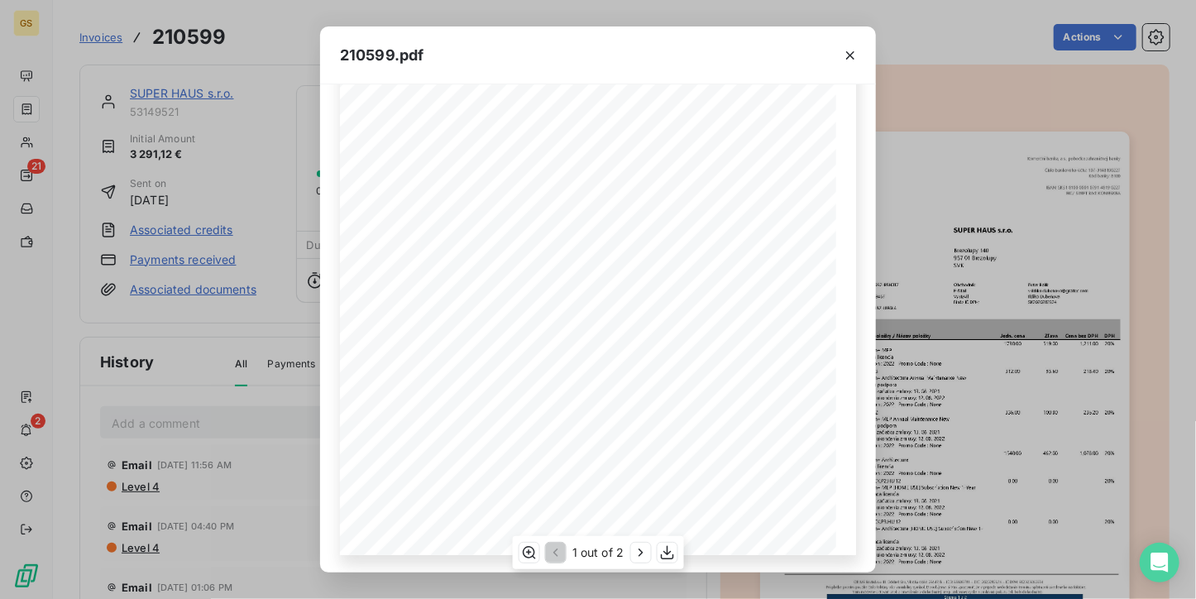
scroll to position [252, 0]
click at [630, 550] on button "button" at bounding box center [640, 553] width 20 height 20
click at [547, 555] on icon "button" at bounding box center [554, 552] width 17 height 17
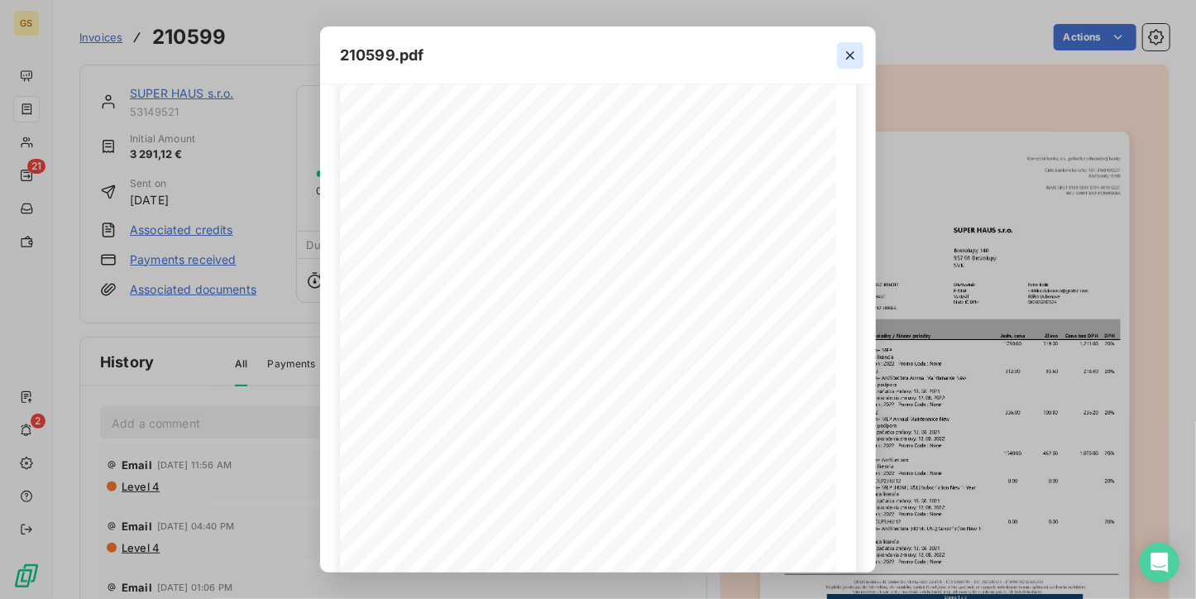
click at [848, 55] on icon "button" at bounding box center [850, 55] width 17 height 17
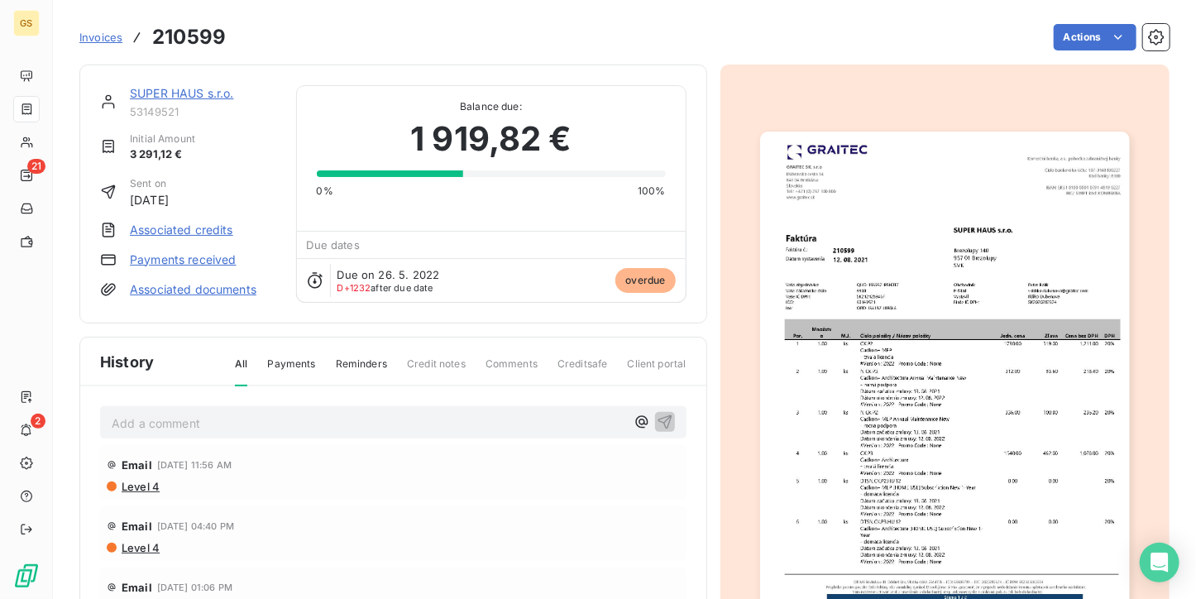
click at [219, 95] on link "SUPER HAUS s.r.o." at bounding box center [182, 93] width 104 height 14
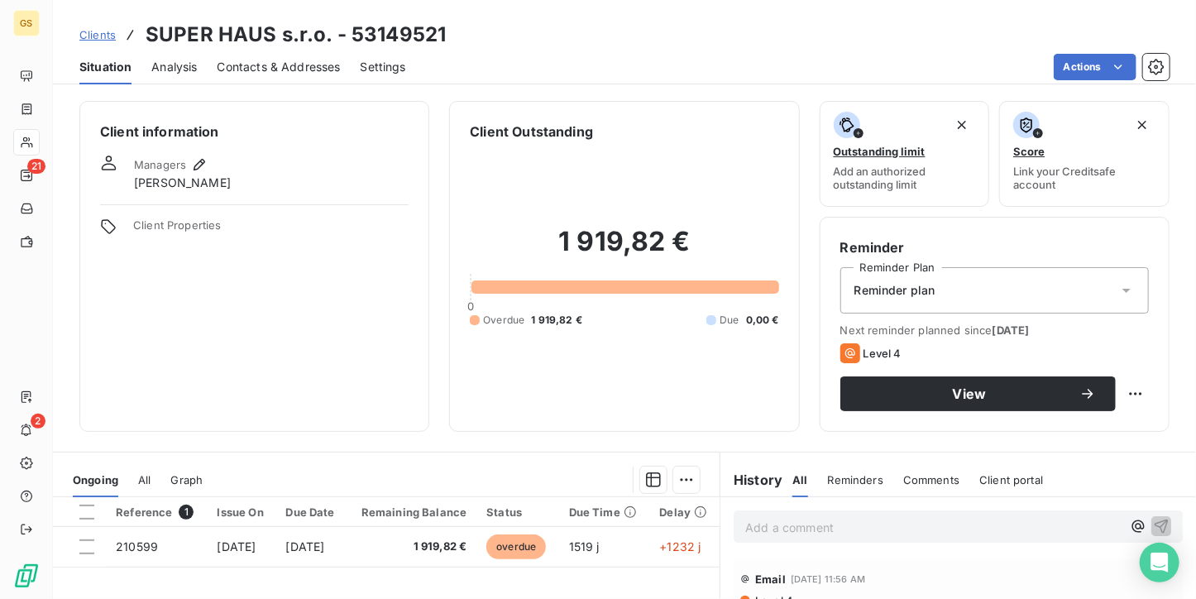
click at [303, 79] on div "Contacts & Addresses" at bounding box center [279, 67] width 123 height 35
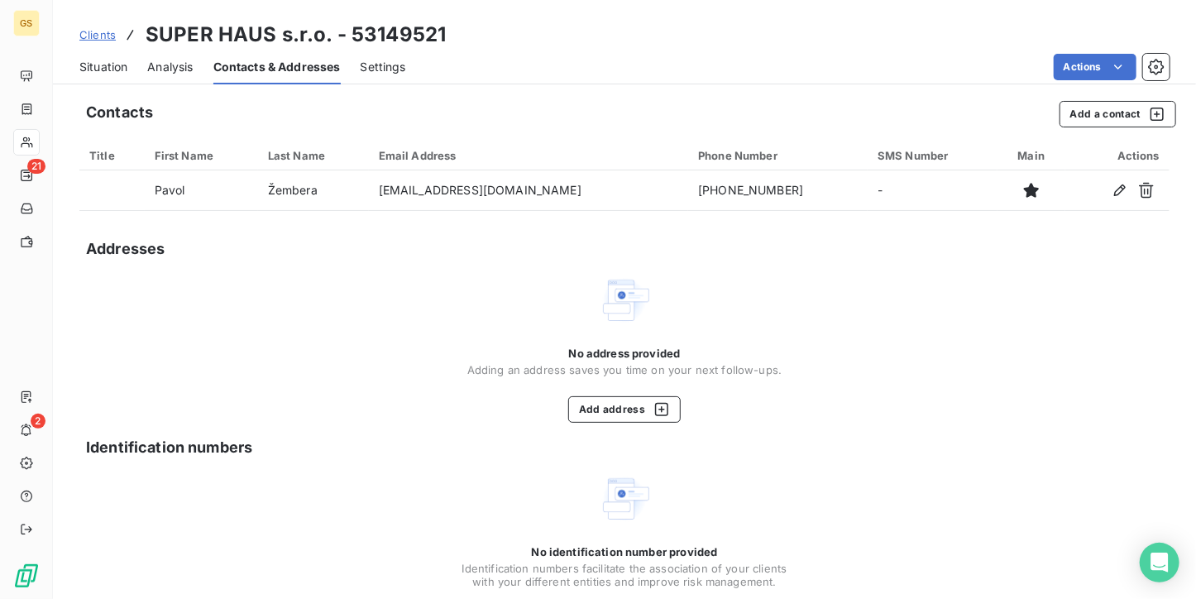
click at [119, 71] on span "Situation" at bounding box center [103, 67] width 48 height 17
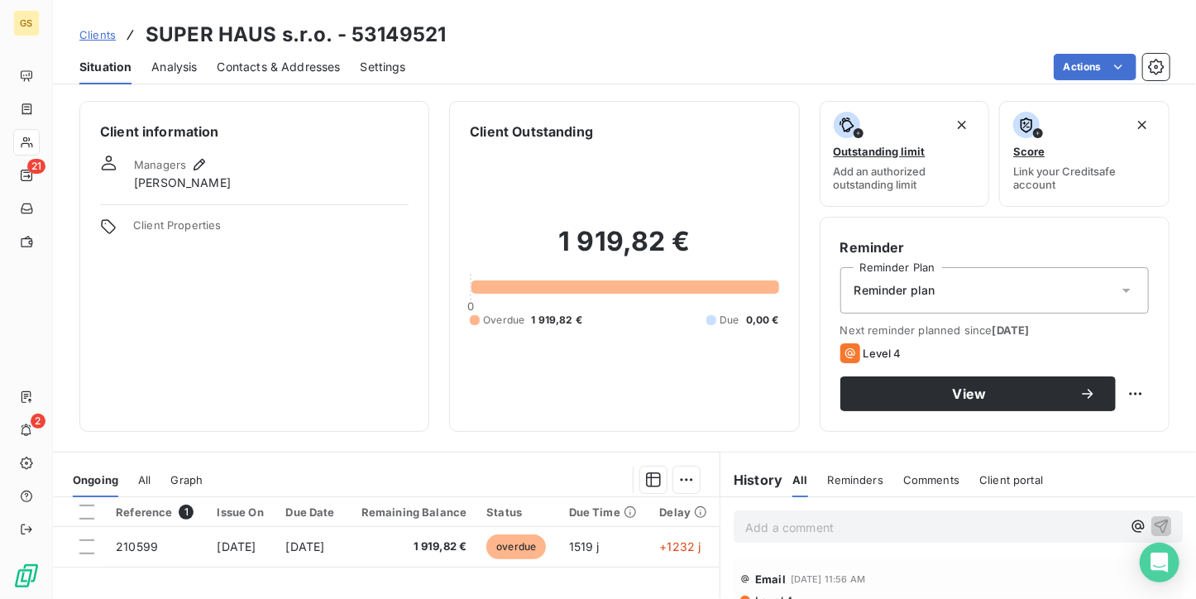
click at [342, 84] on div "Clients SUPER HAUS s.r.o. - 53149521 Situation Analysis Contacts & Addresses Se…" at bounding box center [624, 299] width 1143 height 599
click at [340, 75] on div "Contacts & Addresses" at bounding box center [279, 67] width 123 height 35
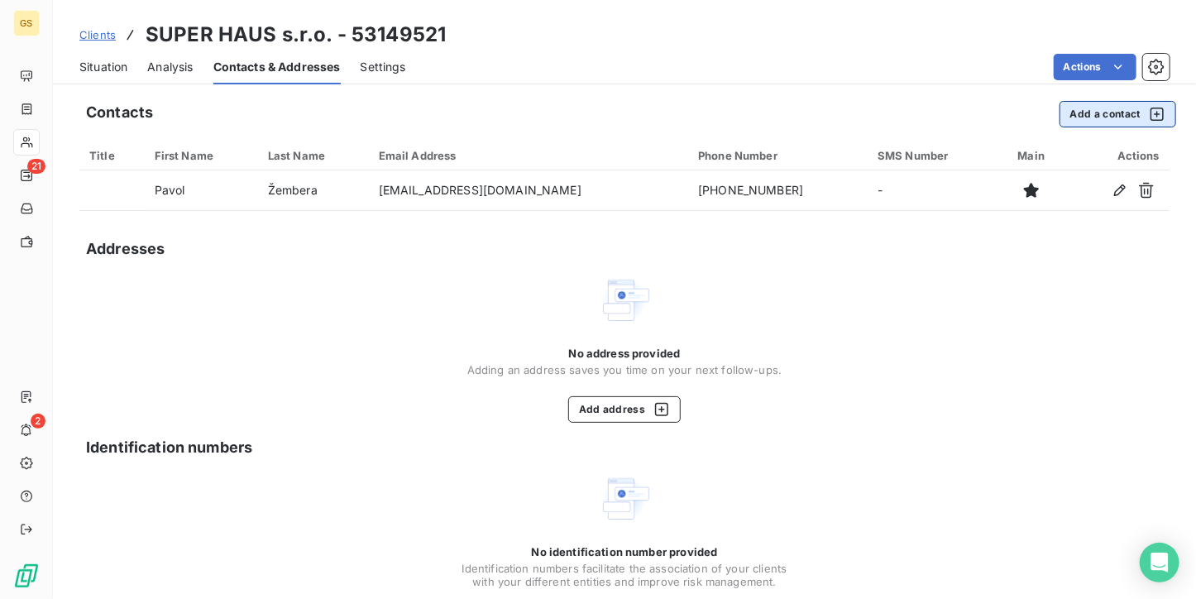
click at [1094, 103] on button "Add a contact" at bounding box center [1117, 114] width 117 height 26
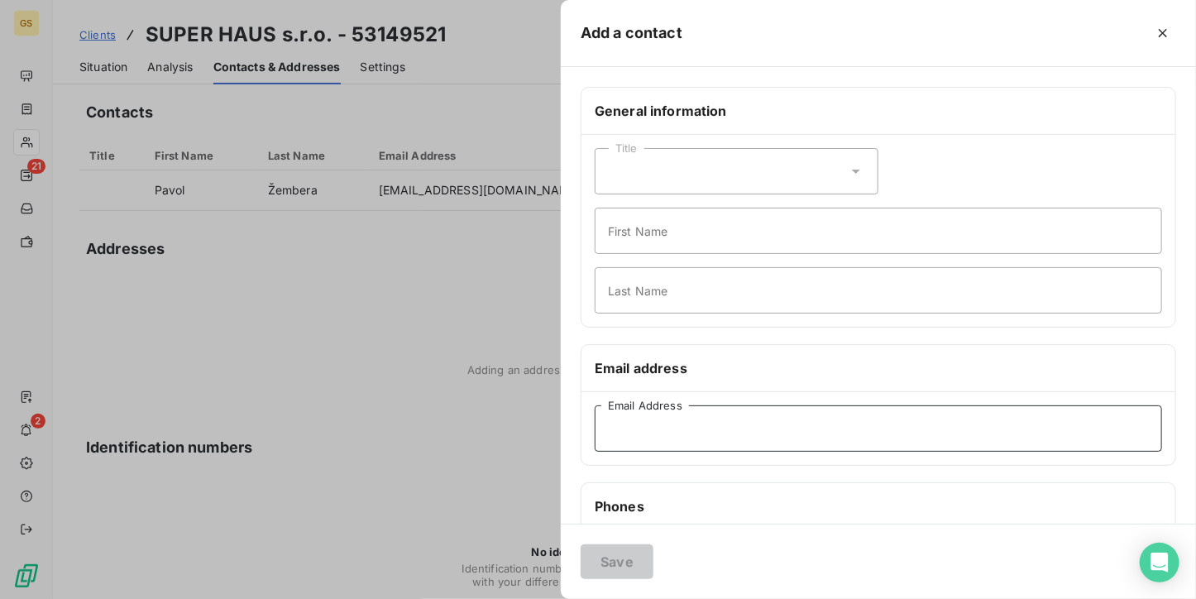
click at [635, 437] on input "Email Address" at bounding box center [878, 428] width 567 height 46
type input "[EMAIL_ADDRESS][DOMAIN_NAME]"
click at [623, 555] on button "Save" at bounding box center [617, 561] width 73 height 35
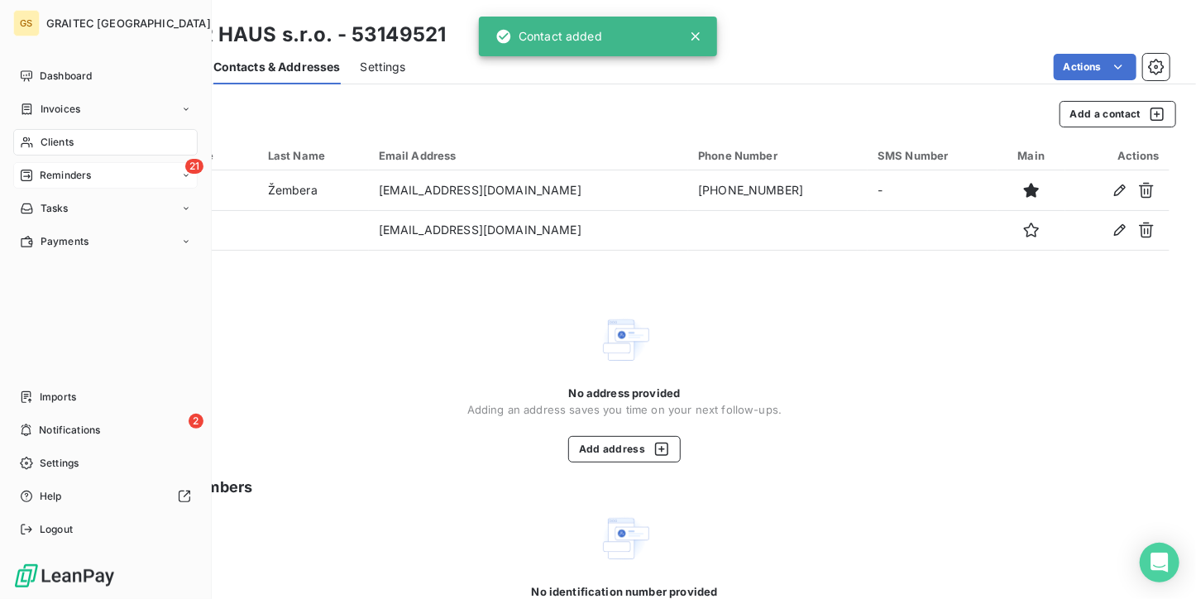
click at [88, 162] on div "21 Reminders" at bounding box center [105, 175] width 184 height 26
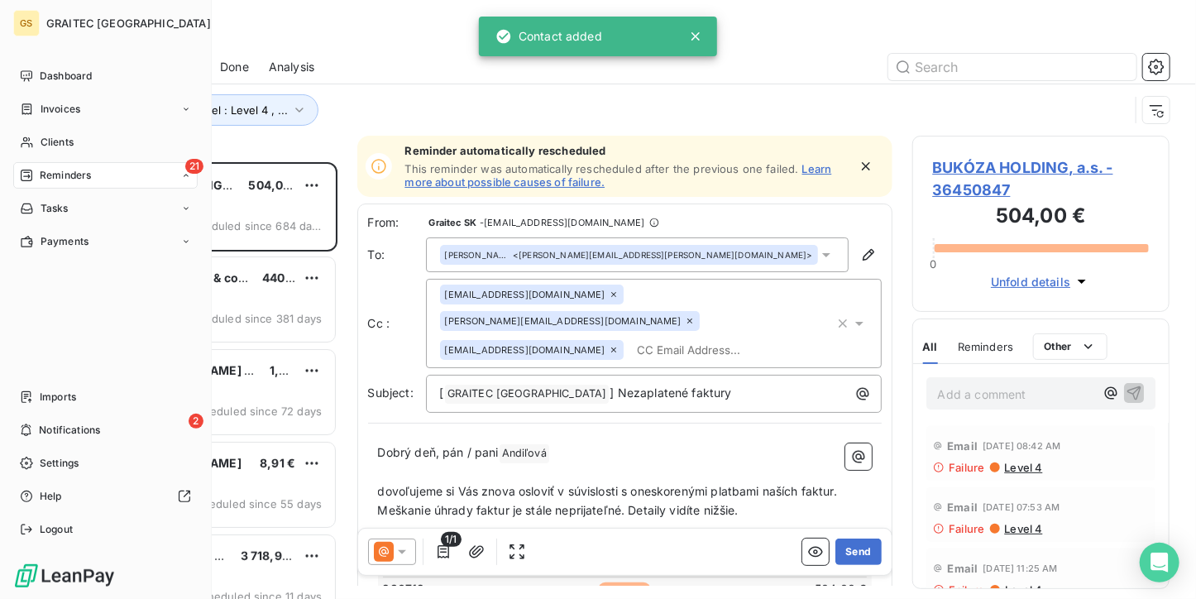
scroll to position [423, 245]
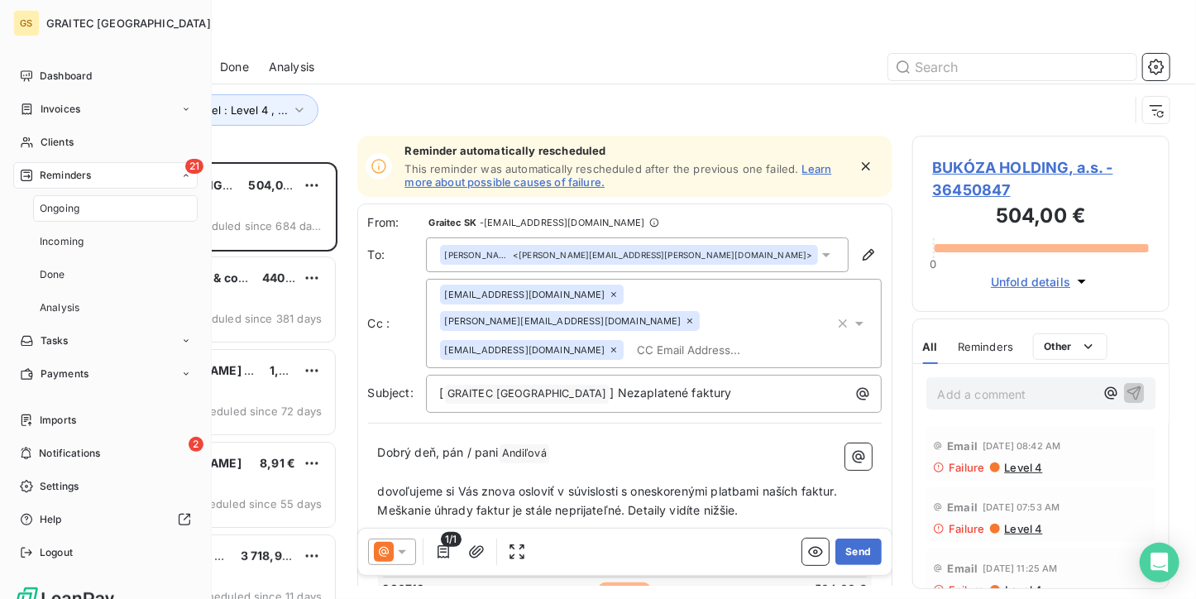
click at [88, 207] on div "Ongoing" at bounding box center [115, 208] width 165 height 26
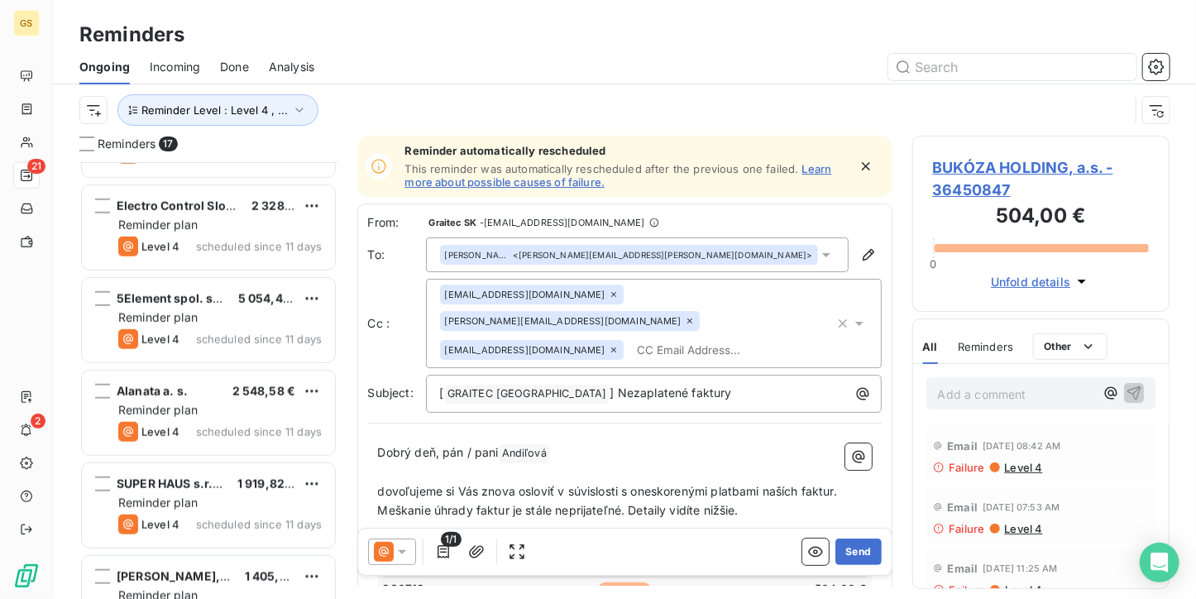
scroll to position [744, 0]
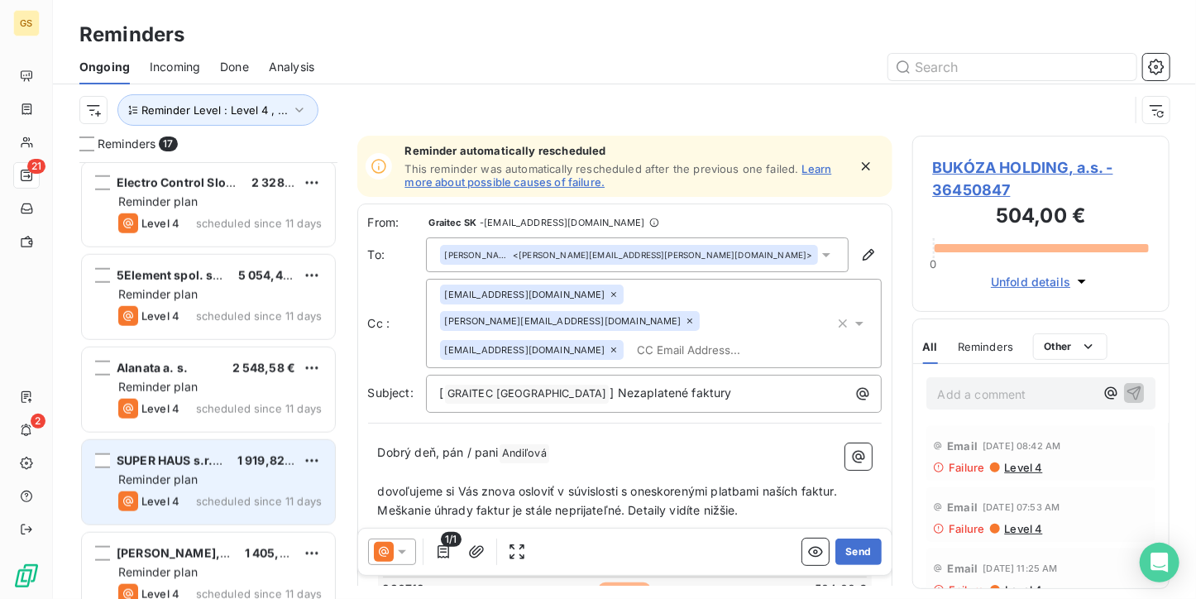
click at [231, 485] on div "Reminder plan" at bounding box center [219, 479] width 203 height 17
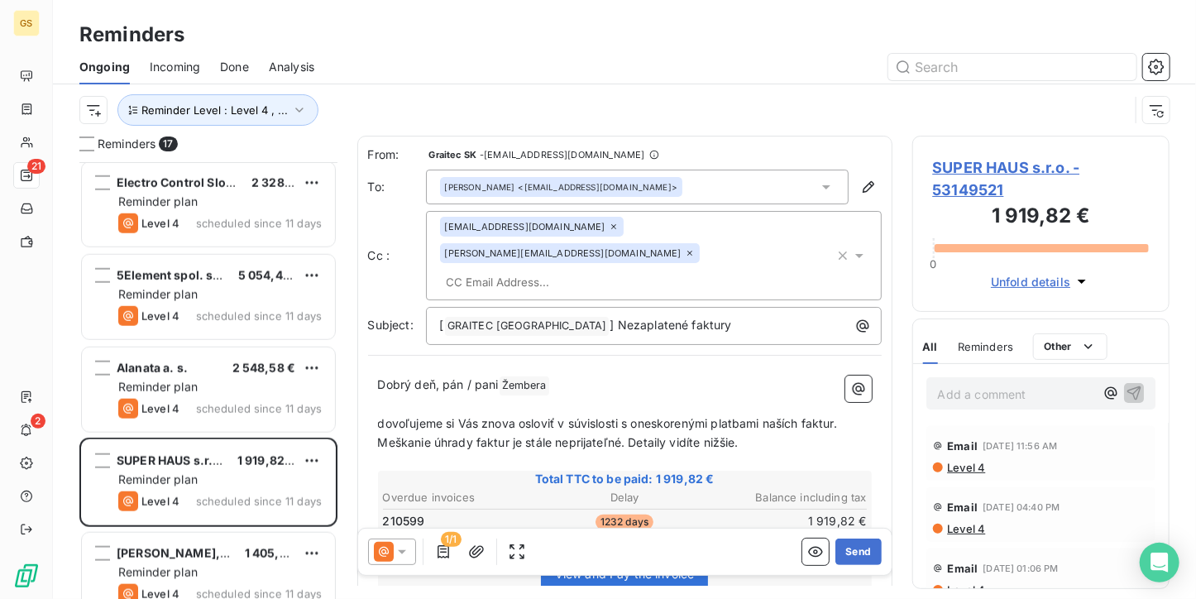
click at [794, 188] on div "[PERSON_NAME] <[EMAIL_ADDRESS][DOMAIN_NAME]>" at bounding box center [637, 187] width 423 height 35
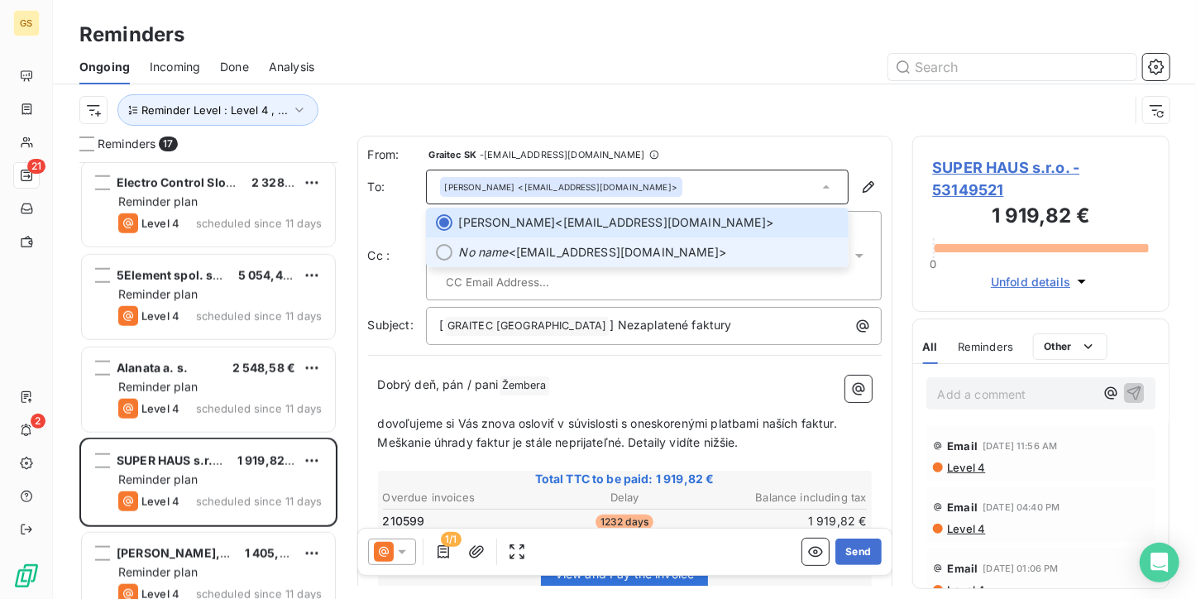
click at [513, 261] on li "No name <[EMAIL_ADDRESS][DOMAIN_NAME]>" at bounding box center [637, 252] width 423 height 30
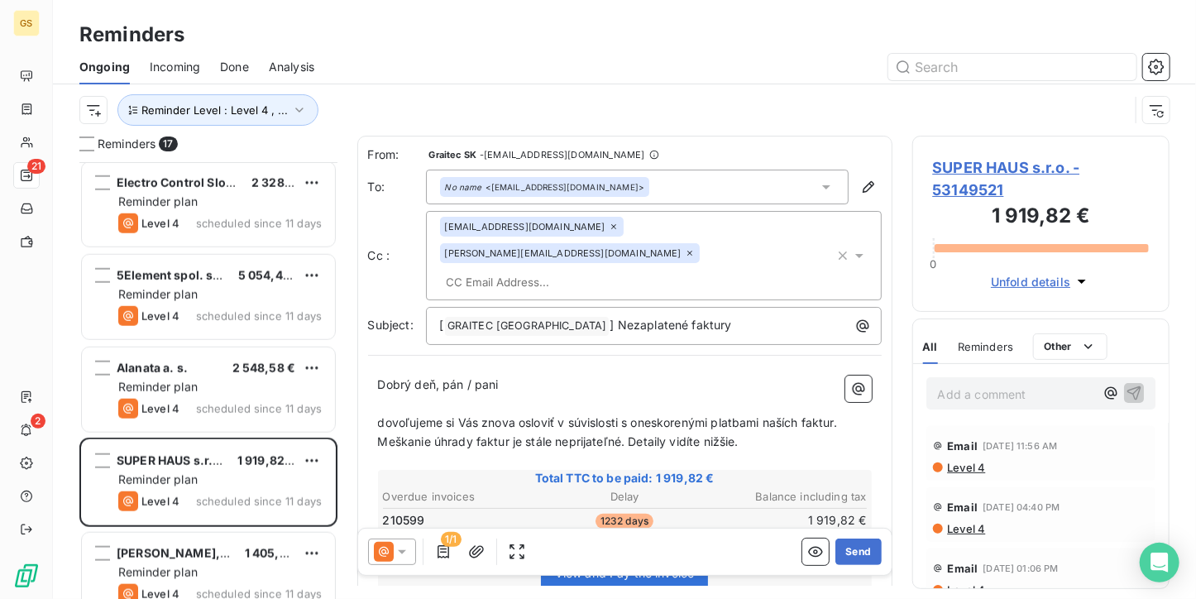
click at [609, 224] on icon at bounding box center [614, 227] width 10 height 10
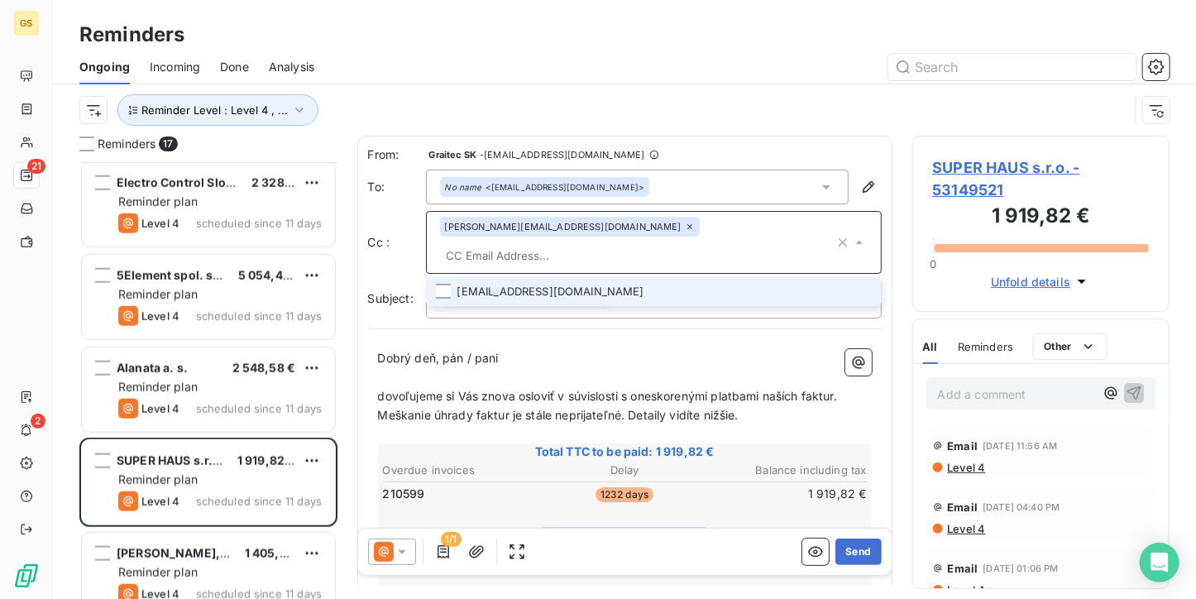
click at [633, 349] on p "[PERSON_NAME] deň, pán / pani ﻿ ﻿" at bounding box center [625, 358] width 494 height 19
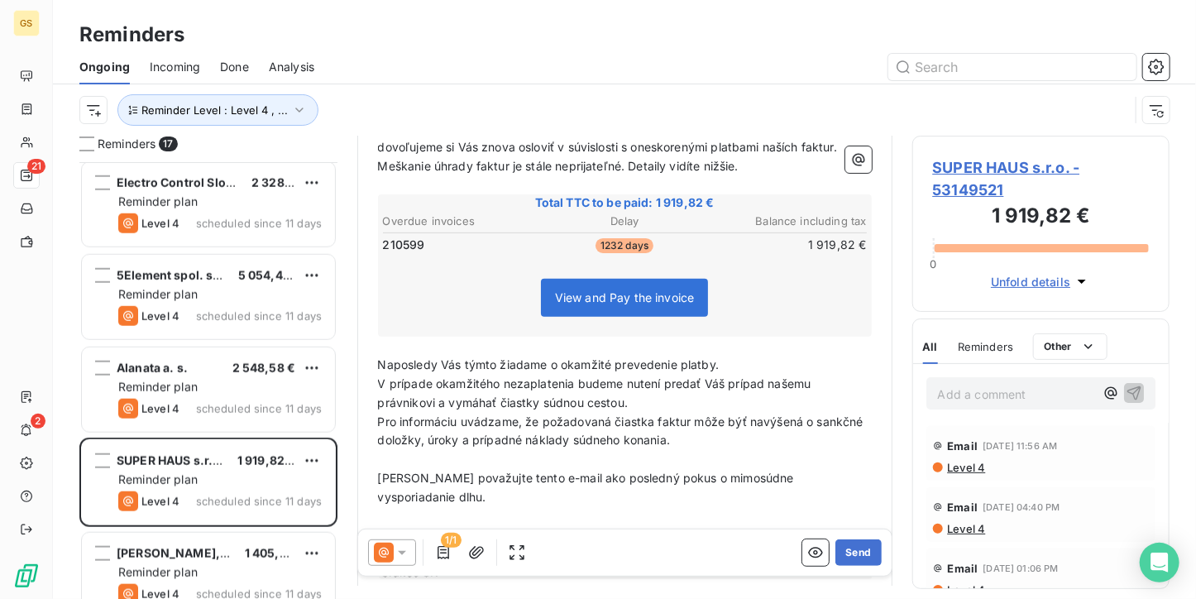
scroll to position [84, 0]
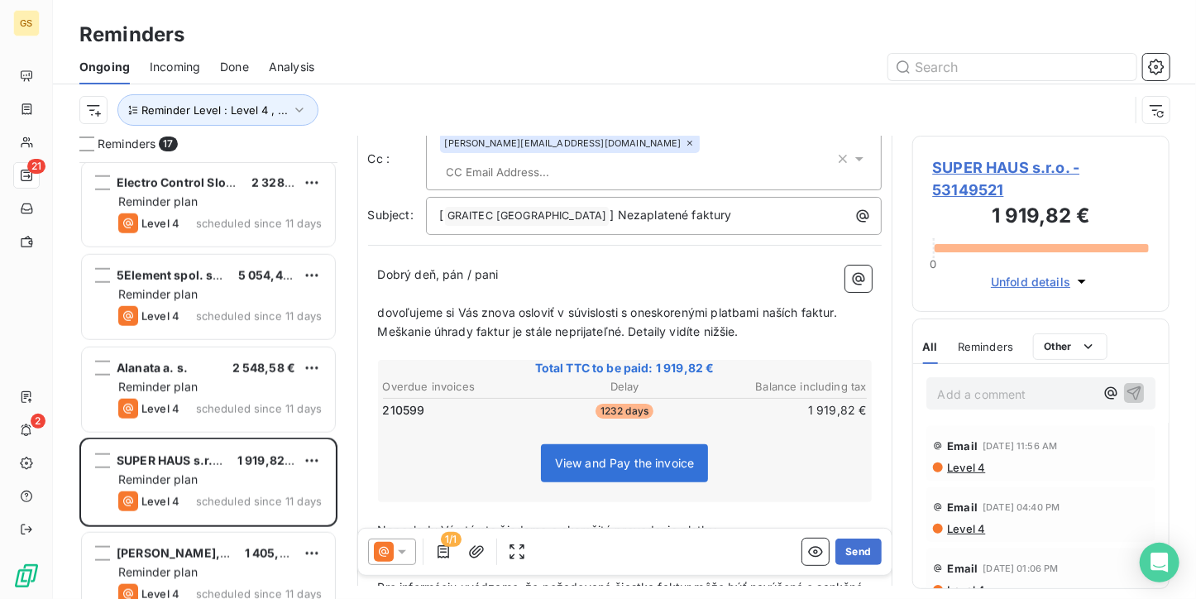
click at [398, 554] on icon at bounding box center [402, 551] width 17 height 17
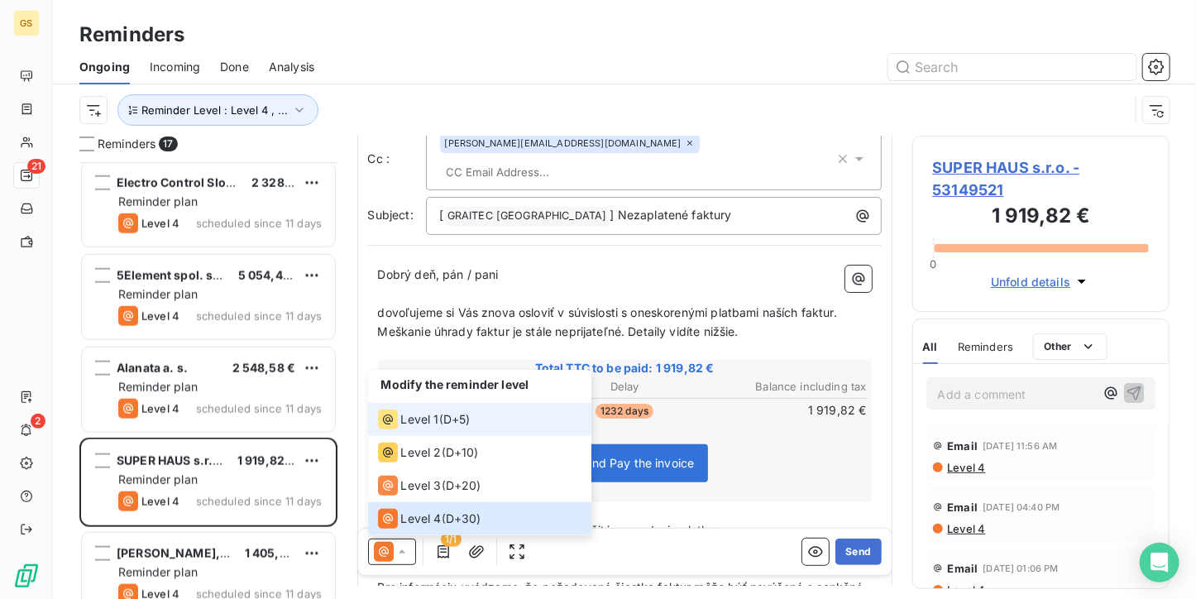
click at [425, 416] on span "Level 1" at bounding box center [420, 419] width 38 height 17
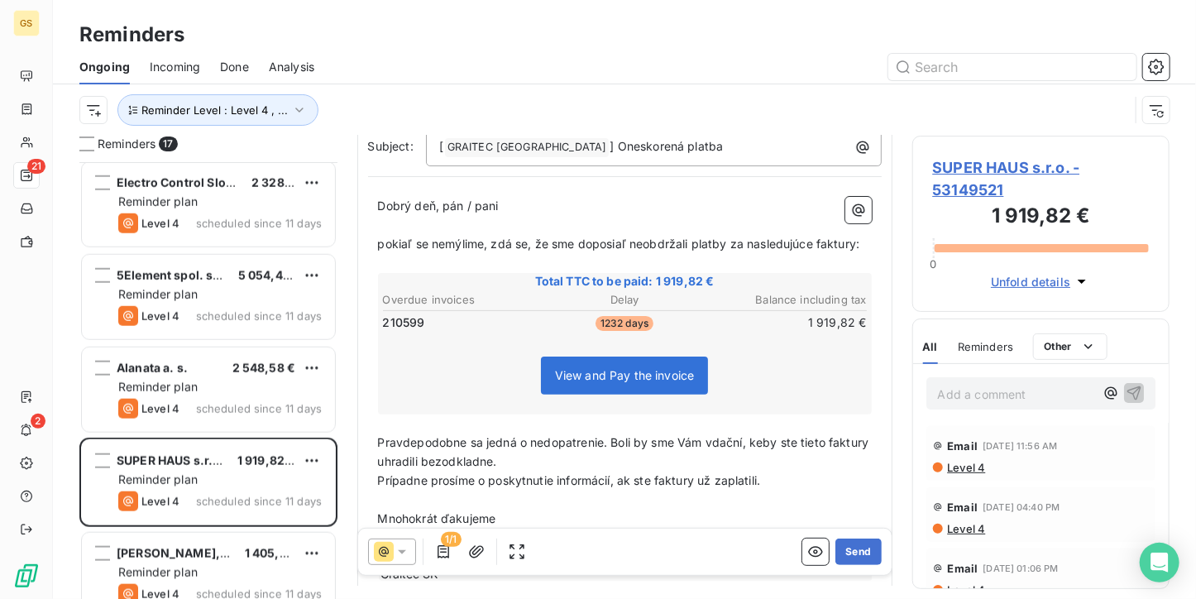
scroll to position [0, 0]
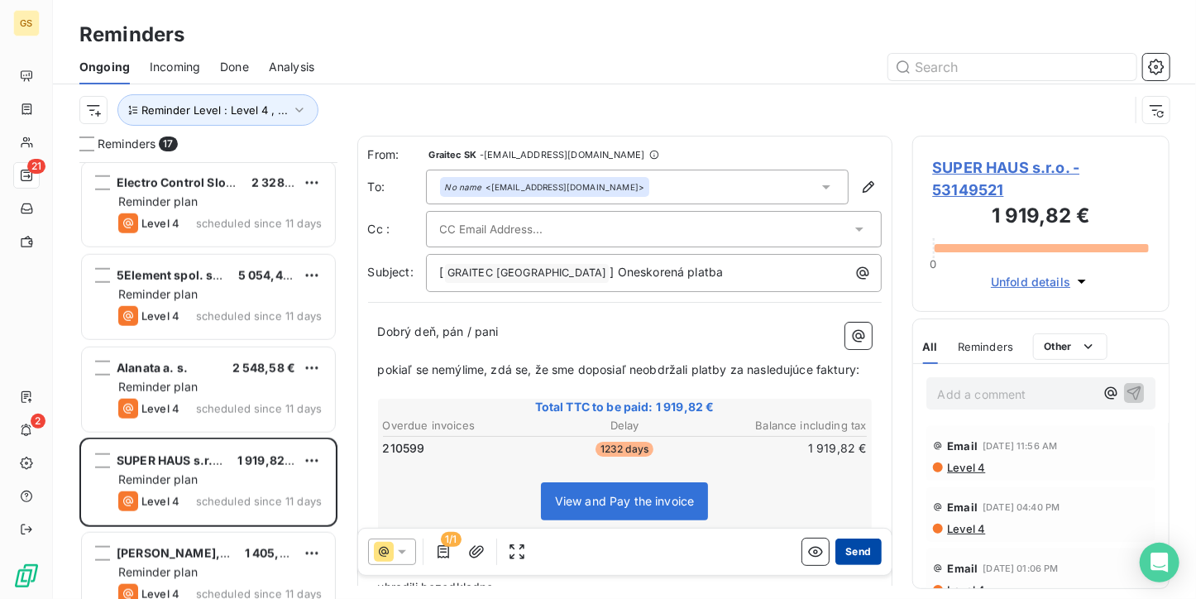
click at [835, 538] on button "Send" at bounding box center [857, 551] width 45 height 26
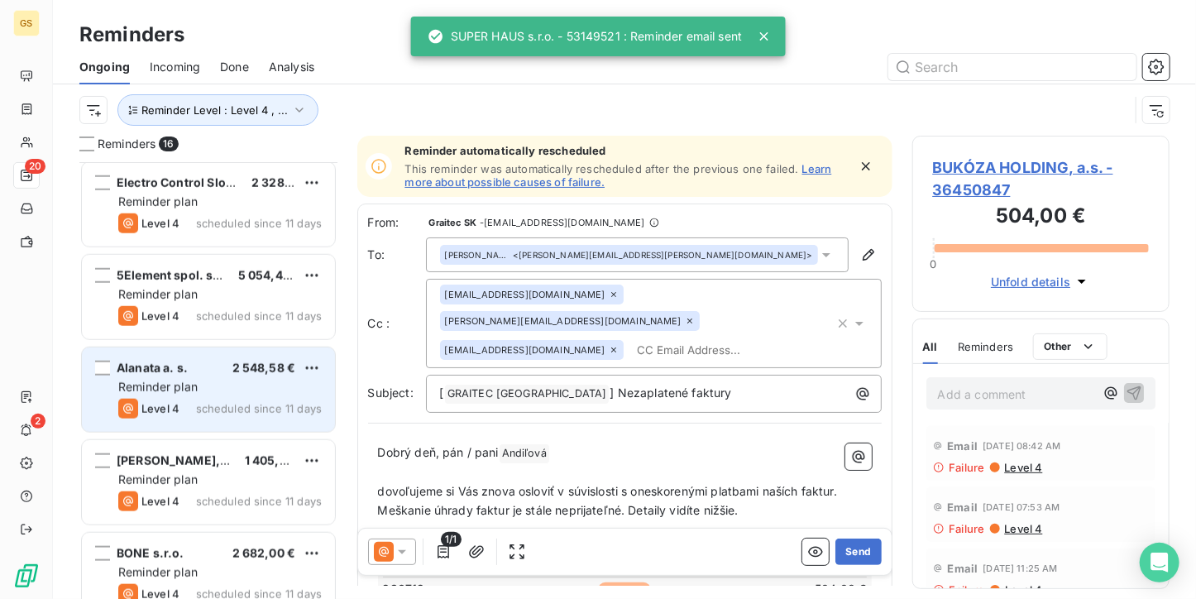
click at [274, 396] on div "Alanata a. s. 2 548,58 € Reminder plan Level 4 scheduled since 11 days" at bounding box center [208, 389] width 253 height 84
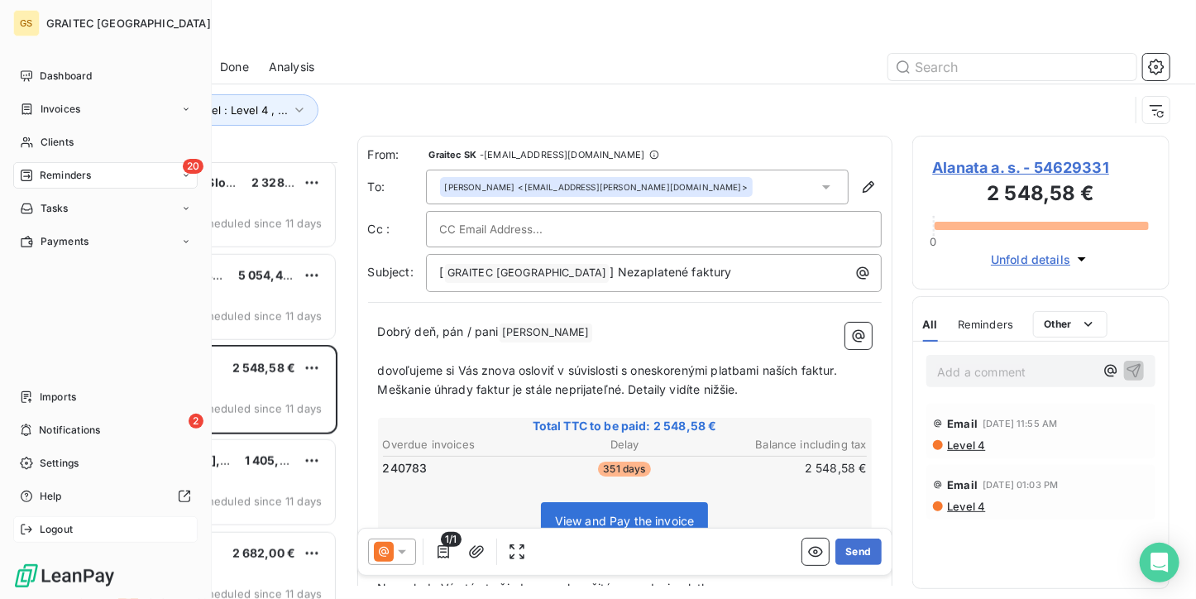
click at [76, 525] on div "Logout" at bounding box center [105, 529] width 184 height 26
